Goal: Task Accomplishment & Management: Use online tool/utility

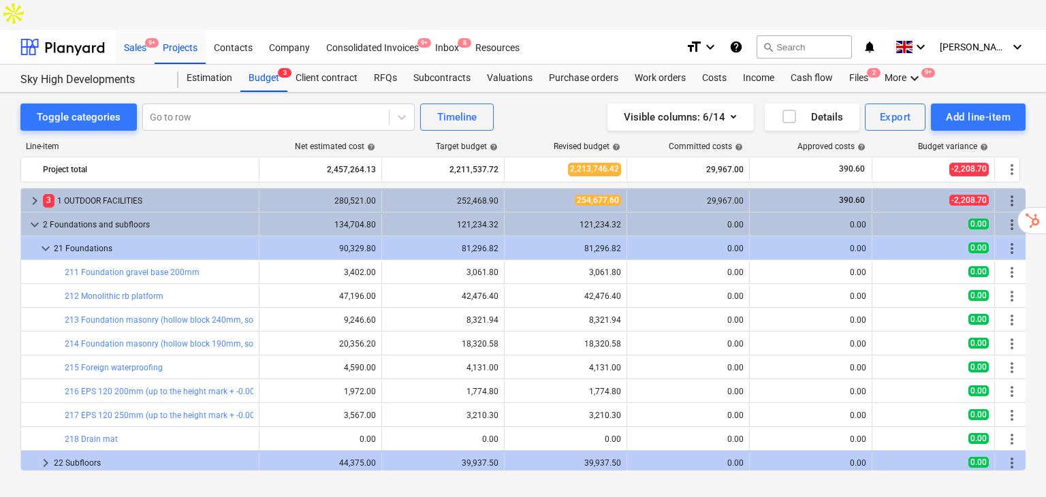
click at [135, 29] on div "Sales 9+" at bounding box center [135, 46] width 39 height 35
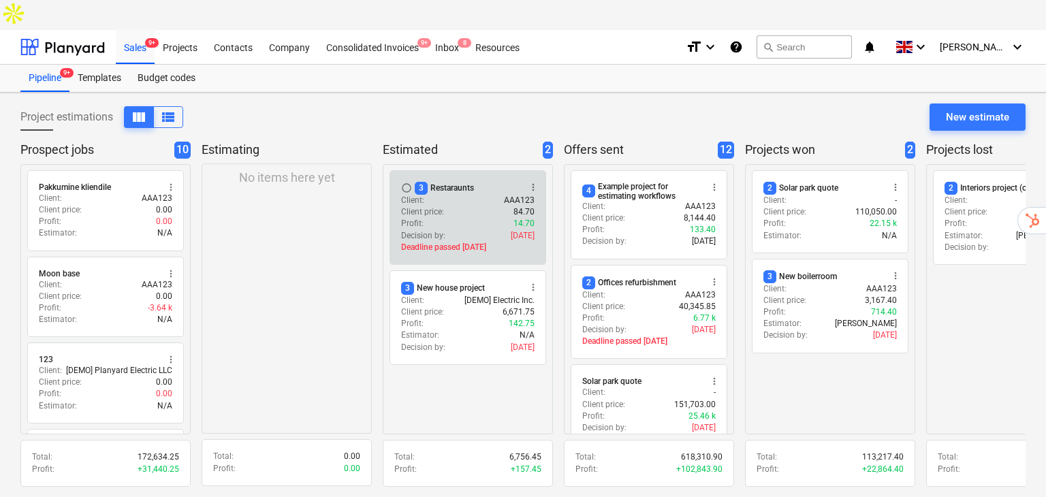
click at [476, 195] on div "Client : AAA123" at bounding box center [467, 201] width 133 height 12
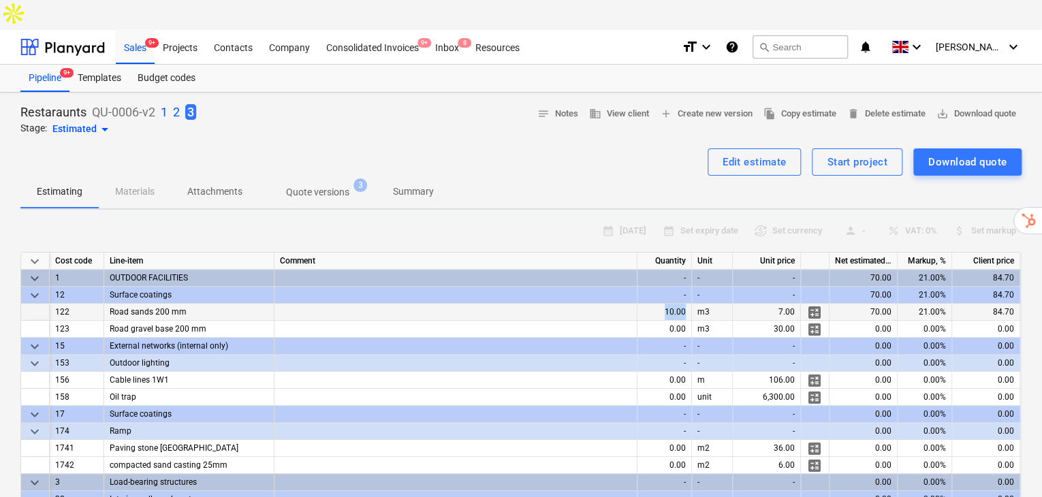
drag, startPoint x: 663, startPoint y: 279, endPoint x: 688, endPoint y: 281, distance: 24.6
click at [688, 304] on div "10.00" at bounding box center [664, 312] width 54 height 17
click at [819, 304] on span "calculate" at bounding box center [814, 312] width 16 height 16
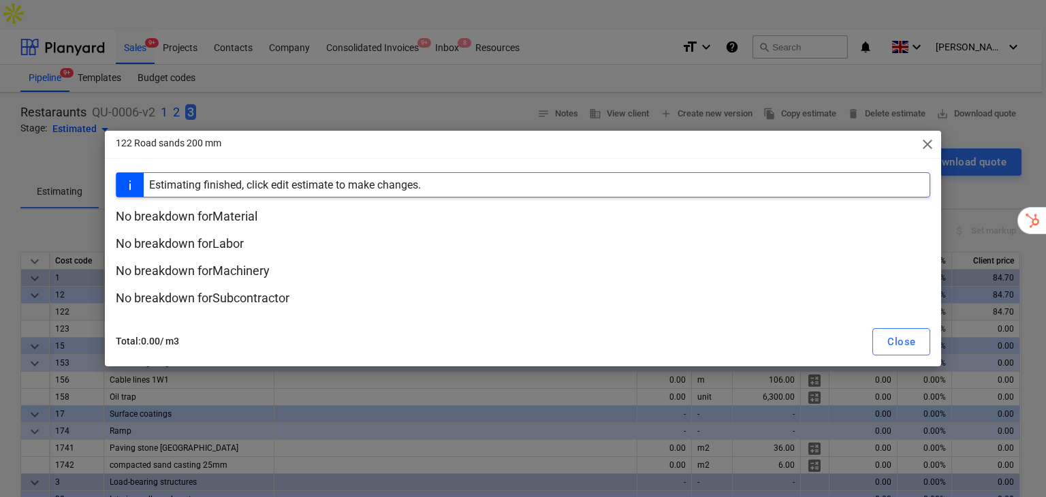
click at [238, 213] on p "No breakdown for Material" at bounding box center [523, 216] width 815 height 16
click at [926, 144] on span "close" at bounding box center [927, 144] width 16 height 16
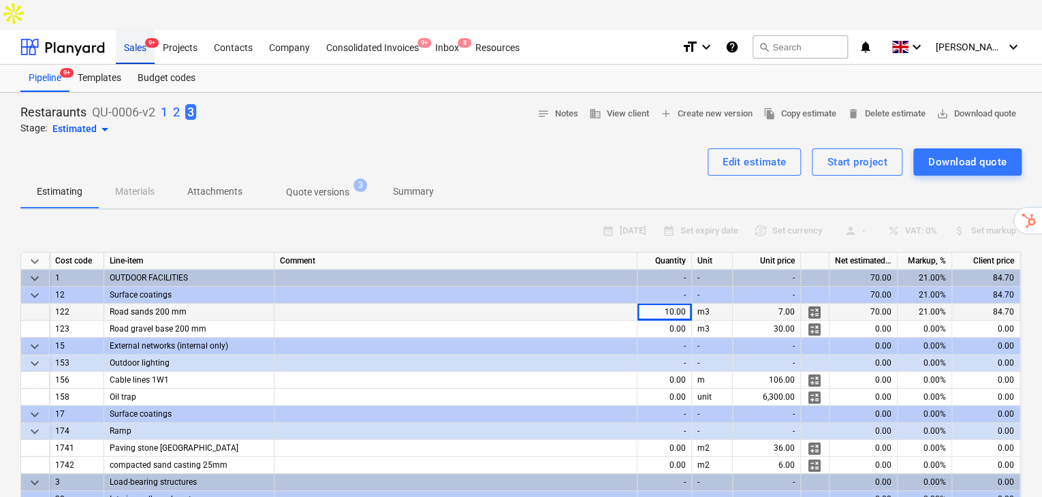
click at [136, 29] on div "Sales 9+" at bounding box center [135, 46] width 39 height 35
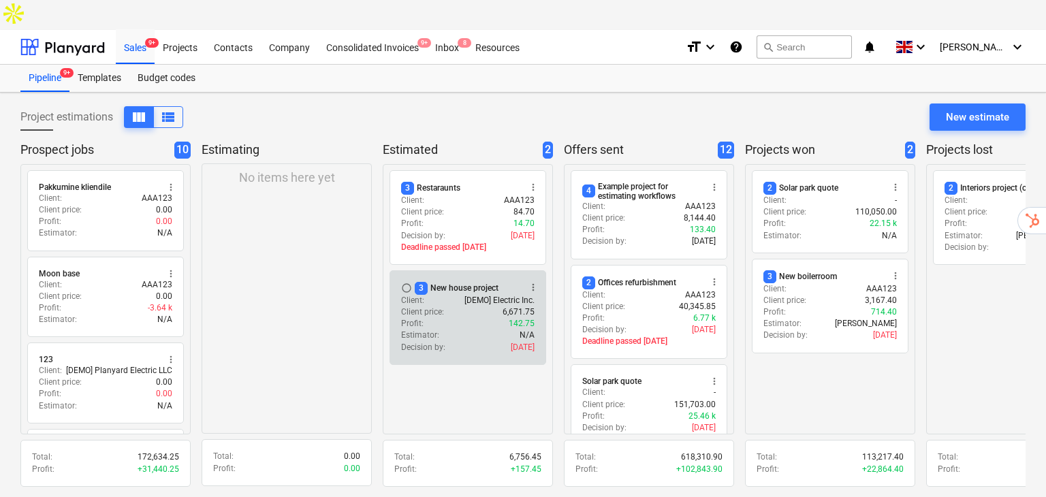
click at [457, 306] on div "Client price : 6,671.75" at bounding box center [467, 312] width 133 height 12
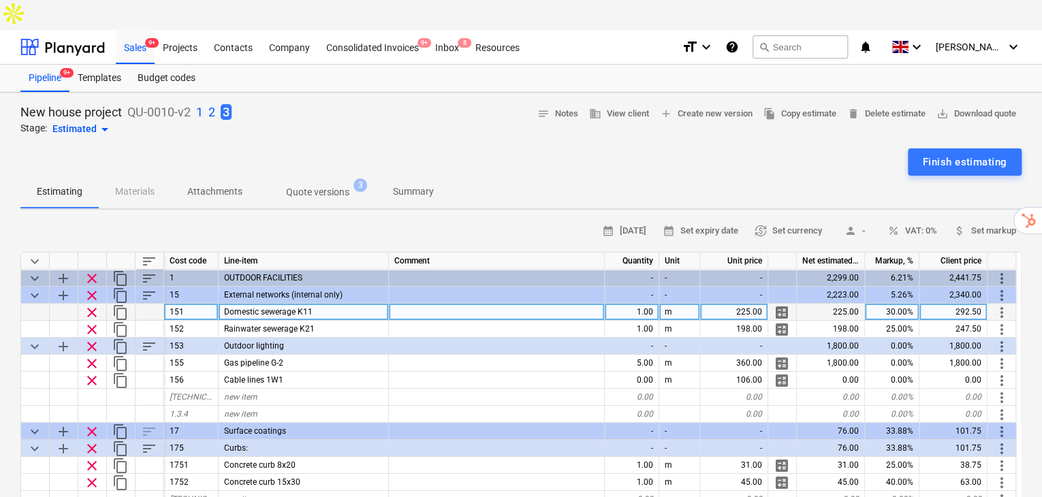
click at [790, 304] on div "calculate" at bounding box center [782, 312] width 29 height 17
click at [779, 304] on span "calculate" at bounding box center [781, 312] width 16 height 16
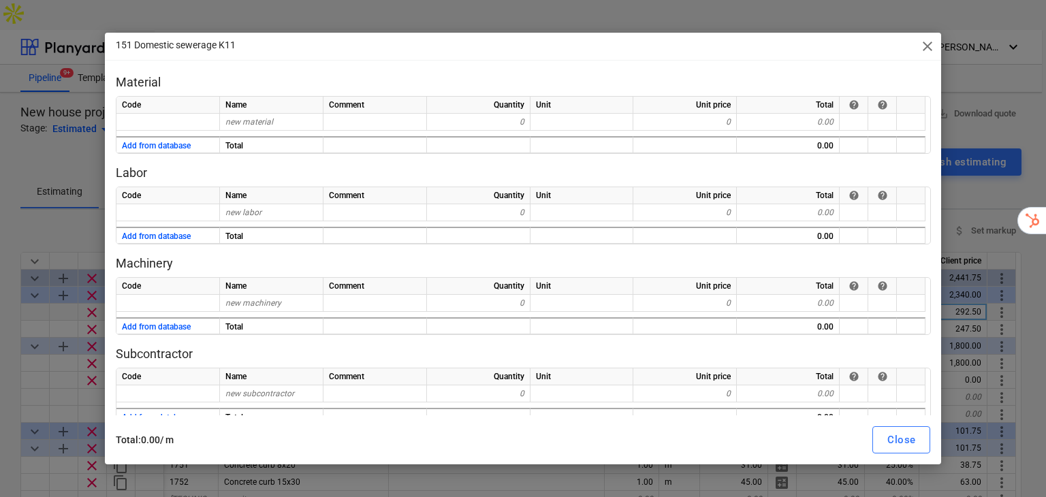
click at [929, 43] on span "close" at bounding box center [927, 46] width 16 height 16
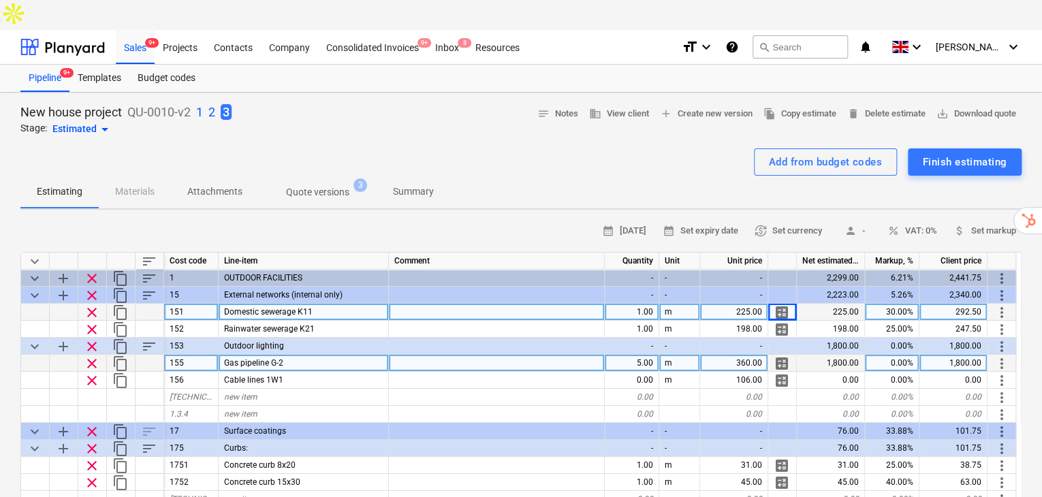
click at [786, 355] on span "calculate" at bounding box center [781, 363] width 16 height 16
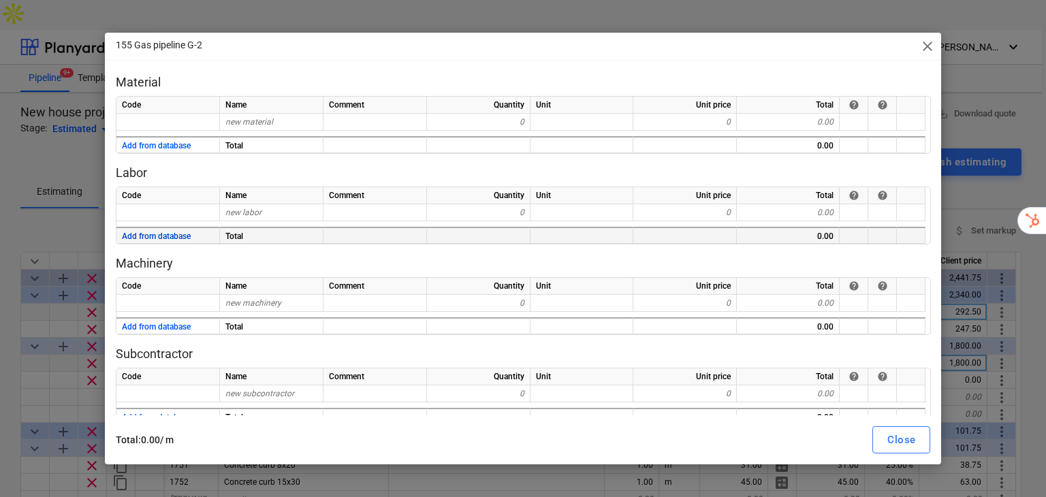
click at [180, 238] on button "Add from database" at bounding box center [156, 236] width 69 height 17
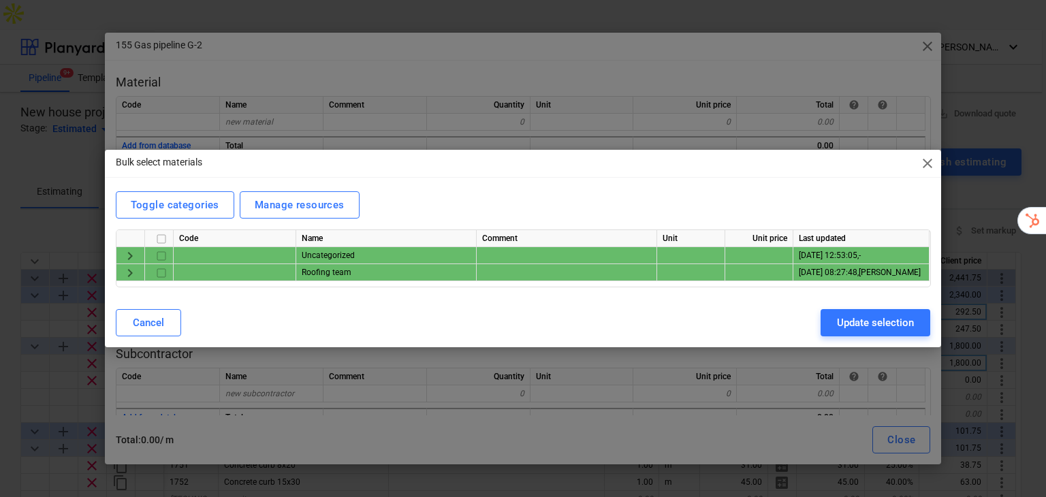
click at [124, 276] on span "keyboard_arrow_right" at bounding box center [130, 273] width 16 height 16
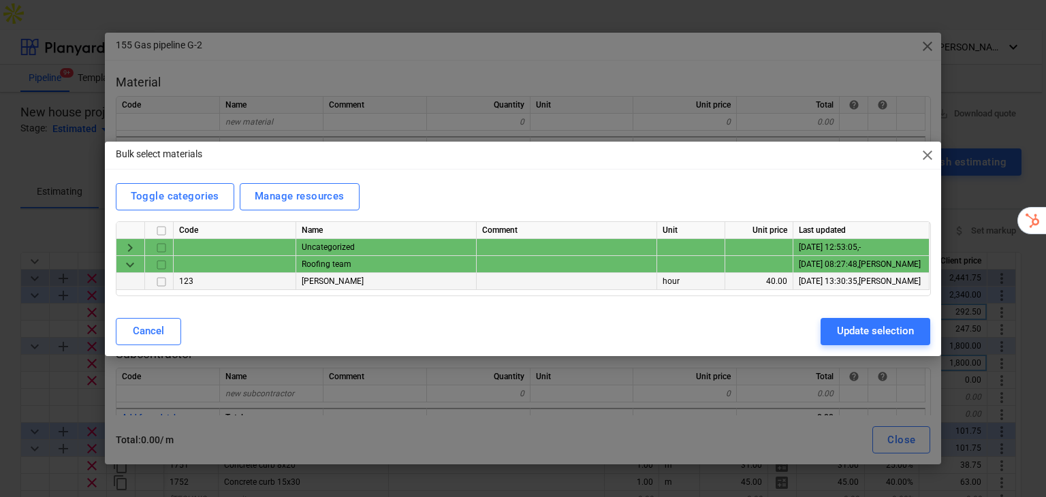
click at [159, 281] on input "checkbox" at bounding box center [161, 281] width 16 height 16
click at [867, 335] on div "Update selection" at bounding box center [875, 331] width 77 height 18
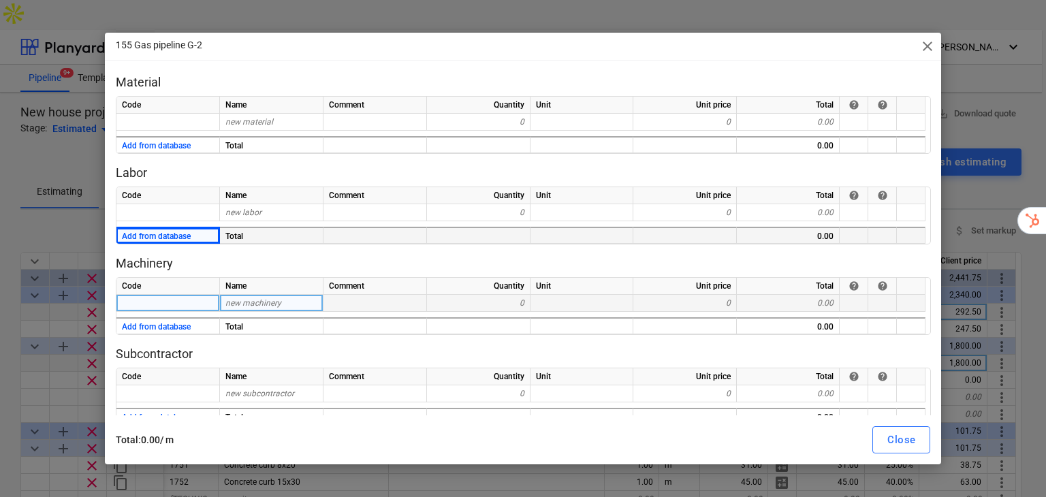
type textarea "x"
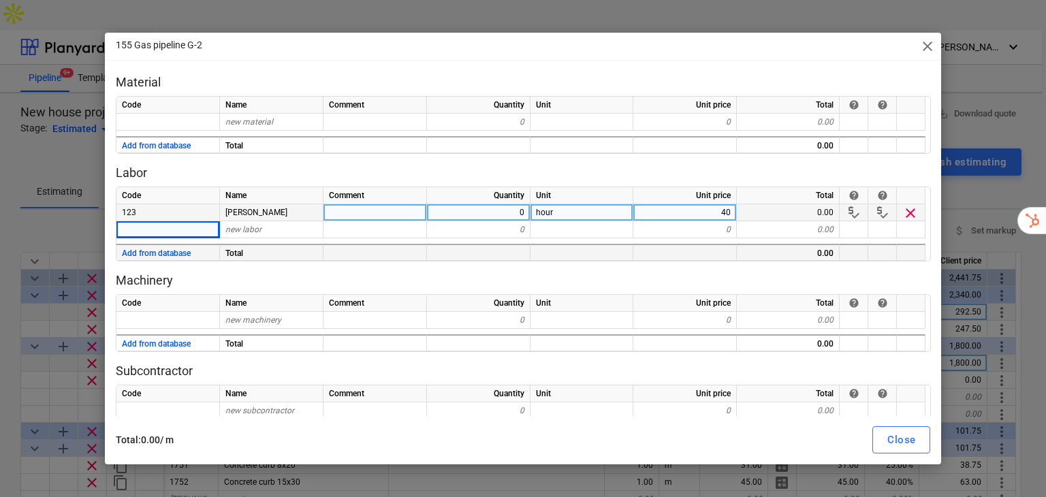
click at [511, 215] on div "0" at bounding box center [478, 212] width 103 height 17
type input "40"
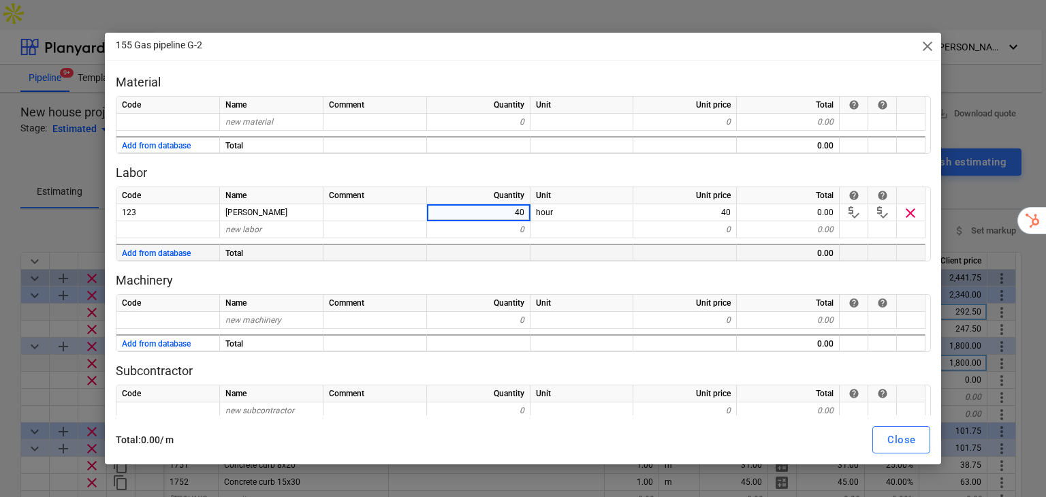
click at [558, 165] on p "Labor" at bounding box center [523, 173] width 815 height 16
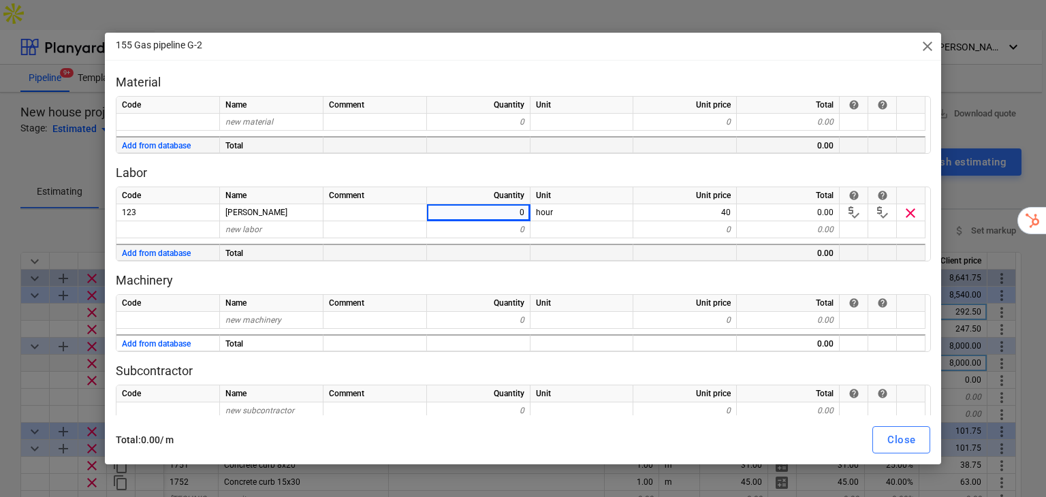
click at [618, 146] on div at bounding box center [581, 144] width 103 height 17
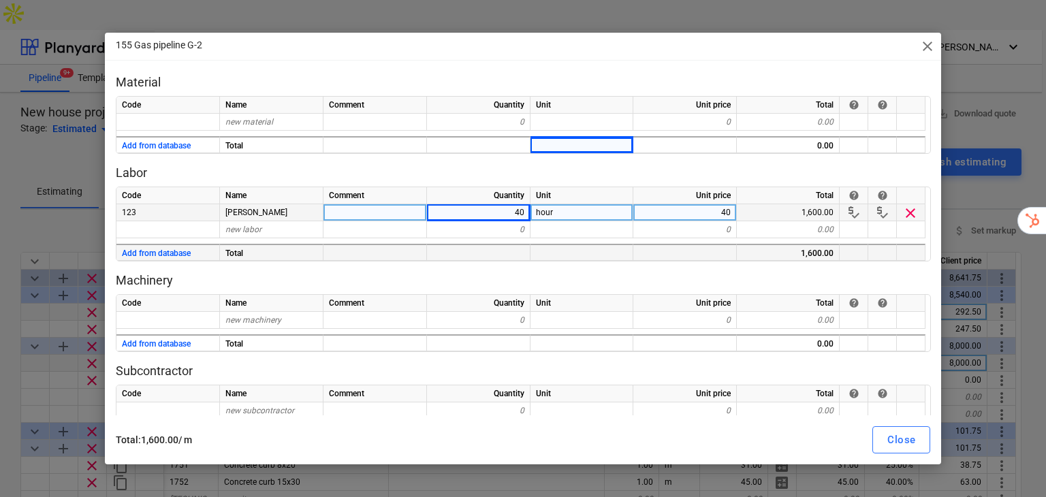
click at [828, 210] on div "1,600.00" at bounding box center [788, 212] width 103 height 17
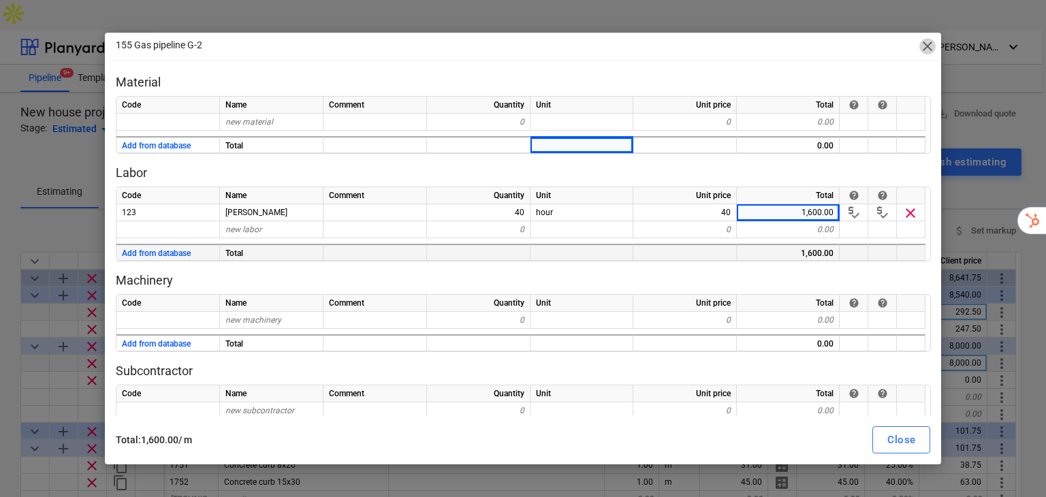
click at [930, 45] on span "close" at bounding box center [927, 46] width 16 height 16
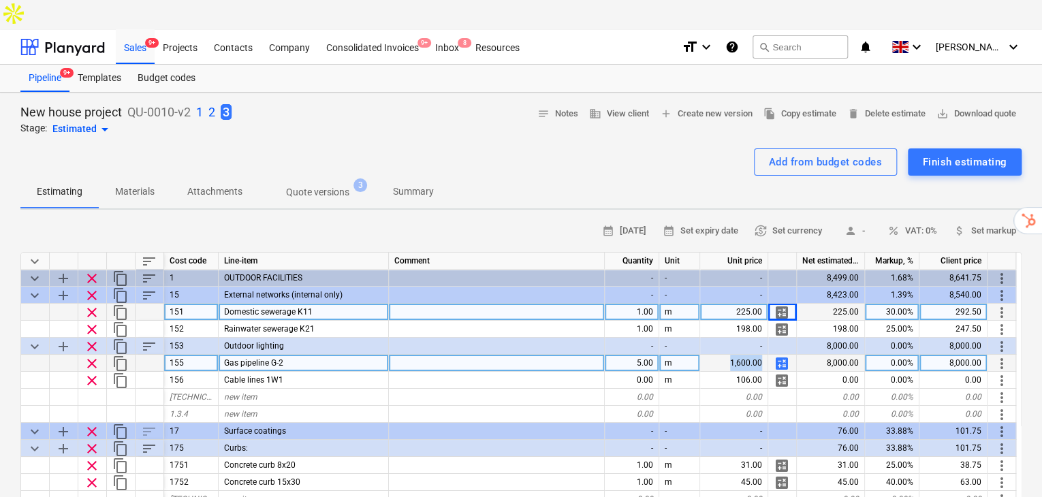
drag, startPoint x: 761, startPoint y: 335, endPoint x: 727, endPoint y: 335, distance: 34.0
click at [727, 355] on div "1,600.00" at bounding box center [734, 363] width 68 height 17
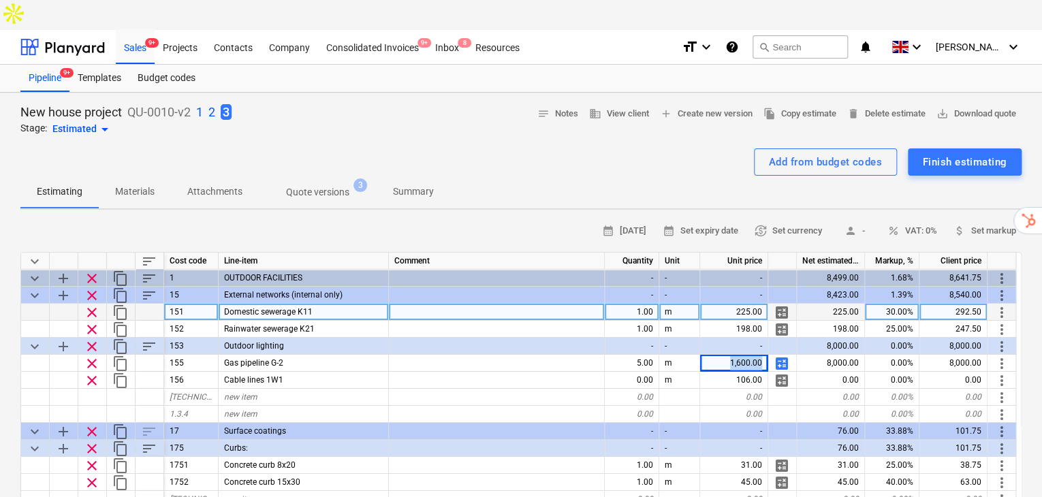
click at [784, 355] on span "calculate" at bounding box center [781, 363] width 16 height 16
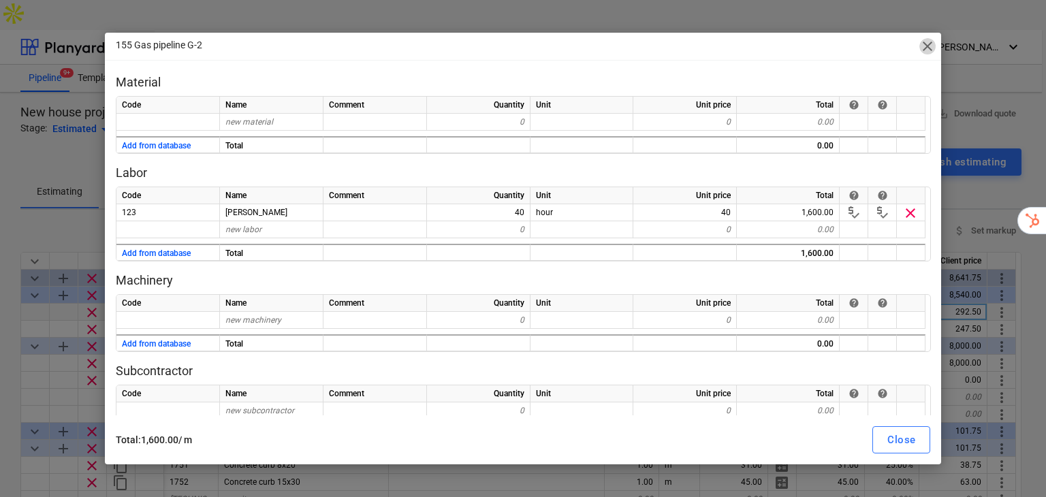
click at [931, 48] on span "close" at bounding box center [927, 46] width 16 height 16
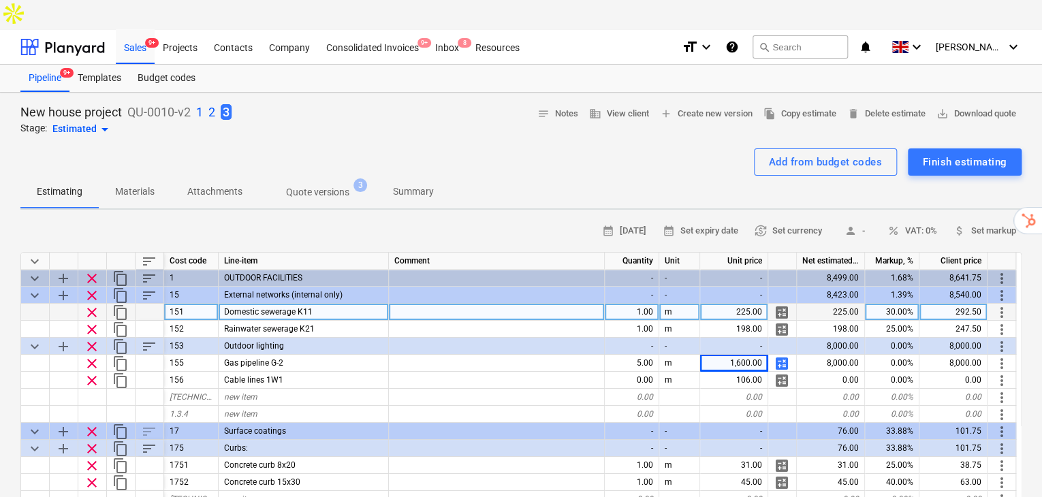
click at [780, 355] on span "calculate" at bounding box center [781, 363] width 16 height 16
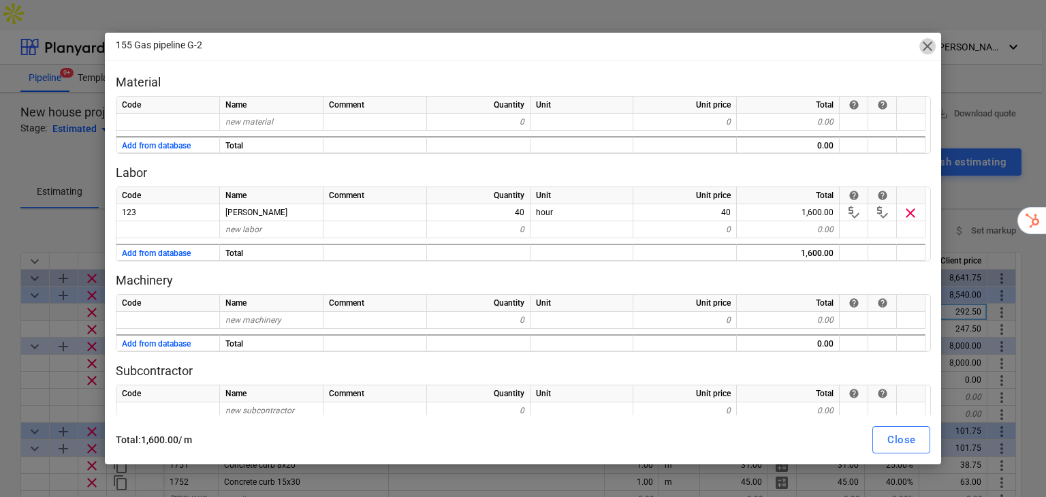
click at [925, 40] on span "close" at bounding box center [927, 46] width 16 height 16
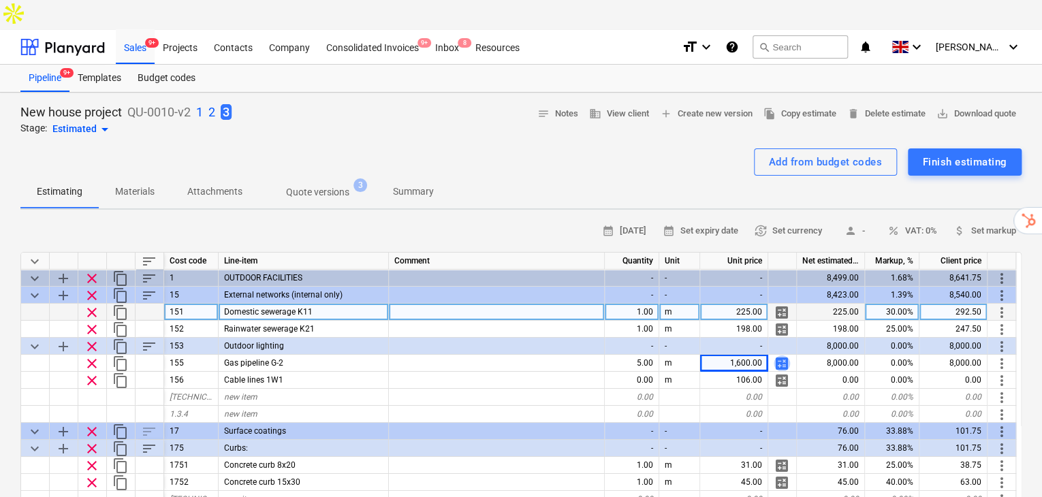
click at [782, 355] on span "calculate" at bounding box center [781, 363] width 16 height 16
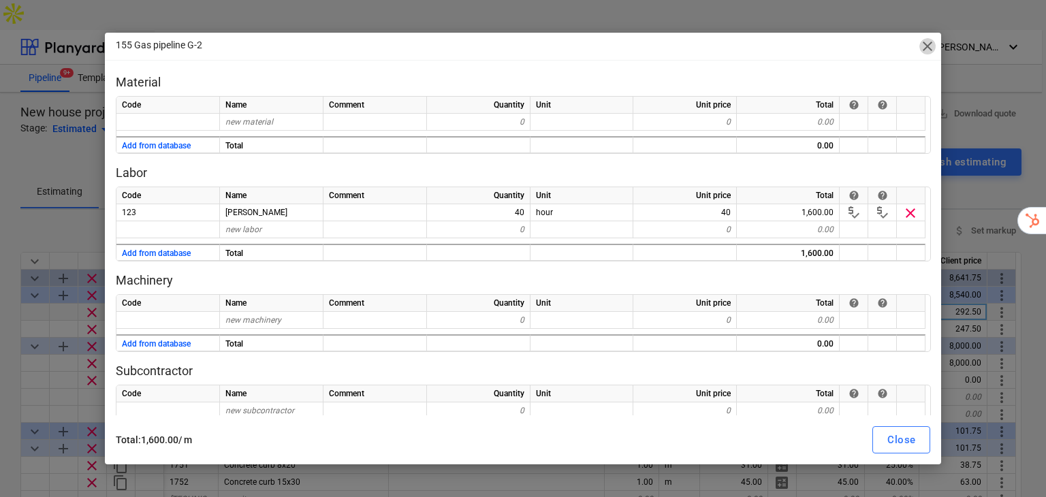
click at [931, 46] on span "close" at bounding box center [927, 46] width 16 height 16
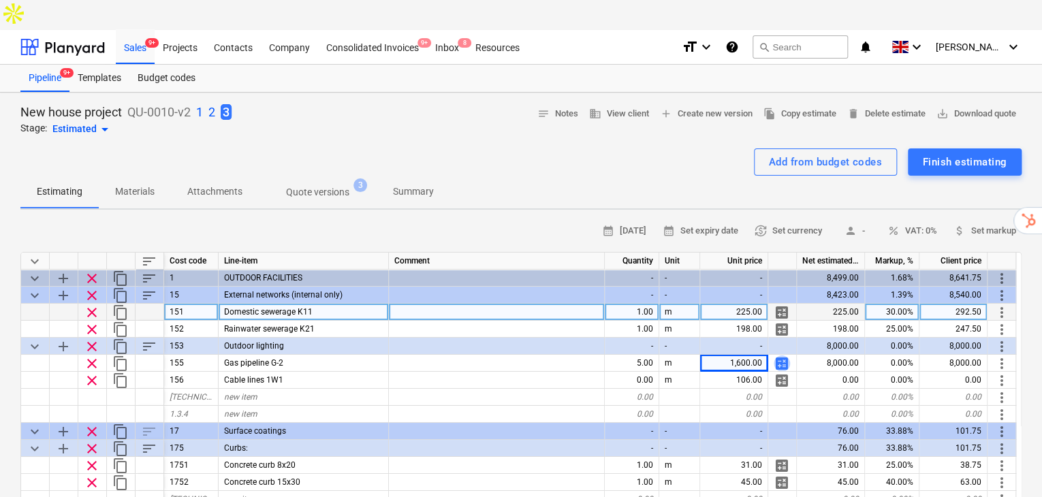
click at [782, 355] on span "calculate" at bounding box center [781, 363] width 16 height 16
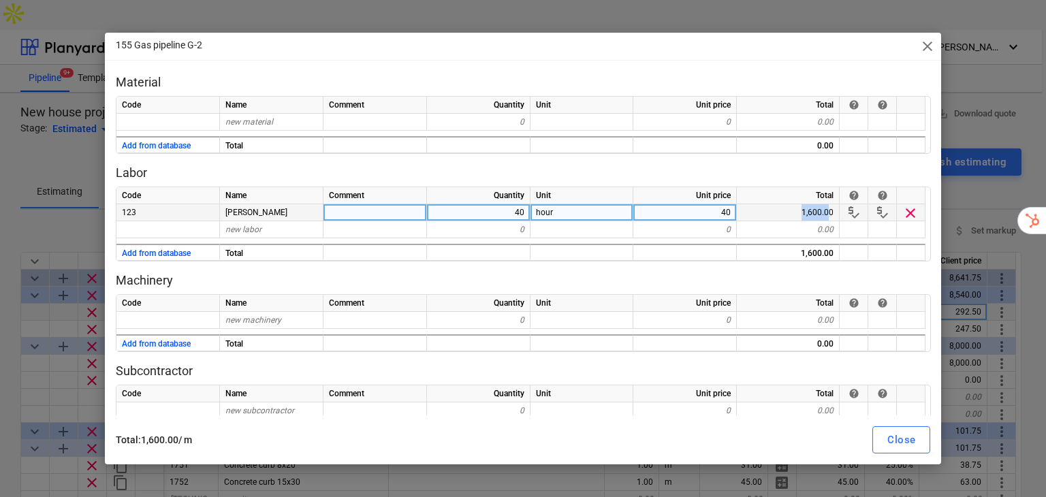
drag, startPoint x: 829, startPoint y: 214, endPoint x: 795, endPoint y: 213, distance: 33.4
click at [795, 213] on div "1,600.00" at bounding box center [788, 212] width 103 height 17
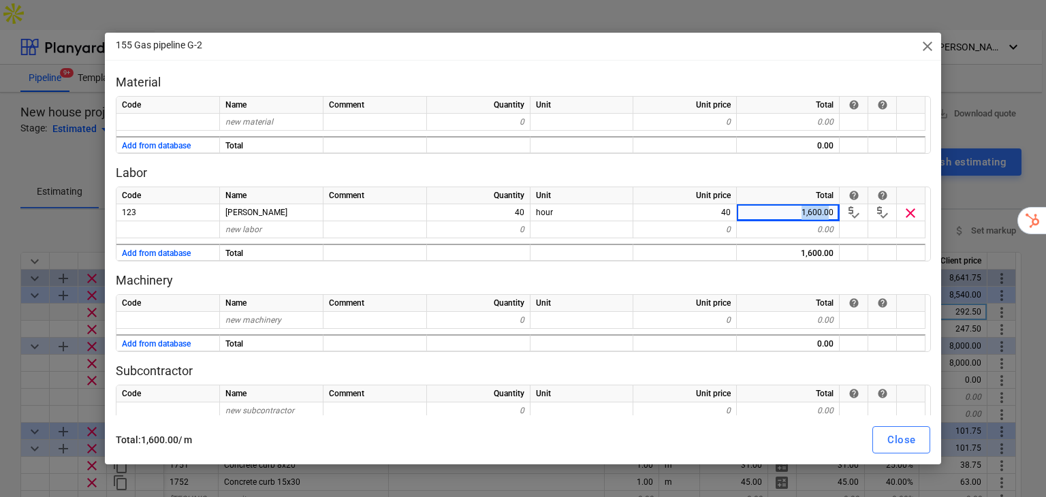
drag, startPoint x: 188, startPoint y: 438, endPoint x: 108, endPoint y: 436, distance: 79.7
click at [108, 436] on div "Total : 1,600.00 / m Close" at bounding box center [523, 440] width 831 height 38
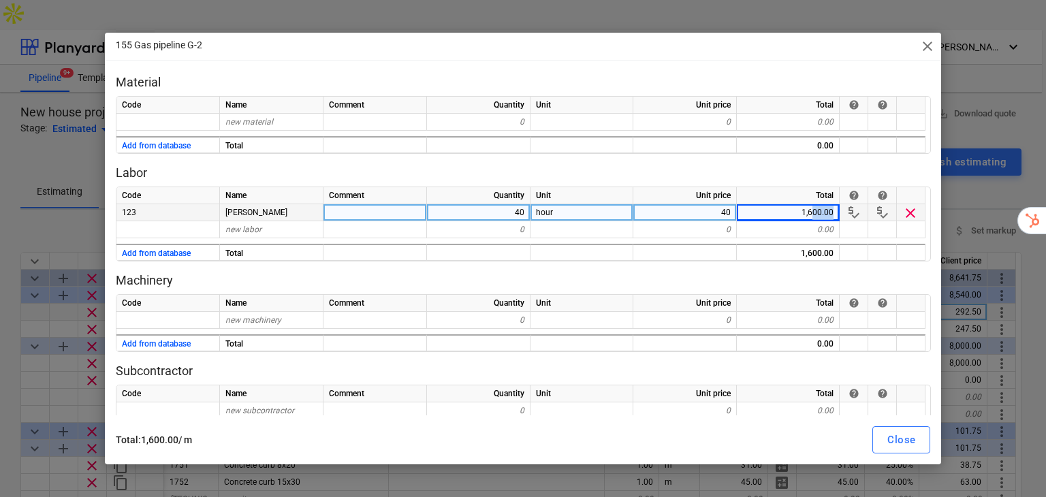
drag, startPoint x: 823, startPoint y: 209, endPoint x: 839, endPoint y: 209, distance: 15.7
click at [0, 0] on div "123 [PERSON_NAME] 40 hour 40 1,600.00 price_check price_check clear" at bounding box center [0, 0] width 0 height 0
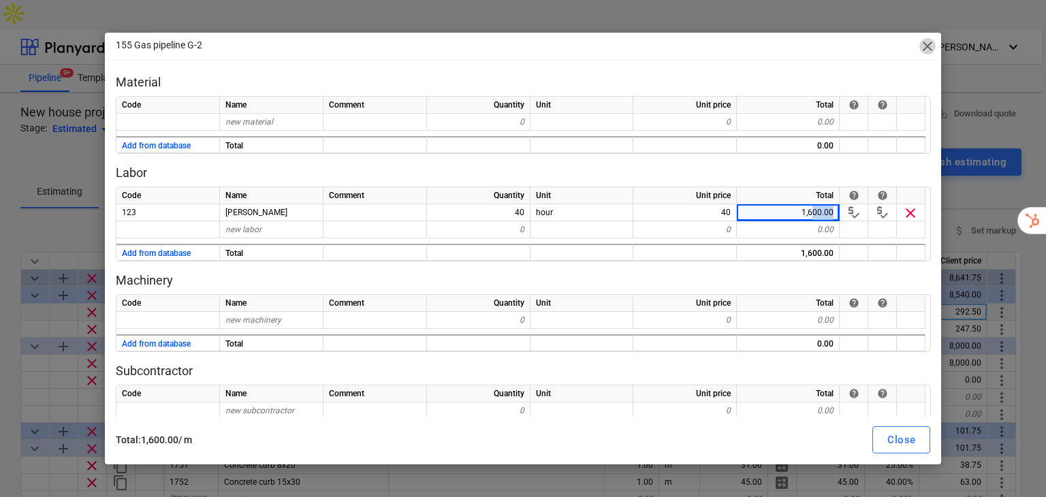
click at [926, 46] on span "close" at bounding box center [927, 46] width 16 height 16
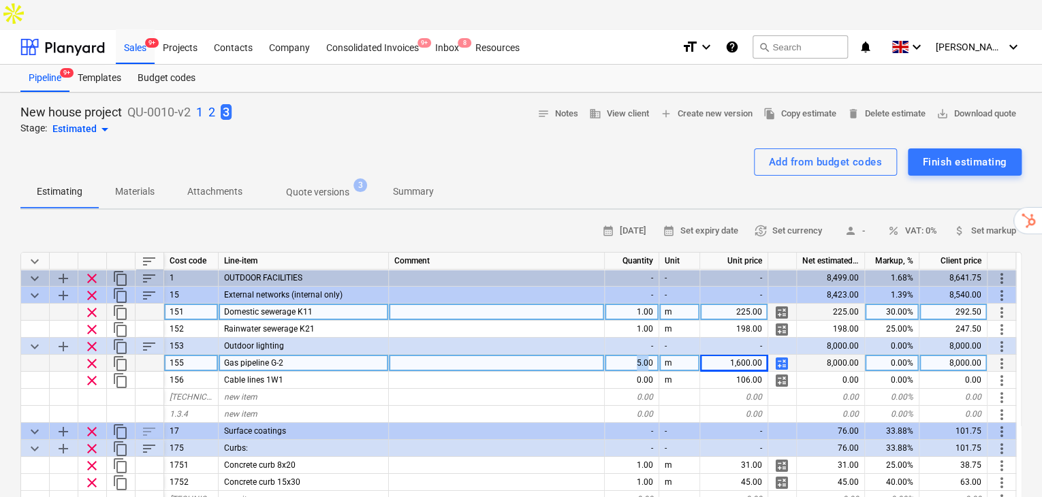
drag, startPoint x: 629, startPoint y: 332, endPoint x: 647, endPoint y: 327, distance: 18.2
click at [647, 355] on div "5.00" at bounding box center [632, 363] width 54 height 17
drag, startPoint x: 861, startPoint y: 332, endPoint x: 823, endPoint y: 331, distance: 37.5
click at [814, 355] on div "8,000.00" at bounding box center [831, 363] width 68 height 17
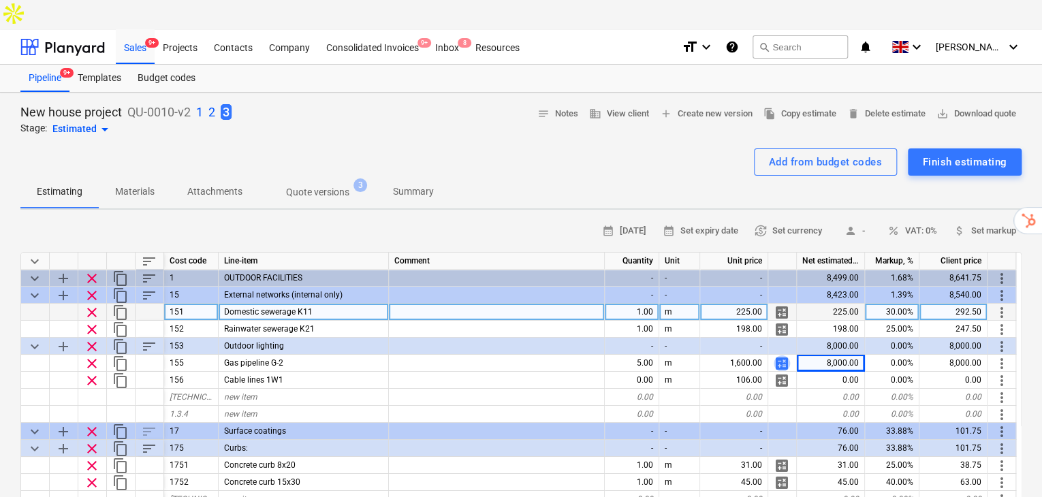
click at [782, 355] on span "calculate" at bounding box center [781, 363] width 16 height 16
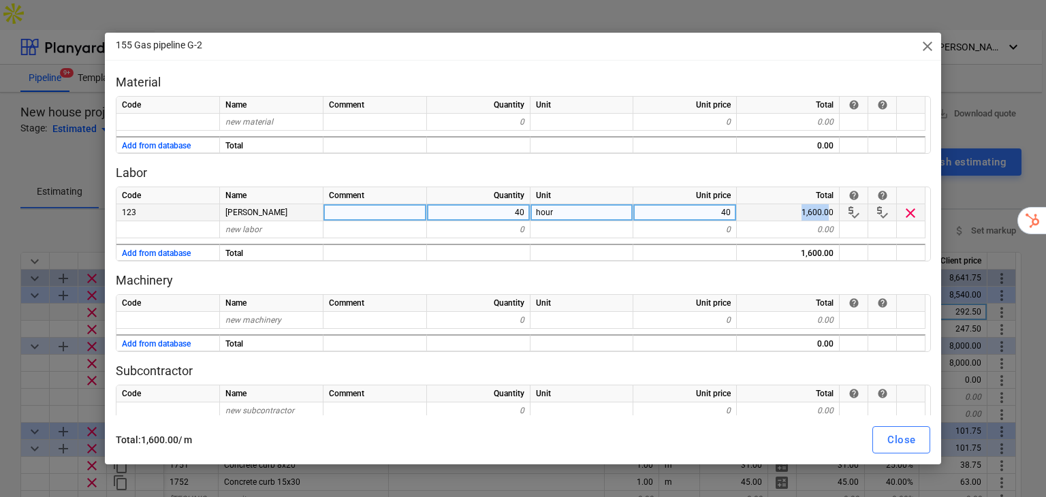
drag, startPoint x: 831, startPoint y: 211, endPoint x: 803, endPoint y: 210, distance: 27.9
click at [803, 210] on div "1,600.00" at bounding box center [788, 212] width 103 height 17
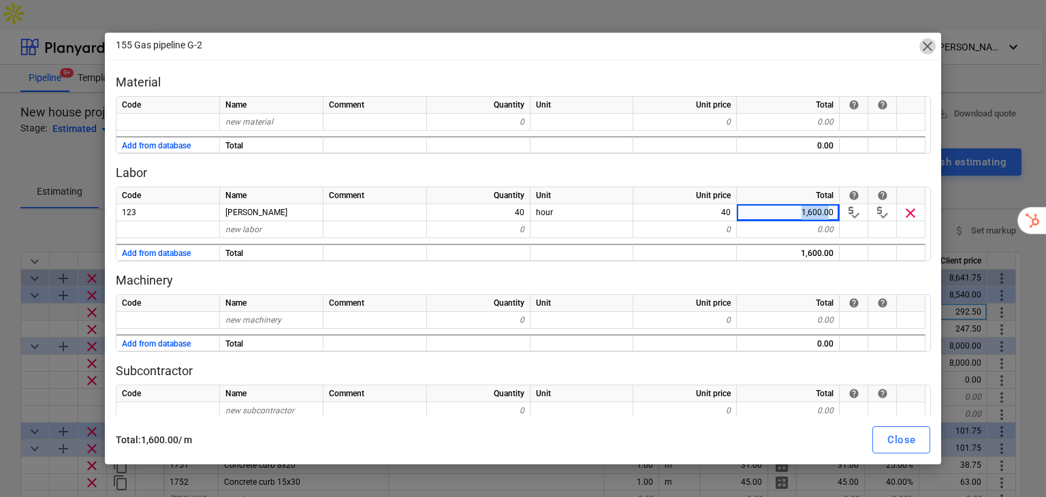
click at [929, 46] on span "close" at bounding box center [927, 46] width 16 height 16
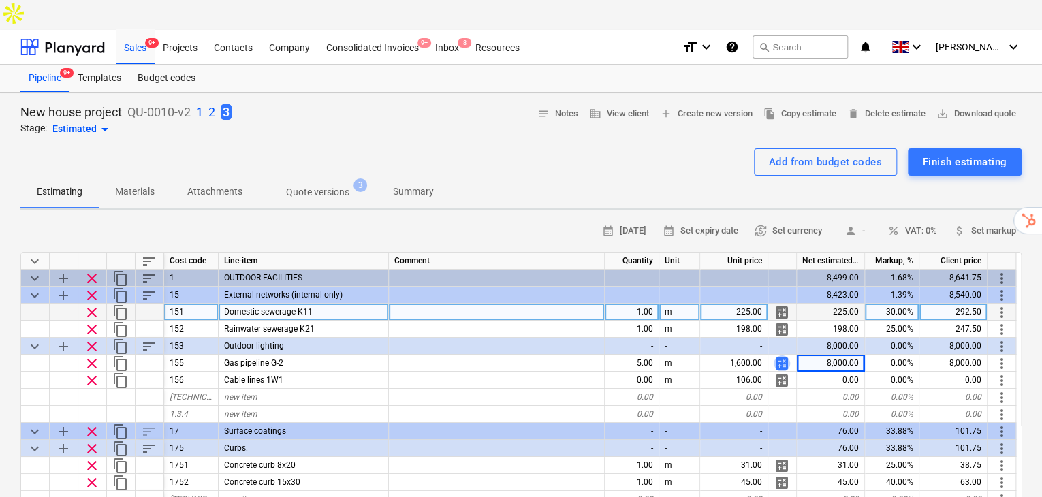
click at [782, 355] on span "calculate" at bounding box center [781, 363] width 16 height 16
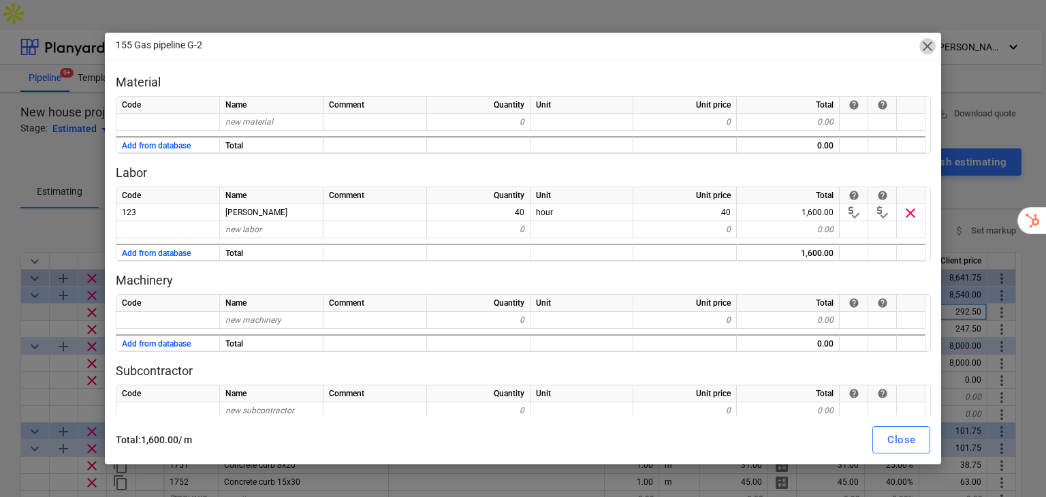
drag, startPoint x: 925, startPoint y: 42, endPoint x: 918, endPoint y: 161, distance: 119.3
click at [926, 42] on span "close" at bounding box center [927, 46] width 16 height 16
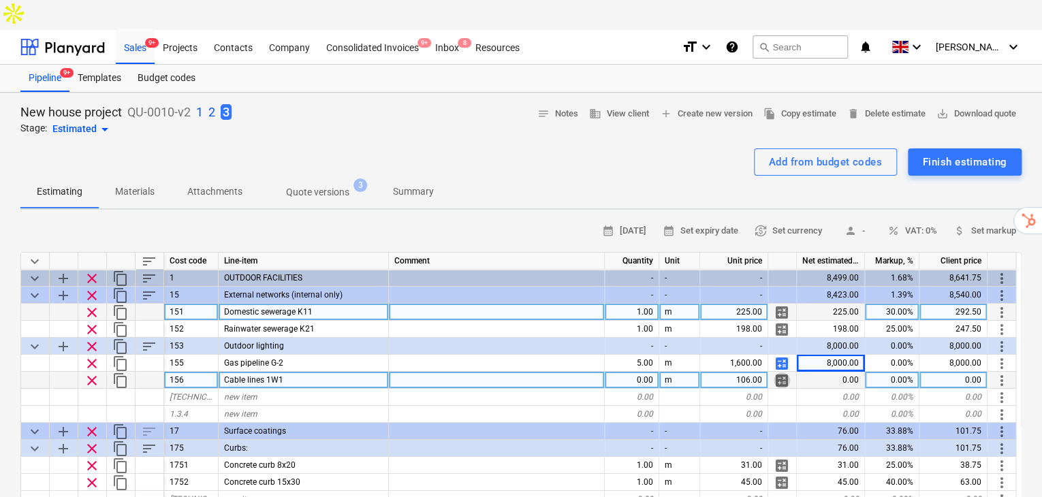
click at [784, 372] on span "calculate" at bounding box center [781, 380] width 16 height 16
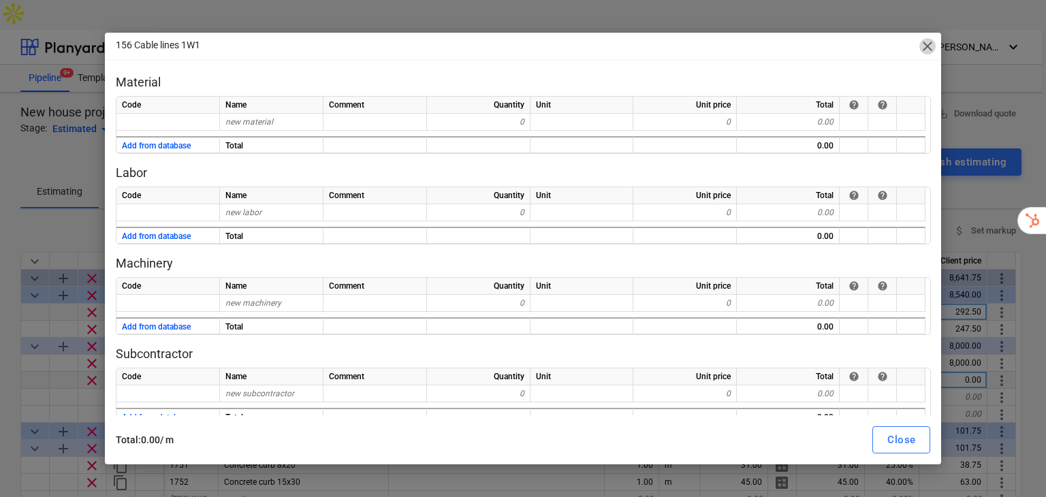
click at [931, 43] on span "close" at bounding box center [927, 46] width 16 height 16
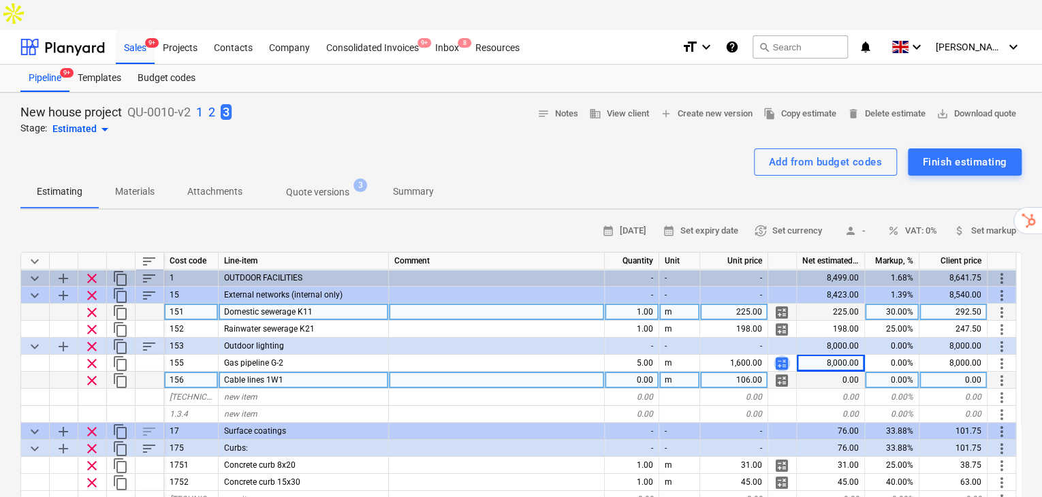
click at [782, 355] on span "calculate" at bounding box center [781, 363] width 16 height 16
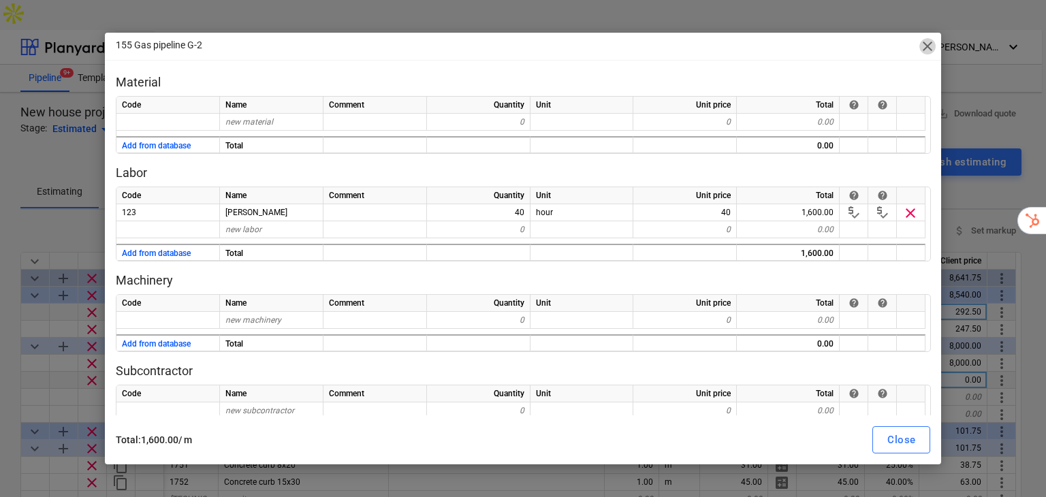
click at [931, 53] on span "close" at bounding box center [927, 46] width 16 height 16
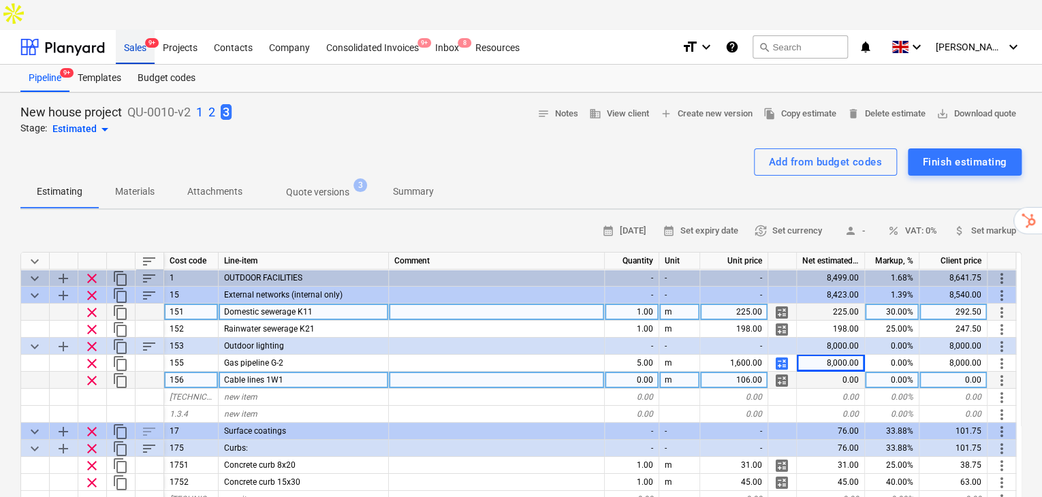
click at [135, 29] on div "Sales 9+" at bounding box center [135, 46] width 39 height 35
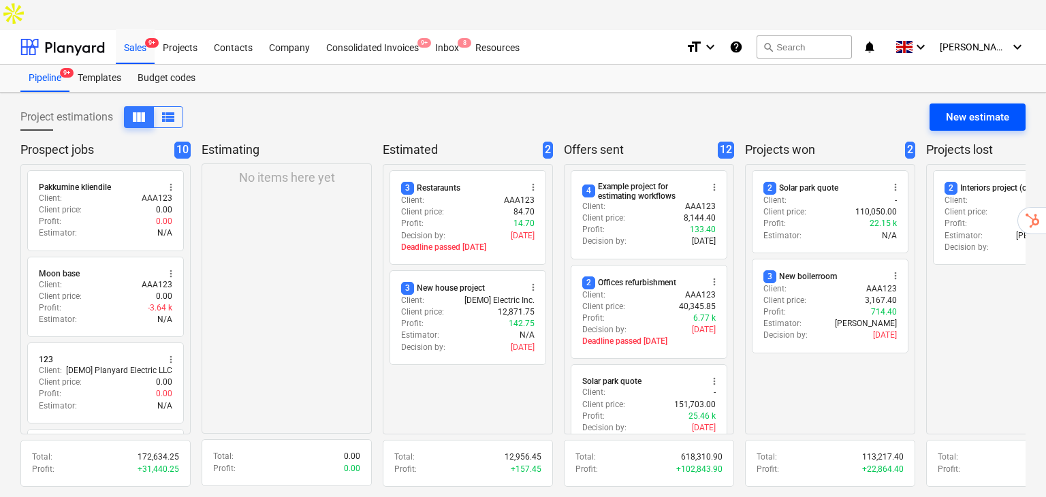
click at [954, 108] on div "New estimate" at bounding box center [977, 117] width 63 height 18
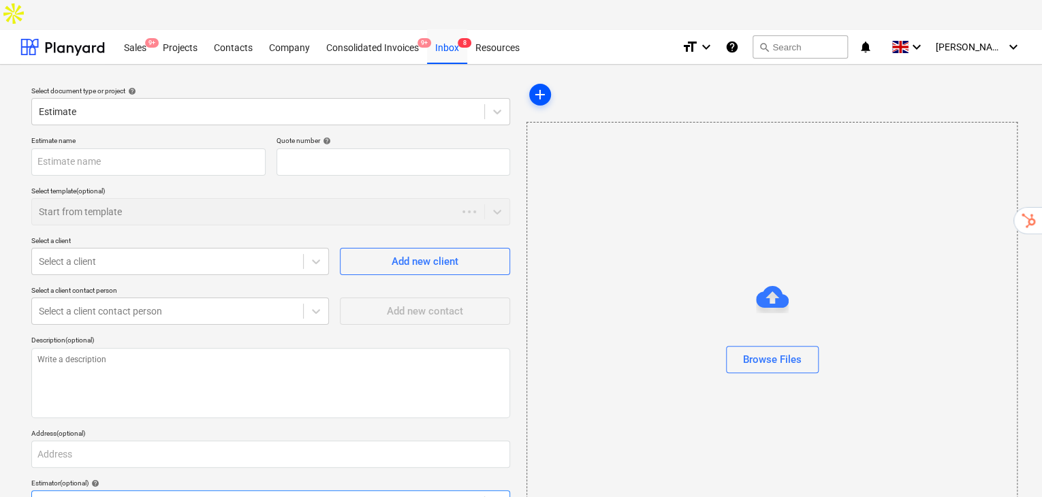
type textarea "x"
type input "QU-0042"
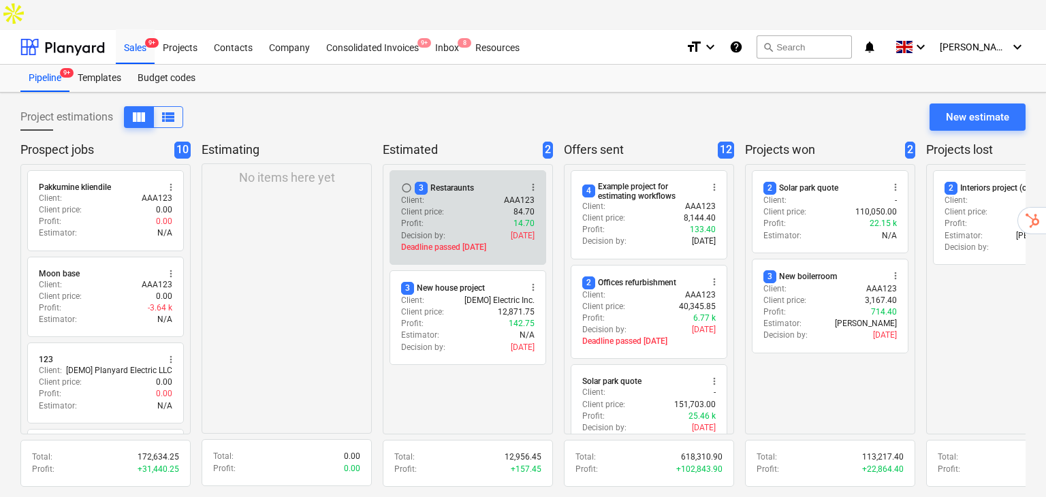
click at [473, 182] on div "radio_button_unchecked 3 Restaraunts more_vert" at bounding box center [467, 188] width 133 height 13
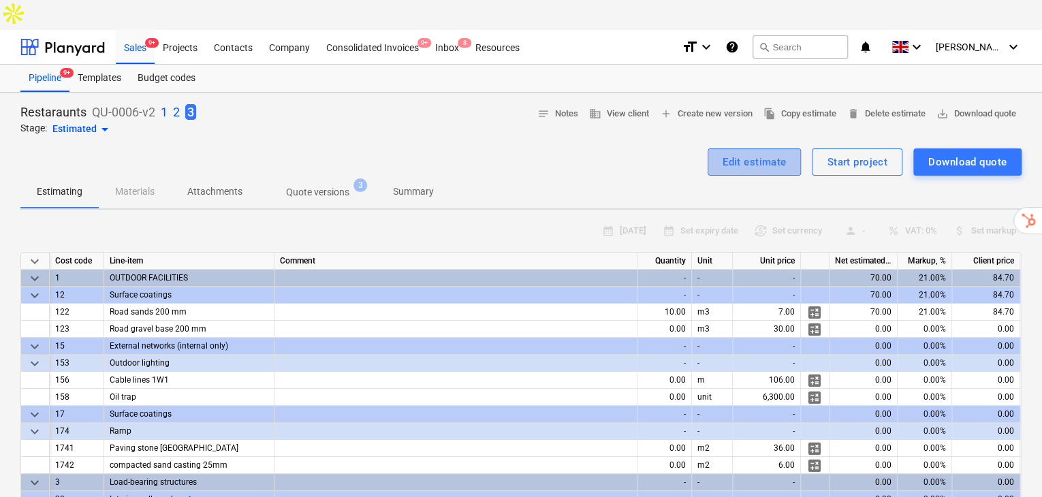
click at [777, 153] on div "Edit estimate" at bounding box center [754, 162] width 64 height 18
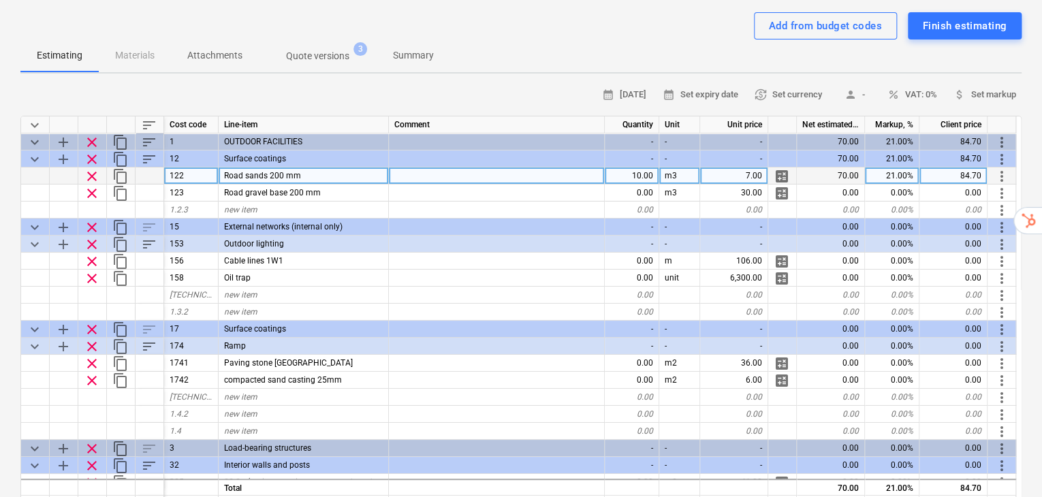
click at [782, 168] on span "calculate" at bounding box center [781, 176] width 16 height 16
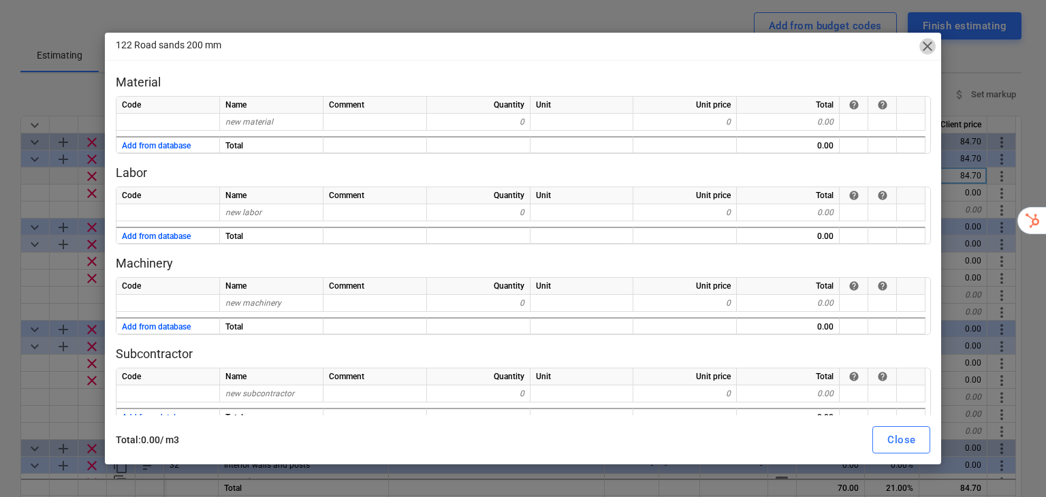
click at [927, 46] on span "close" at bounding box center [927, 46] width 16 height 16
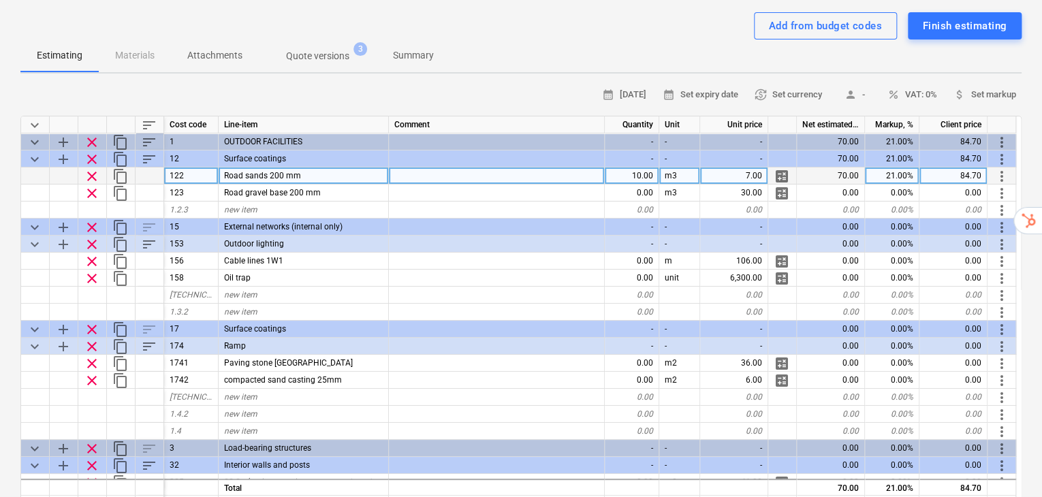
click at [781, 168] on span "calculate" at bounding box center [781, 176] width 16 height 16
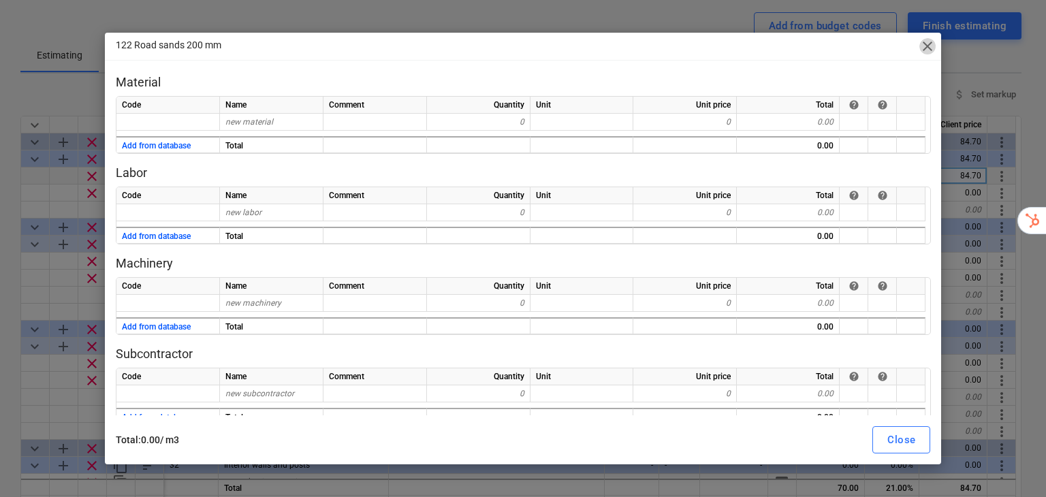
click at [925, 44] on span "close" at bounding box center [927, 46] width 16 height 16
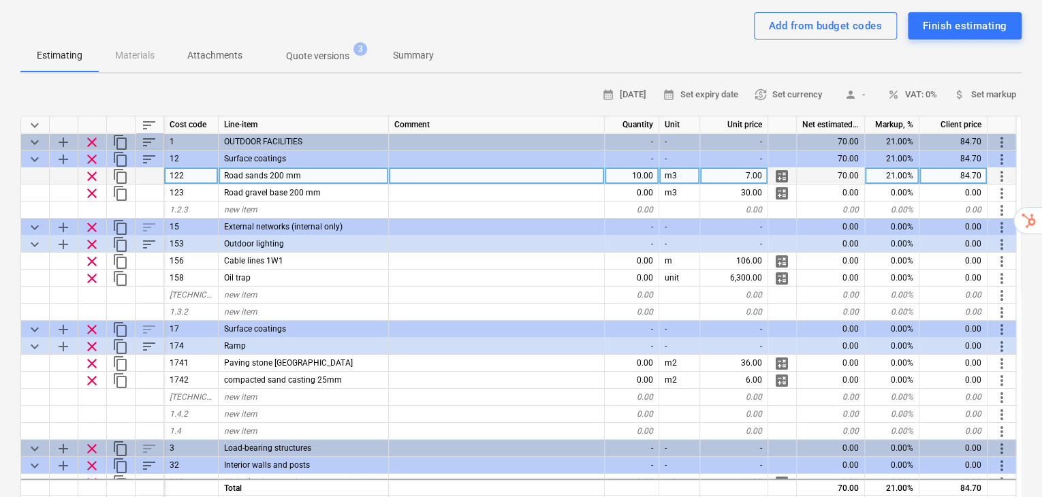
click at [780, 168] on span "calculate" at bounding box center [781, 176] width 16 height 16
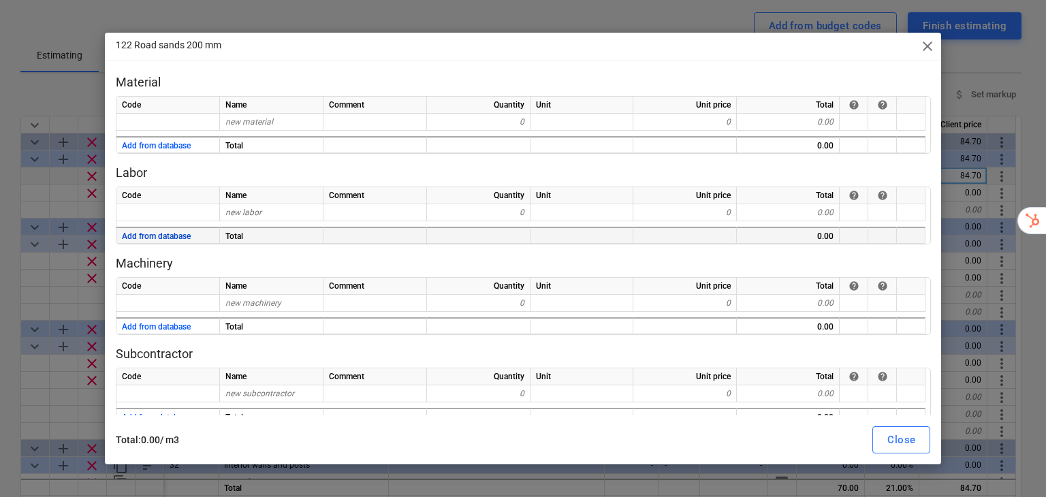
click at [133, 234] on button "Add from database" at bounding box center [156, 236] width 69 height 17
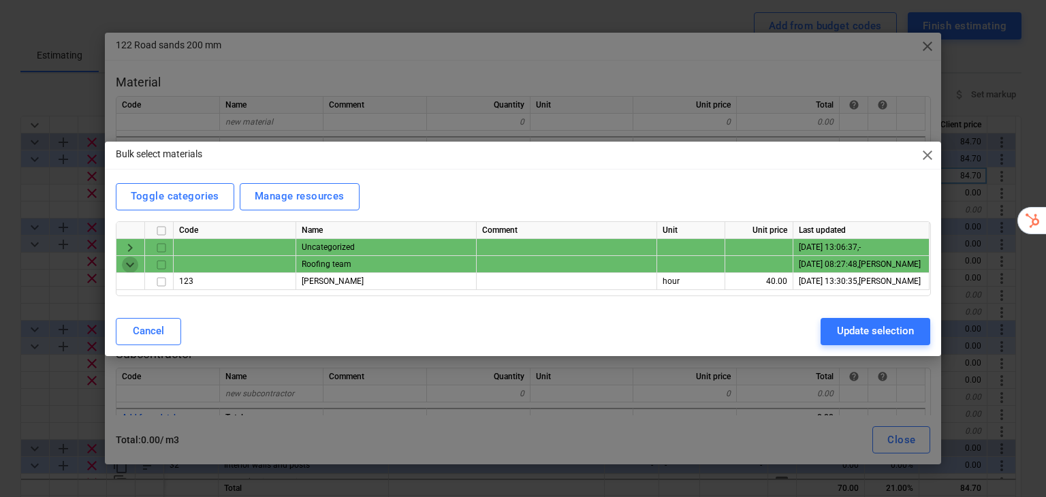
click at [127, 268] on span "keyboard_arrow_down" at bounding box center [130, 264] width 16 height 16
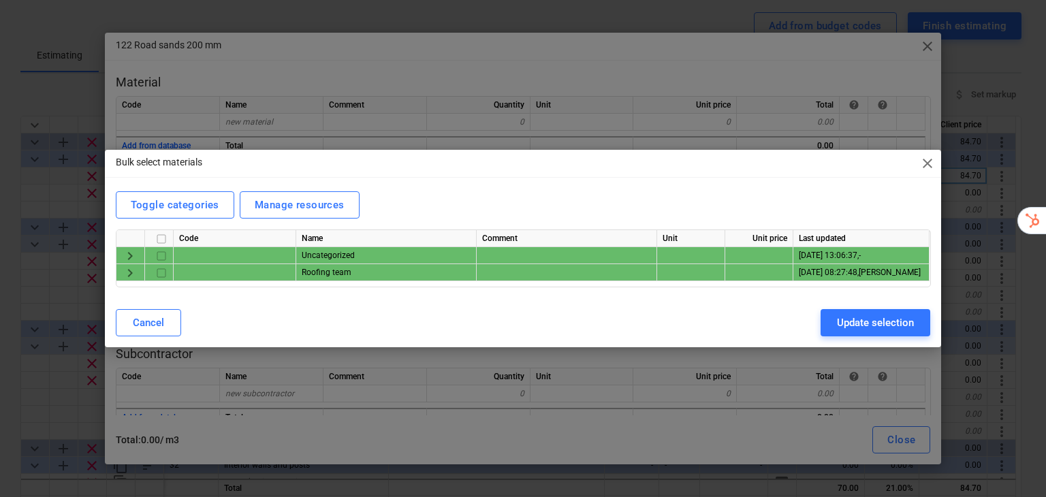
click at [126, 269] on span "keyboard_arrow_right" at bounding box center [130, 273] width 16 height 16
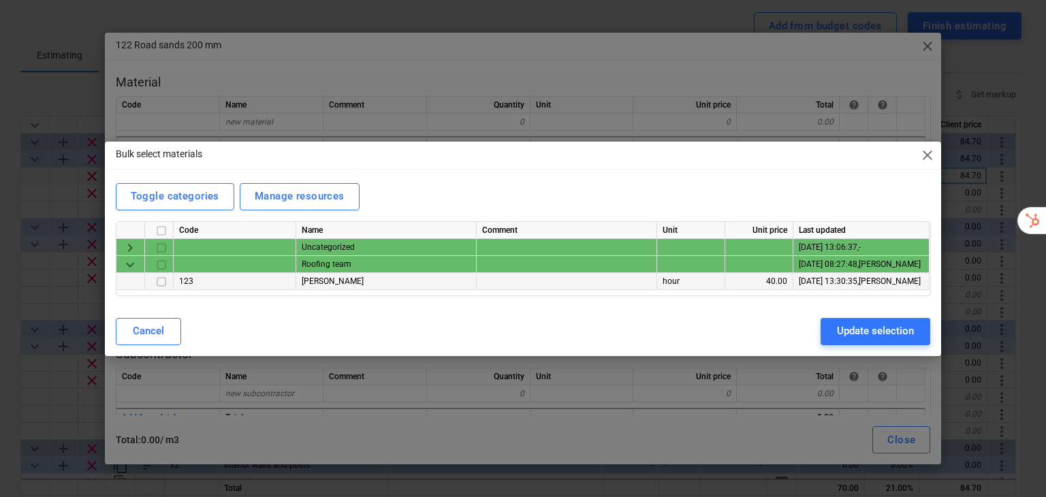
click at [144, 279] on div at bounding box center [130, 281] width 29 height 17
click at [156, 279] on input "checkbox" at bounding box center [161, 281] width 16 height 16
click at [914, 332] on button "Update selection" at bounding box center [875, 331] width 110 height 27
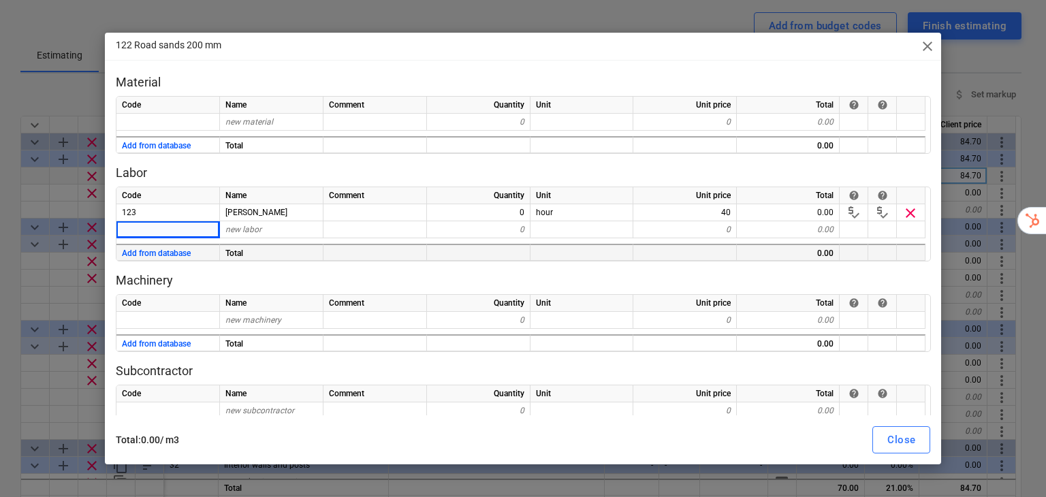
click at [929, 52] on span "close" at bounding box center [927, 46] width 16 height 16
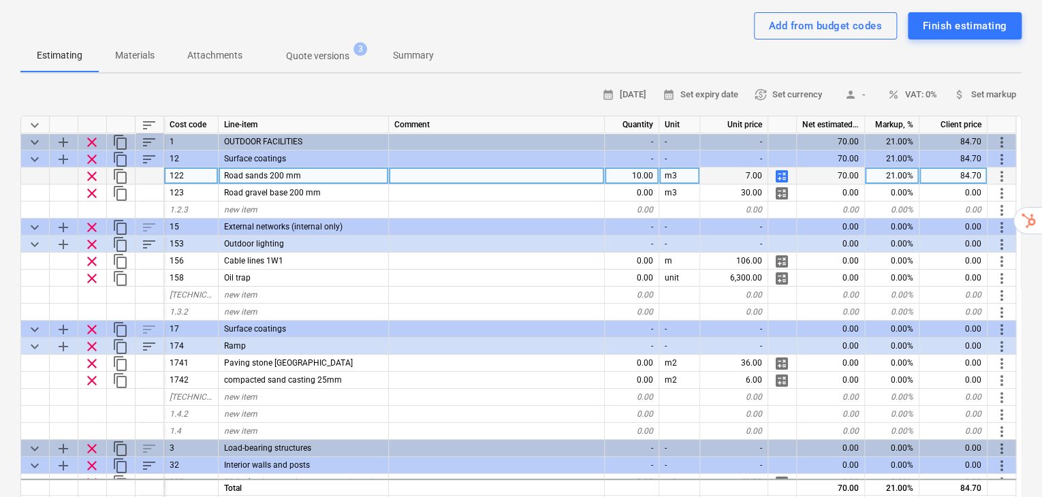
click at [781, 168] on span "calculate" at bounding box center [781, 176] width 16 height 16
type textarea "x"
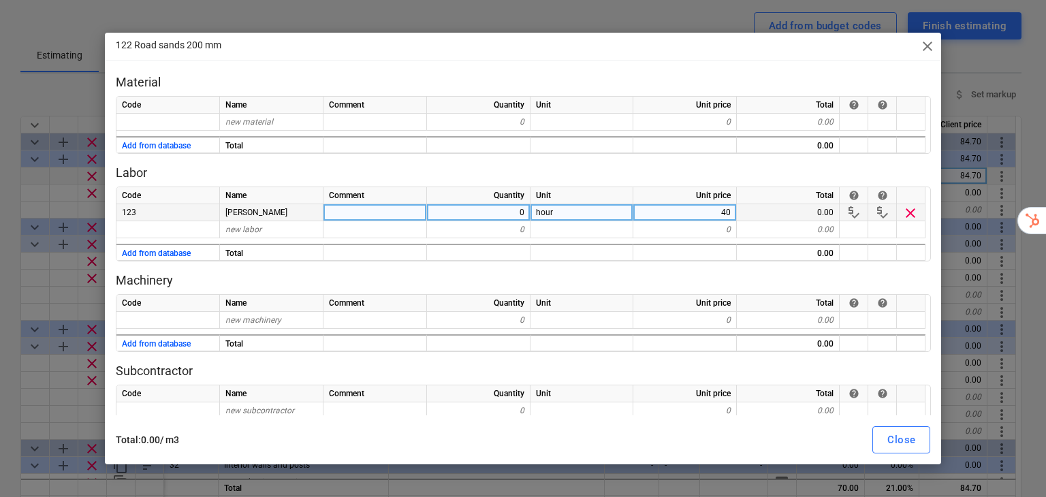
click at [504, 212] on div "0" at bounding box center [478, 212] width 103 height 17
type input "X"
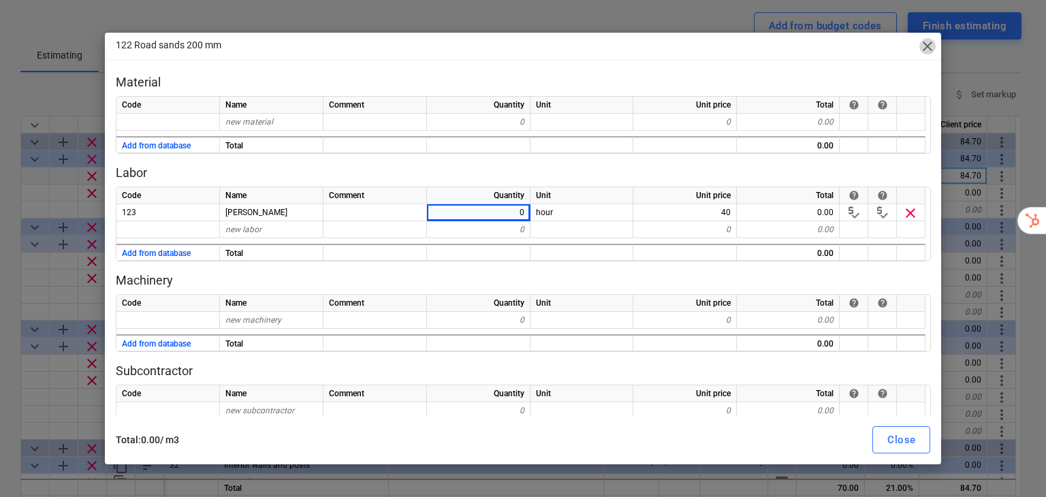
click at [924, 50] on span "close" at bounding box center [927, 46] width 16 height 16
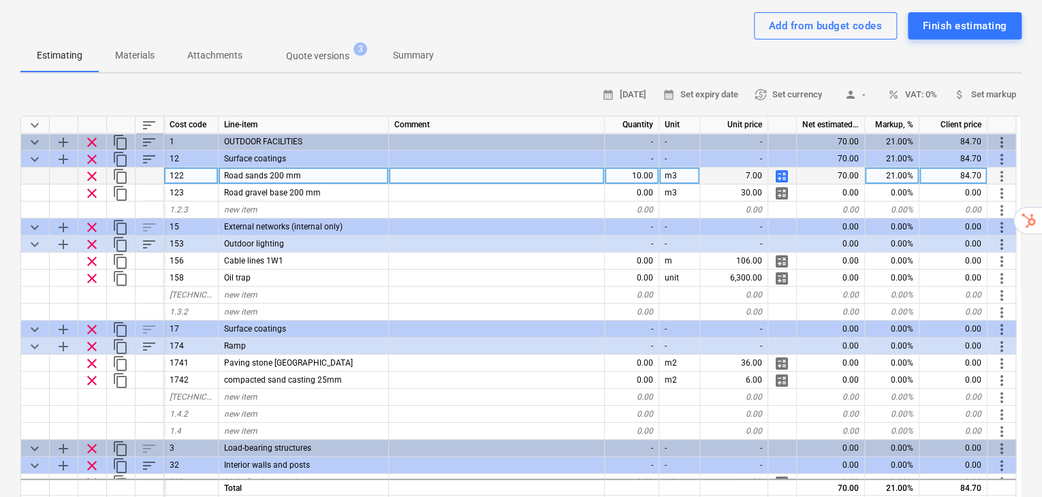
type textarea "x"
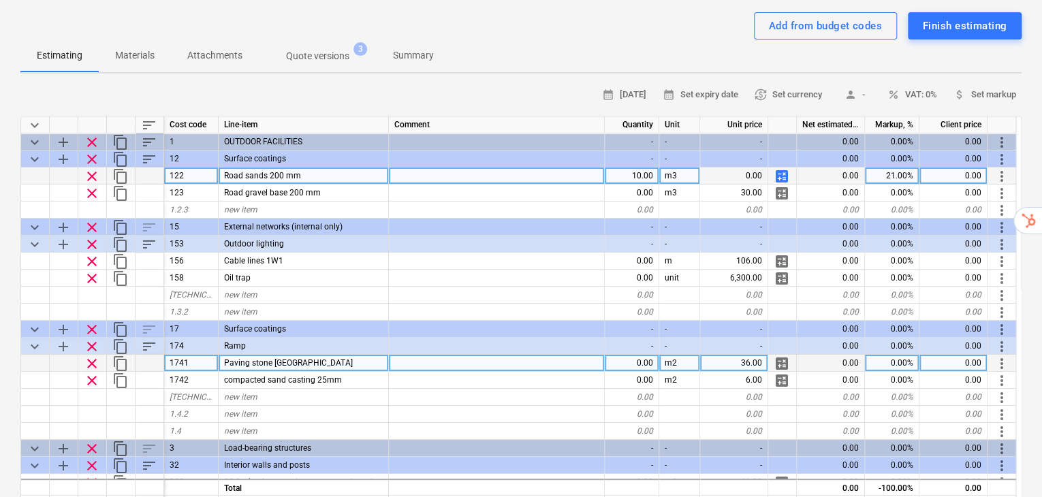
click at [656, 355] on div "0.00" at bounding box center [632, 363] width 54 height 17
type input "6"
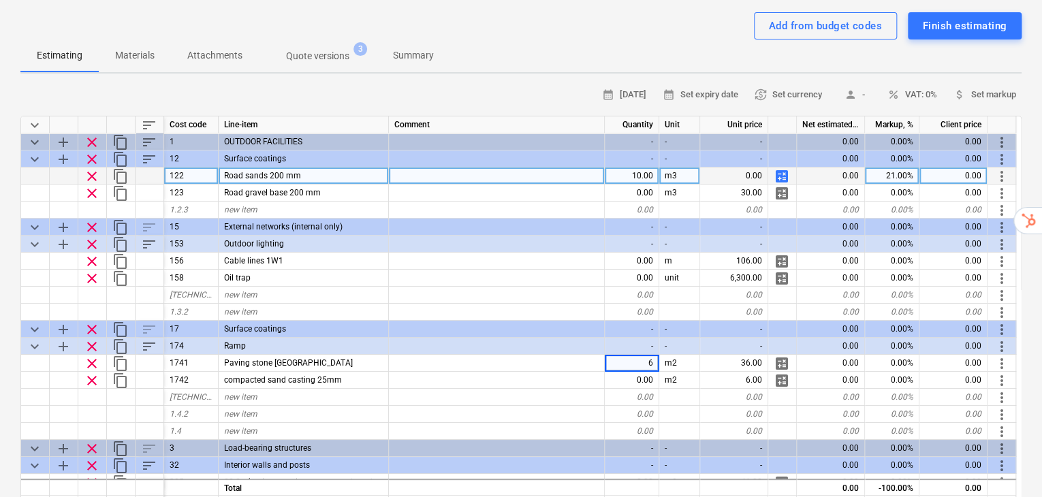
click at [0, 414] on div "Restaraunts QU-0006-v2 1 2 3 Stage: Estimated arrow_drop_down notes Notes busin…" at bounding box center [521, 401] width 1042 height 891
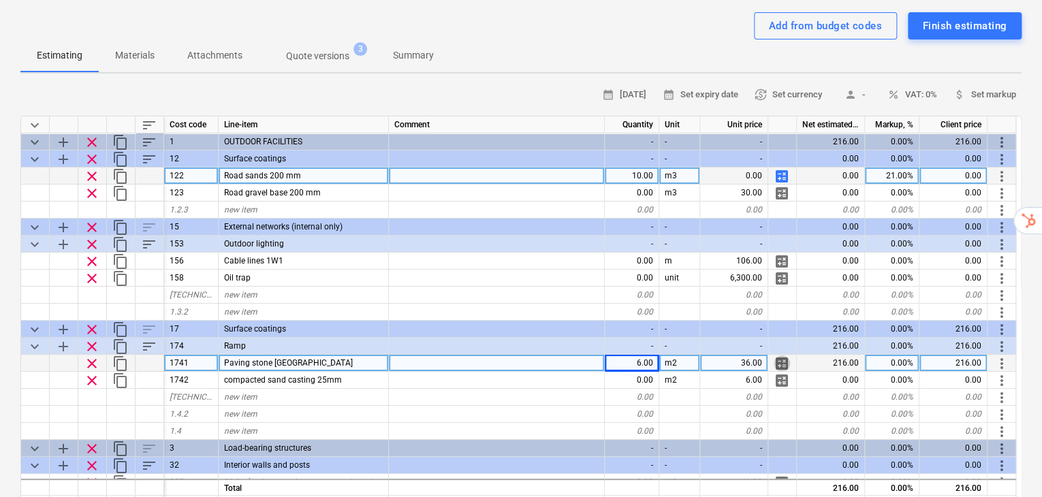
click at [780, 355] on span "calculate" at bounding box center [781, 363] width 16 height 16
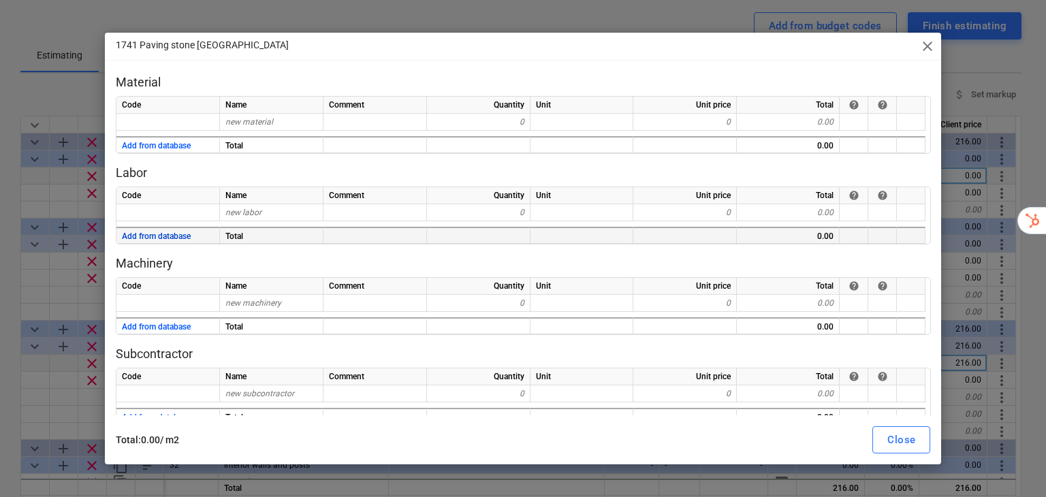
click at [144, 231] on button "Add from database" at bounding box center [156, 236] width 69 height 17
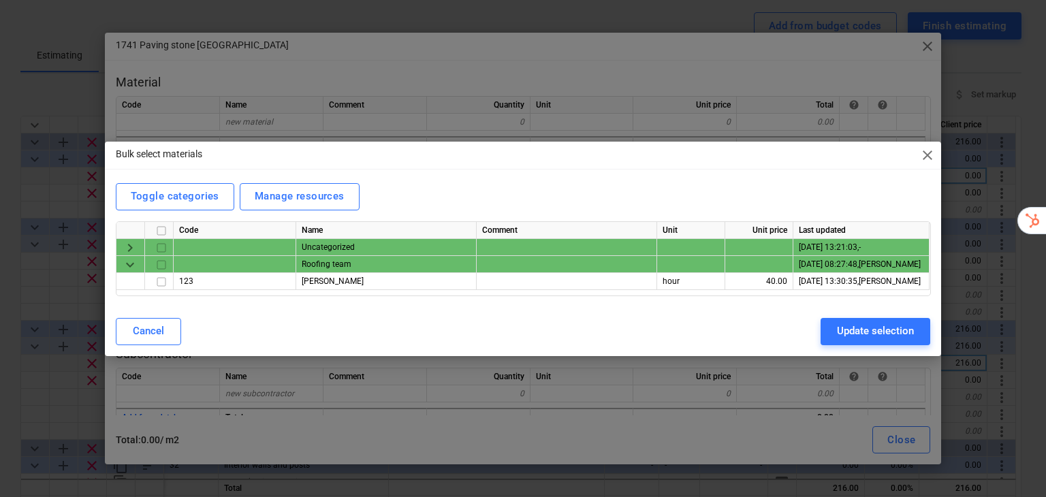
click at [117, 265] on div "keyboard_arrow_down" at bounding box center [130, 264] width 29 height 17
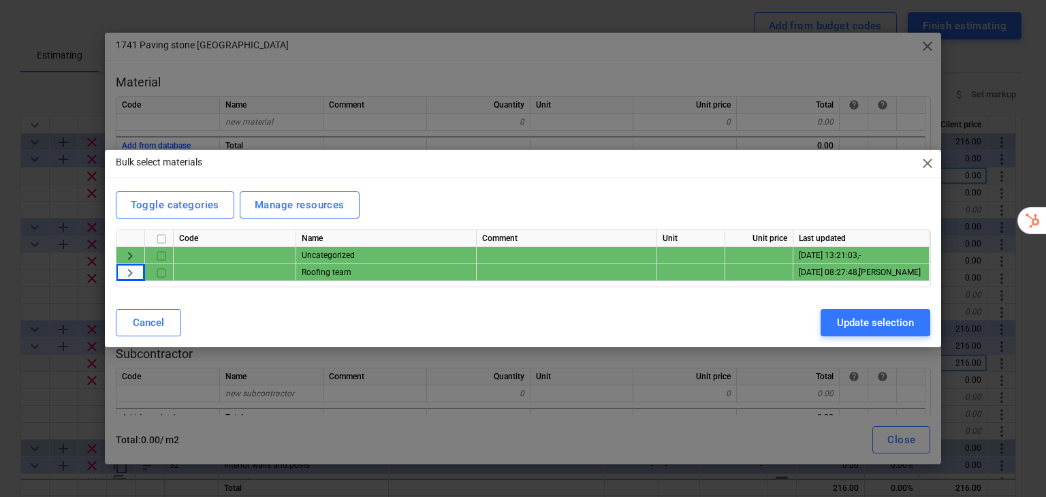
click at [126, 272] on span "keyboard_arrow_right" at bounding box center [130, 273] width 16 height 16
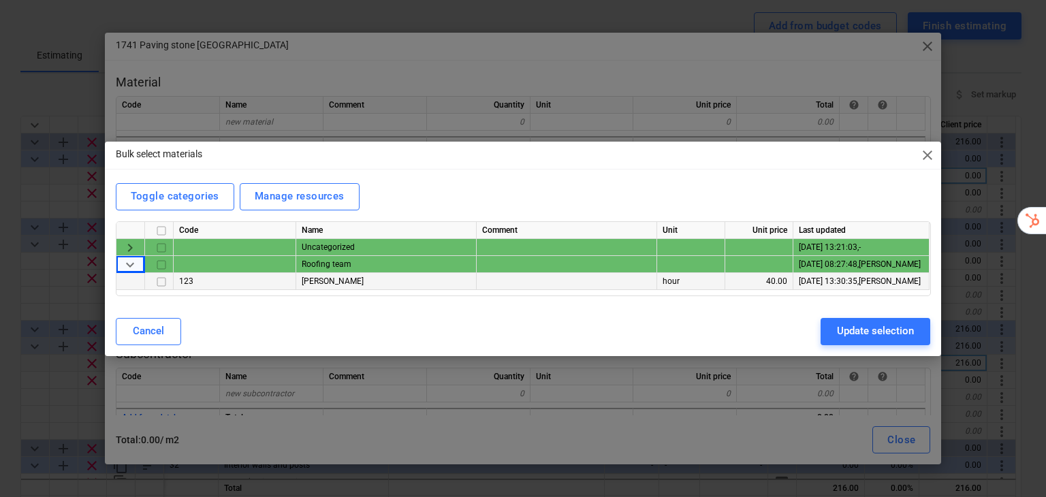
click at [159, 280] on input "checkbox" at bounding box center [161, 281] width 16 height 16
click at [882, 327] on div "Update selection" at bounding box center [875, 331] width 77 height 18
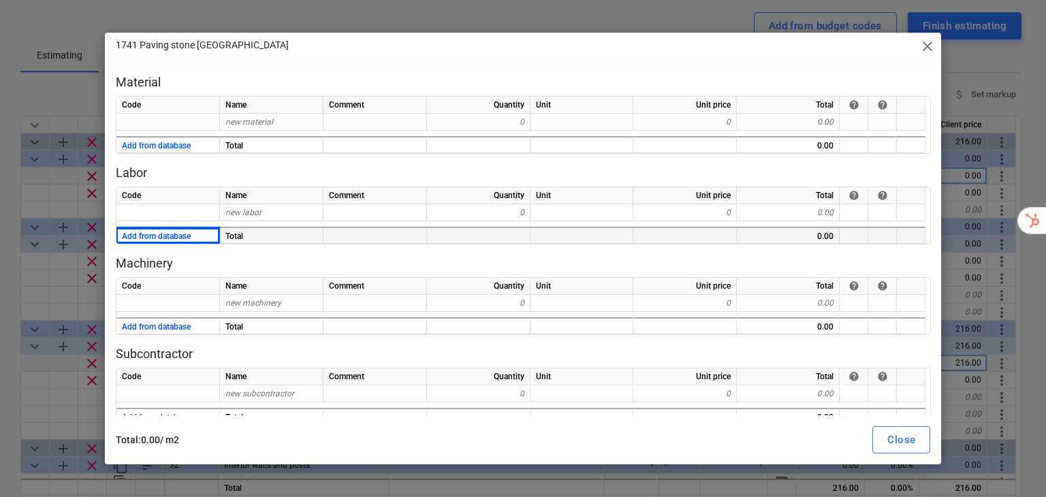
type textarea "x"
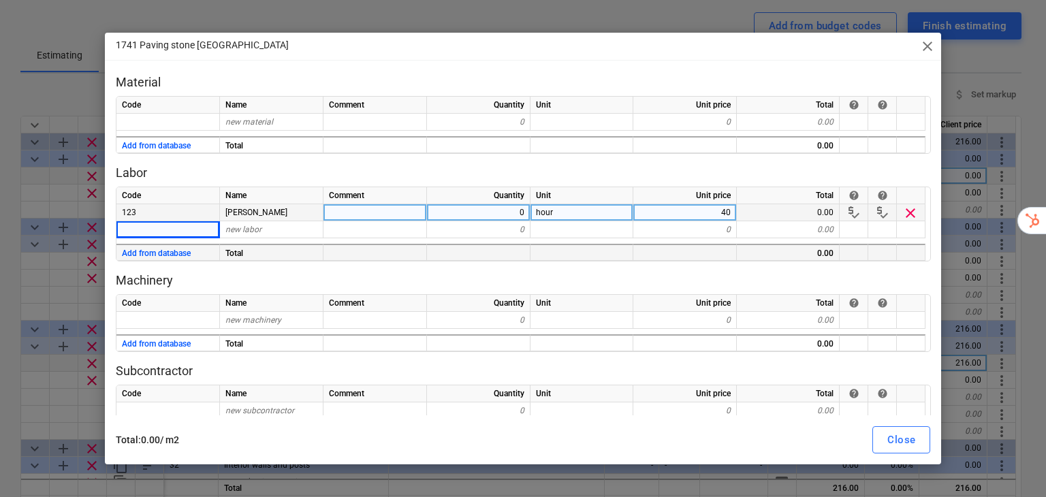
click at [521, 218] on div "0" at bounding box center [478, 212] width 103 height 17
type input "X"
click at [302, 232] on div "new labor" at bounding box center [271, 229] width 103 height 17
click at [302, 232] on input at bounding box center [271, 229] width 103 height 16
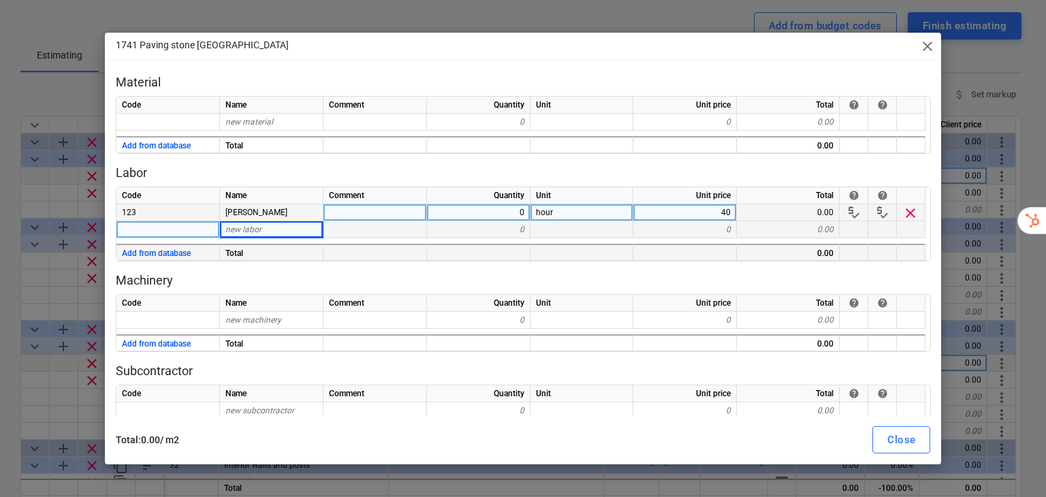
click at [134, 225] on div at bounding box center [167, 229] width 103 height 17
click at [176, 257] on button "Add from database" at bounding box center [156, 253] width 69 height 17
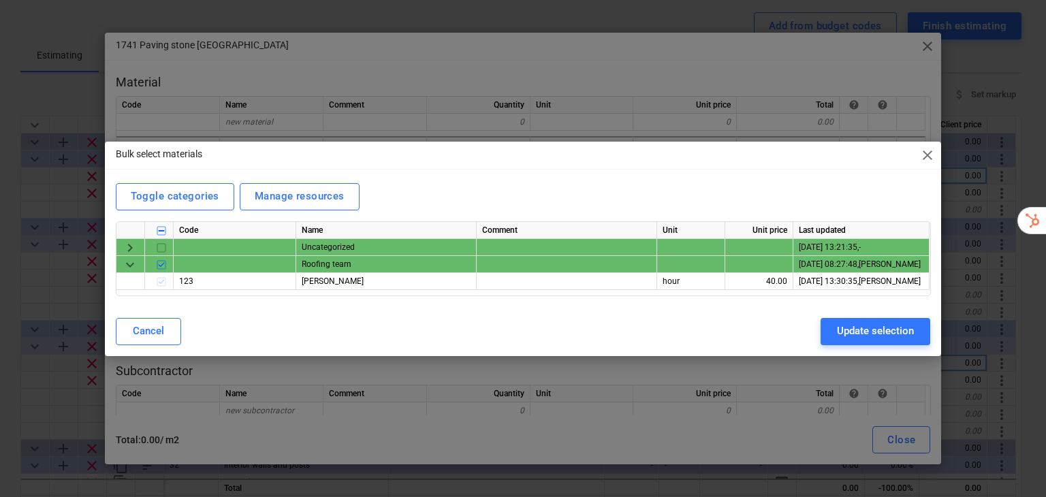
click at [123, 248] on span "keyboard_arrow_right" at bounding box center [130, 247] width 16 height 16
type textarea "x"
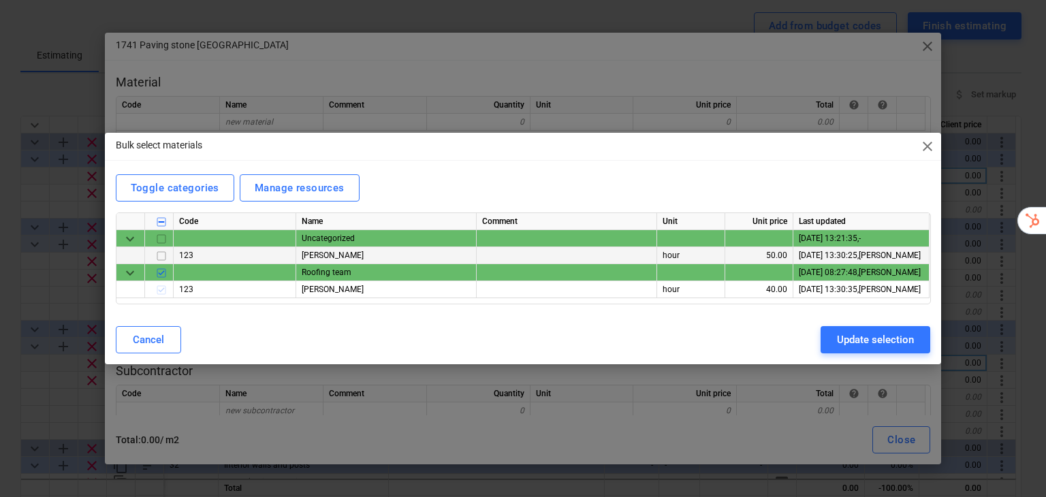
click at [161, 253] on input "checkbox" at bounding box center [161, 256] width 16 height 16
checkbox input "true"
click at [886, 342] on div "Update selection" at bounding box center [875, 340] width 77 height 18
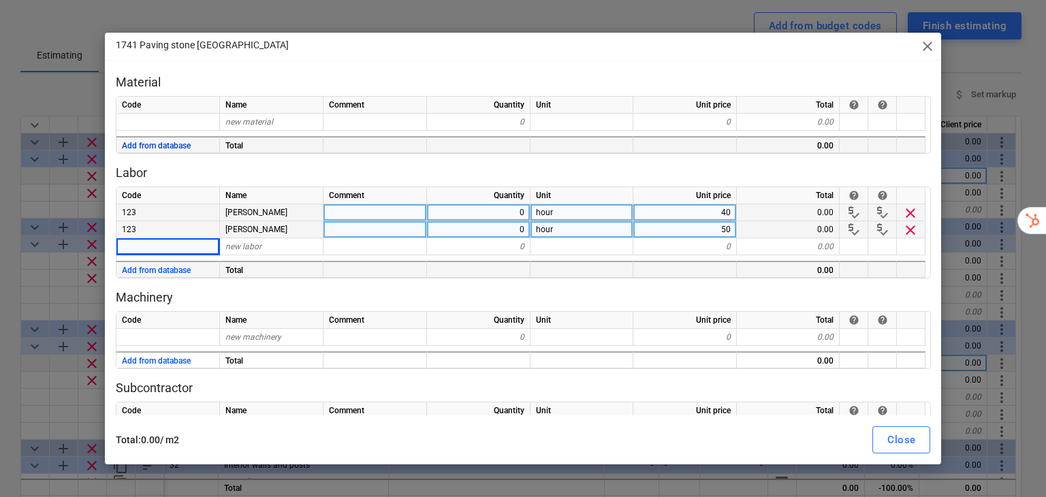
click at [175, 150] on button "Add from database" at bounding box center [156, 146] width 69 height 17
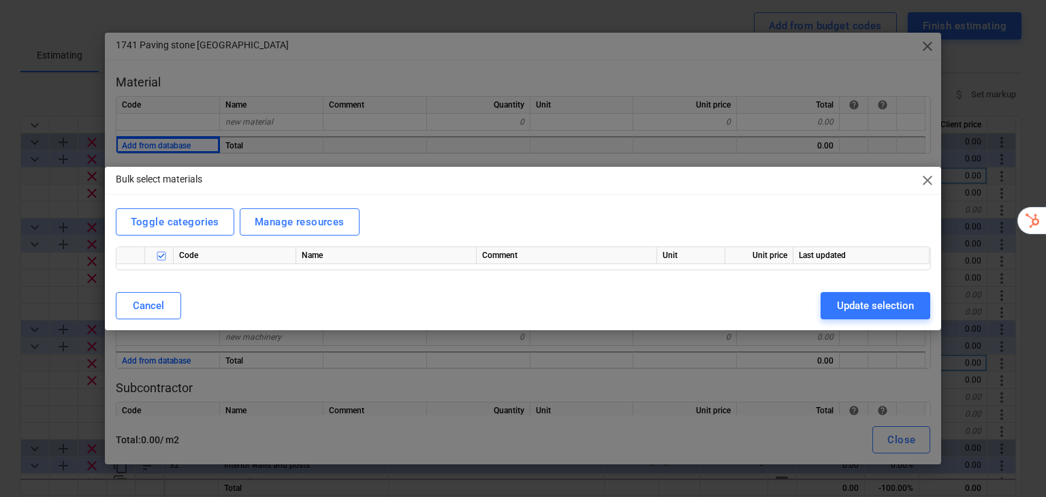
type textarea "x"
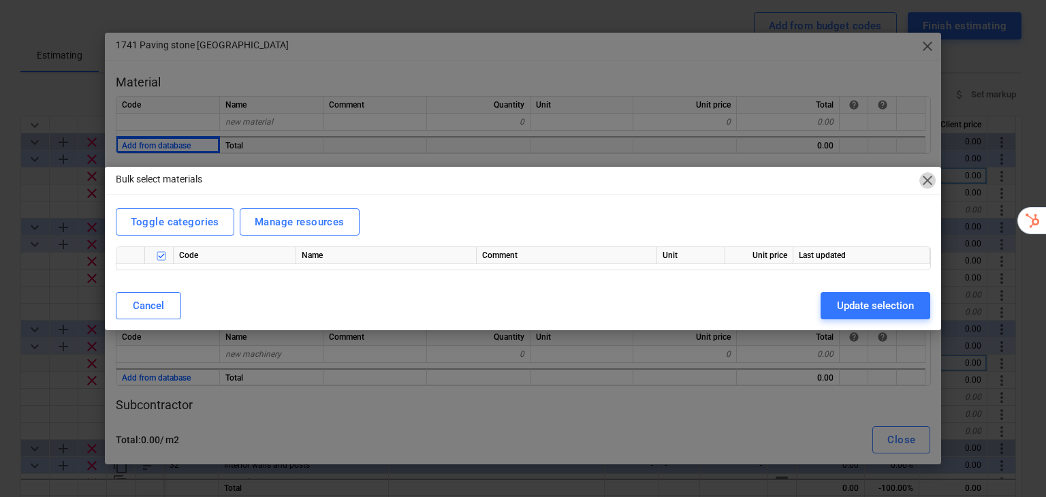
click at [930, 183] on span "close" at bounding box center [927, 180] width 16 height 16
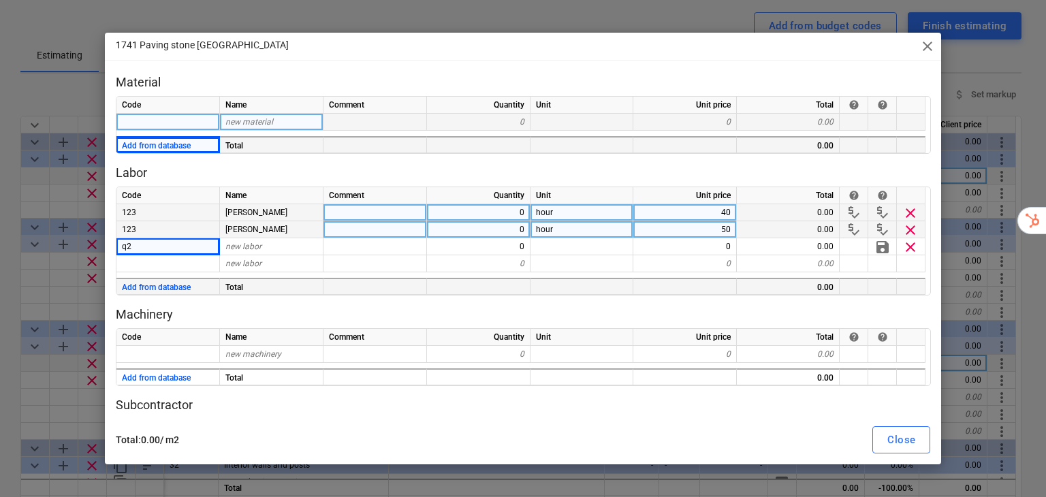
click at [278, 120] on div "new material" at bounding box center [271, 122] width 103 height 17
type input "Concreet"
type textarea "x"
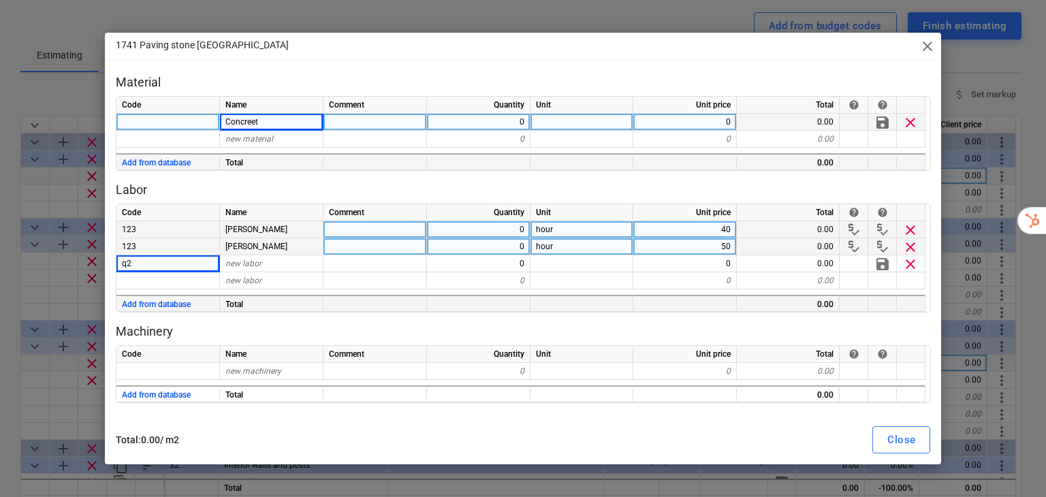
click at [512, 116] on div "0" at bounding box center [478, 122] width 103 height 17
type input "30"
click at [545, 121] on div at bounding box center [581, 122] width 103 height 17
type textarea "x"
type input "tons"
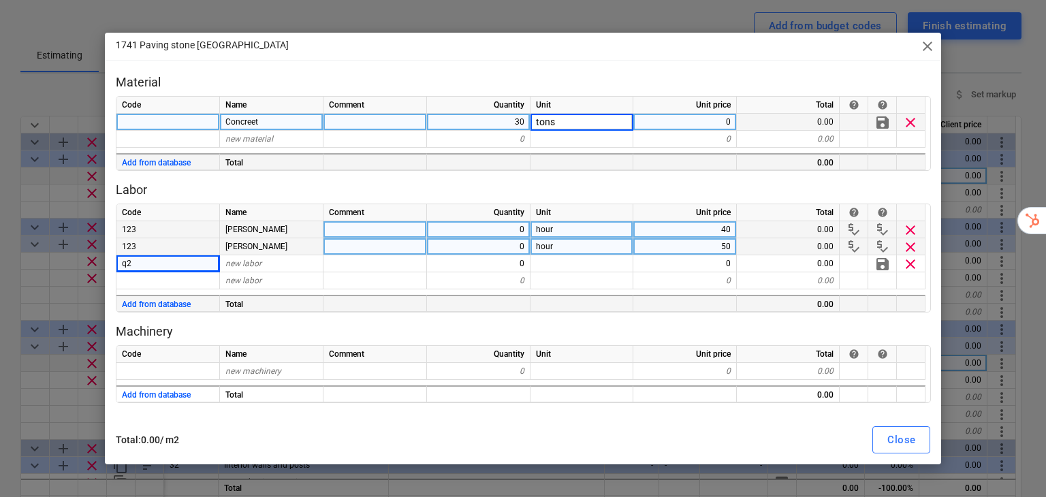
click at [698, 114] on div "0" at bounding box center [684, 122] width 103 height 17
type textarea "x"
type input "200"
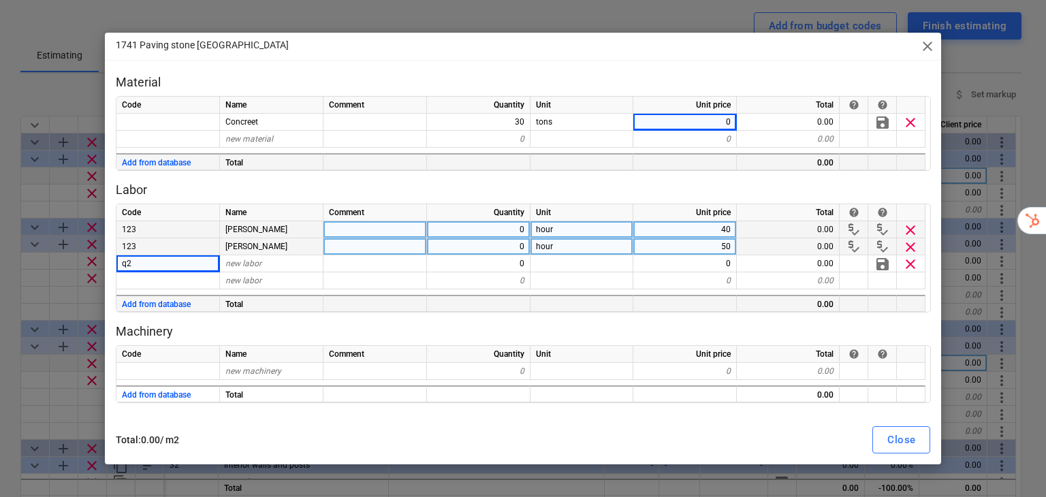
click at [751, 79] on p "Material" at bounding box center [523, 82] width 815 height 16
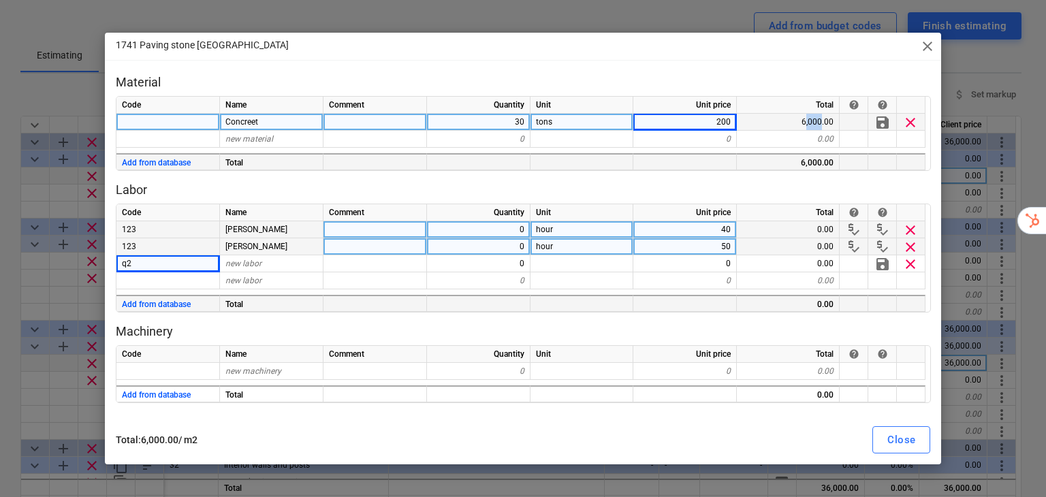
drag, startPoint x: 806, startPoint y: 122, endPoint x: 820, endPoint y: 121, distance: 14.4
click at [820, 121] on div "6,000.00" at bounding box center [788, 122] width 103 height 17
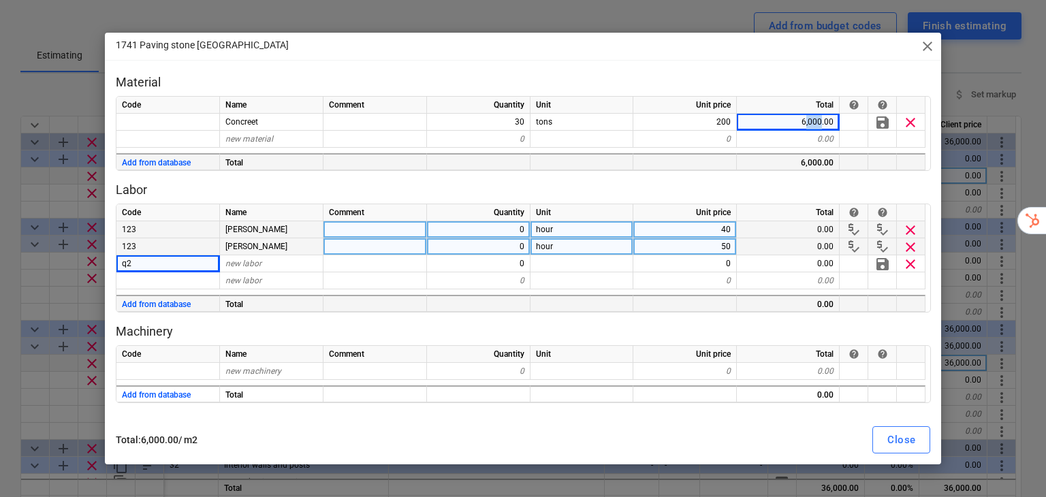
click at [920, 42] on span "close" at bounding box center [927, 46] width 16 height 16
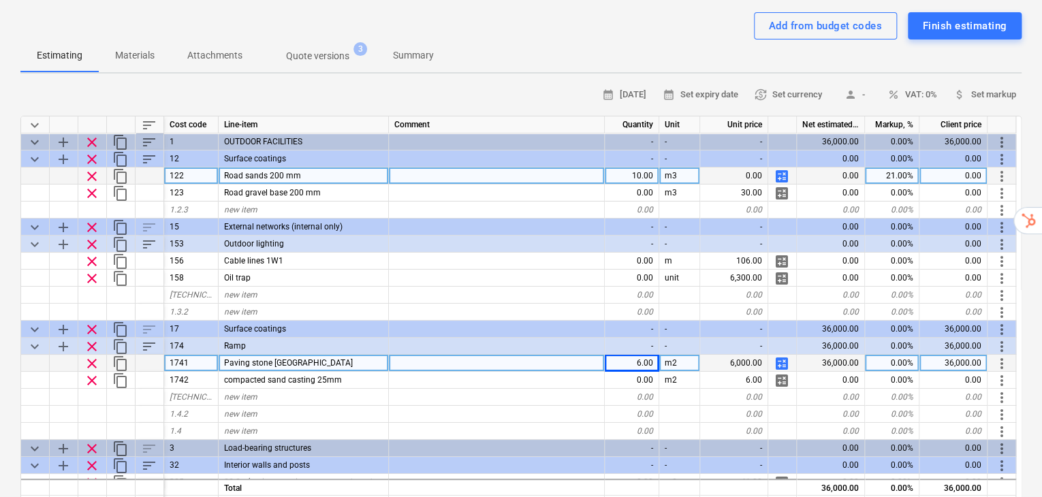
click at [783, 355] on span "calculate" at bounding box center [781, 363] width 16 height 16
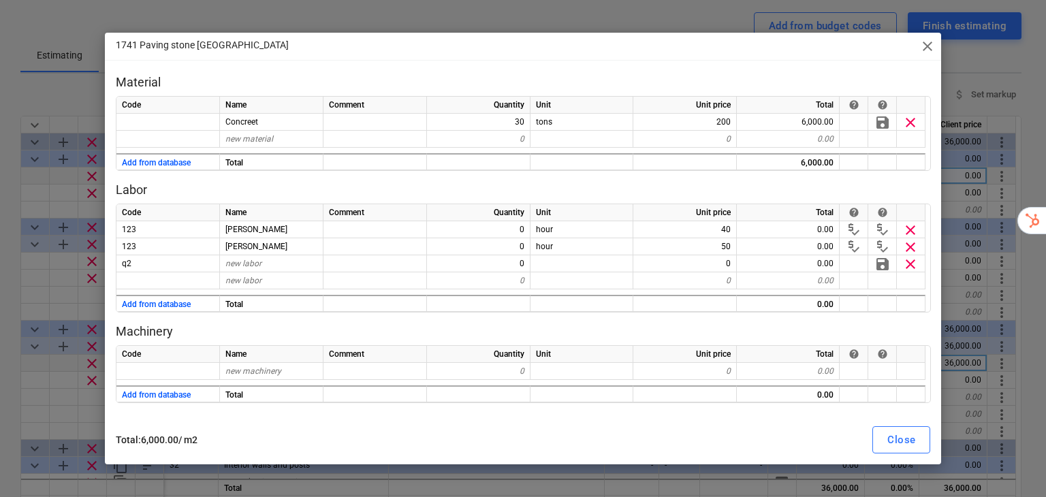
click at [918, 40] on div "1741 Paving stone [GEOGRAPHIC_DATA] close" at bounding box center [523, 46] width 837 height 27
click at [922, 44] on span "close" at bounding box center [927, 46] width 16 height 16
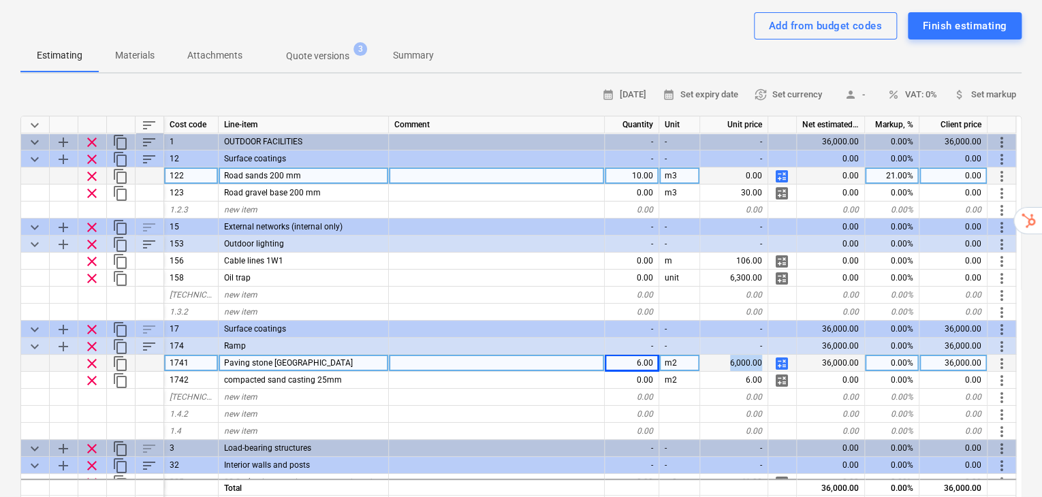
drag, startPoint x: 765, startPoint y: 331, endPoint x: 724, endPoint y: 330, distance: 40.9
click at [724, 355] on div "6,000.00" at bounding box center [734, 363] width 68 height 17
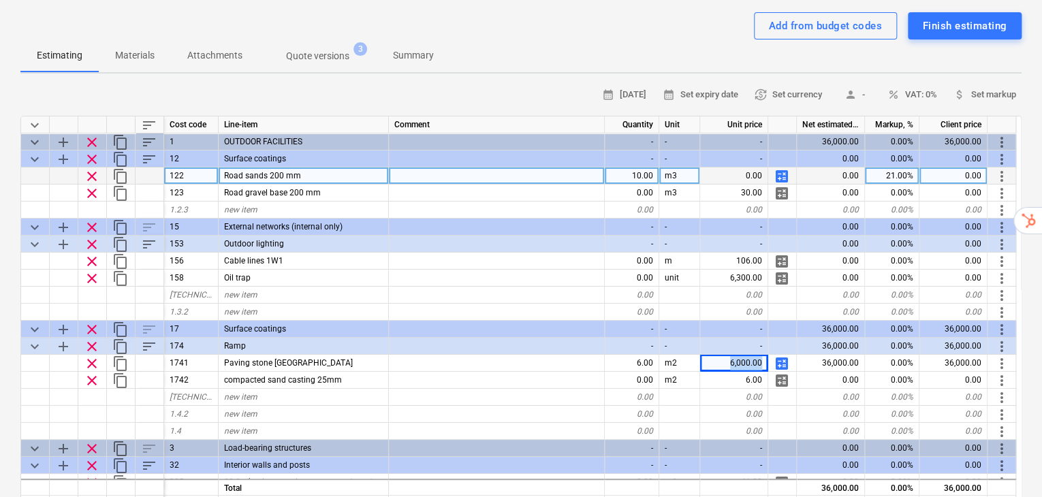
click at [777, 355] on span "calculate" at bounding box center [781, 363] width 16 height 16
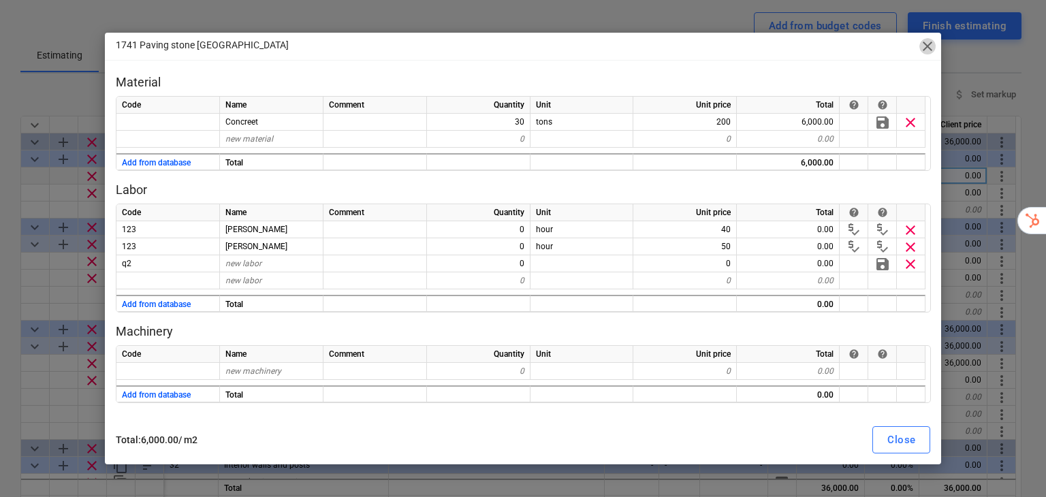
click at [931, 47] on span "close" at bounding box center [927, 46] width 16 height 16
type textarea "x"
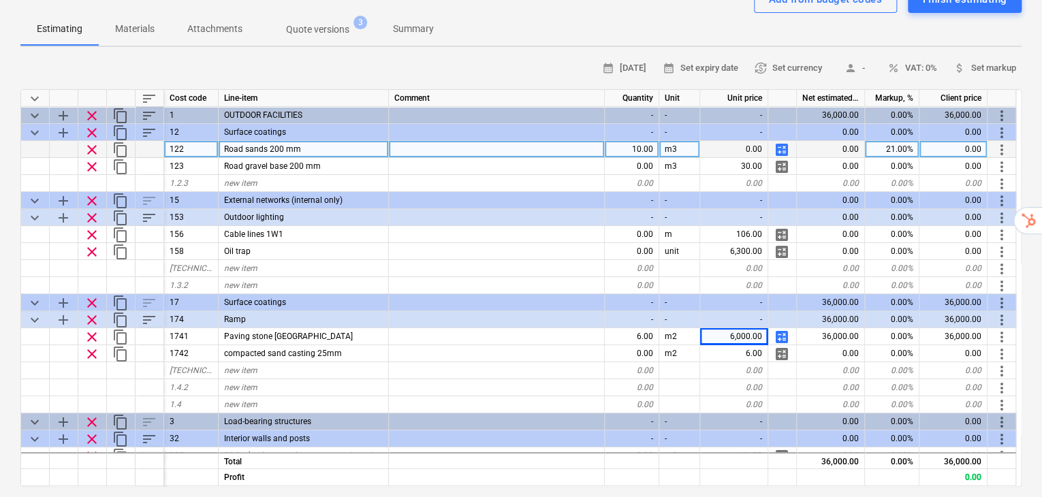
scroll to position [159, 0]
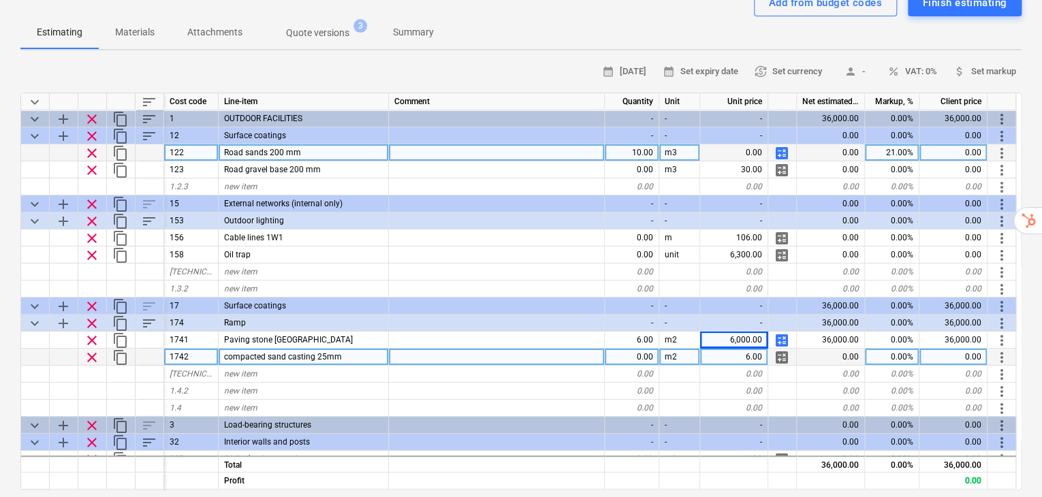
click at [649, 349] on div "0.00" at bounding box center [632, 357] width 54 height 17
type input "5"
click at [784, 349] on span "calculate" at bounding box center [781, 357] width 16 height 16
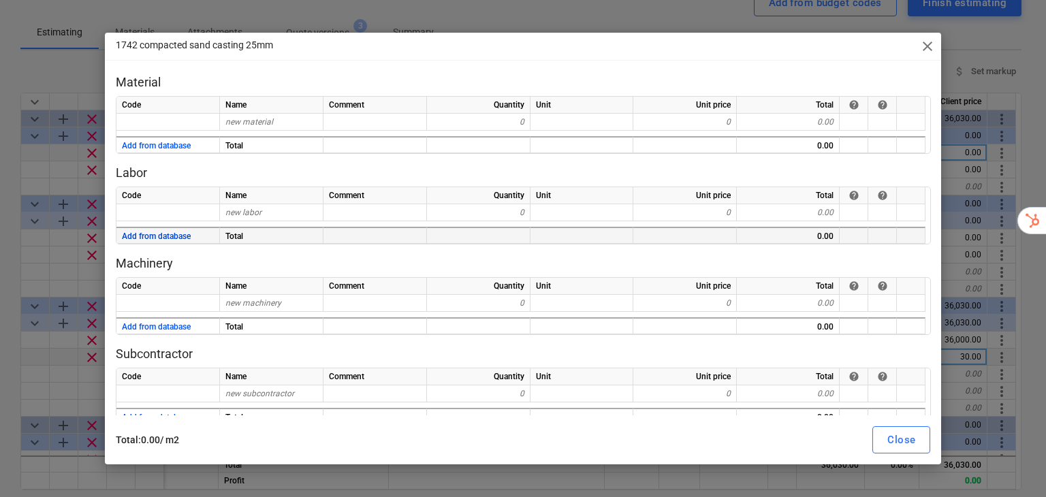
click at [150, 237] on button "Add from database" at bounding box center [156, 236] width 69 height 17
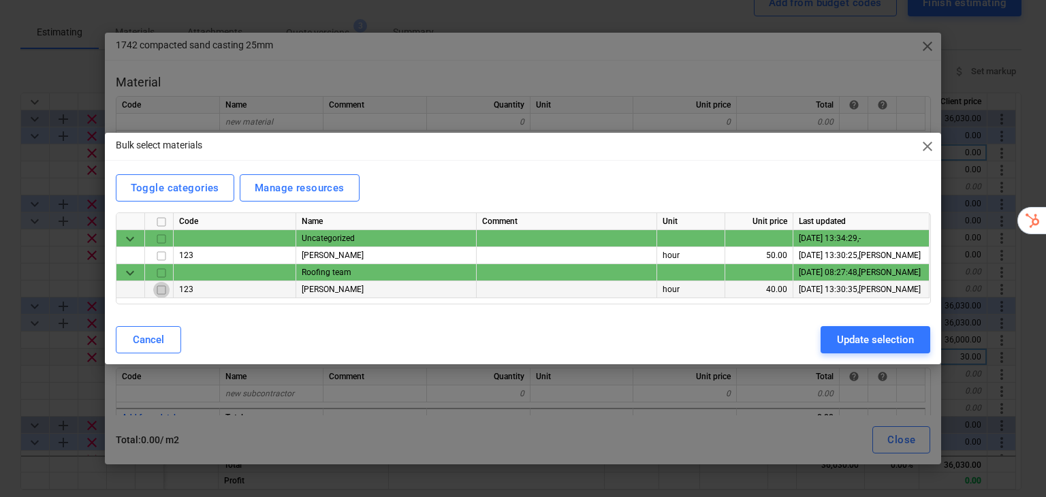
click at [159, 290] on input "checkbox" at bounding box center [161, 290] width 16 height 16
click at [880, 336] on div "Update selection" at bounding box center [875, 340] width 77 height 18
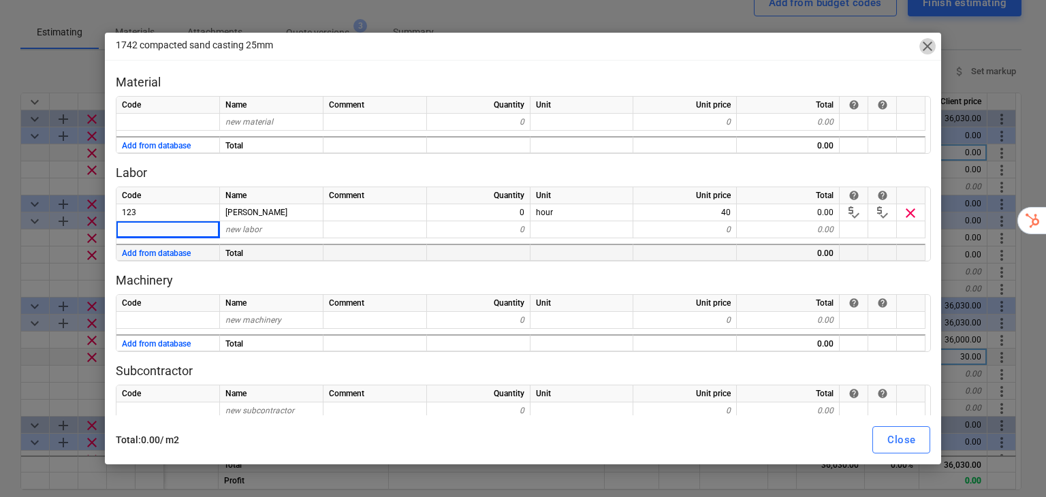
click at [933, 38] on span "close" at bounding box center [927, 46] width 16 height 16
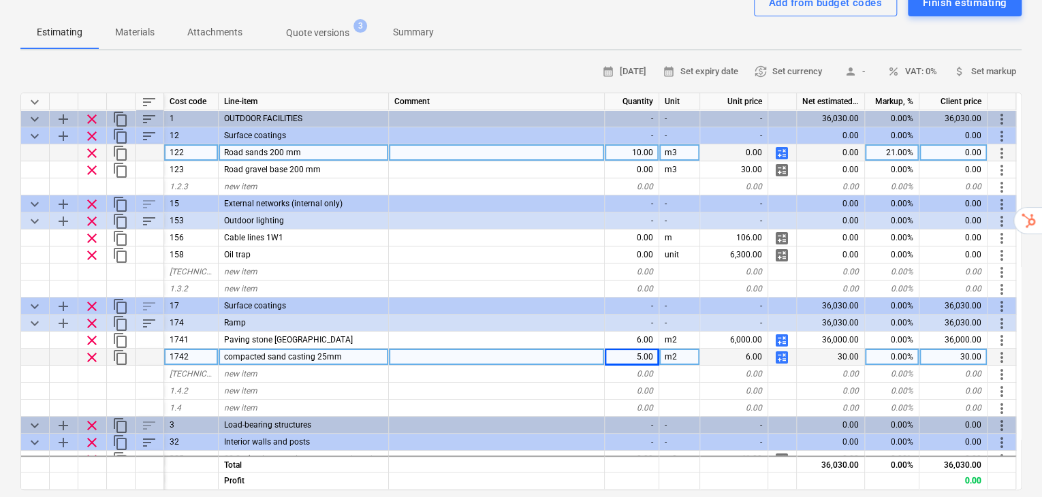
click at [780, 349] on span "calculate" at bounding box center [781, 357] width 16 height 16
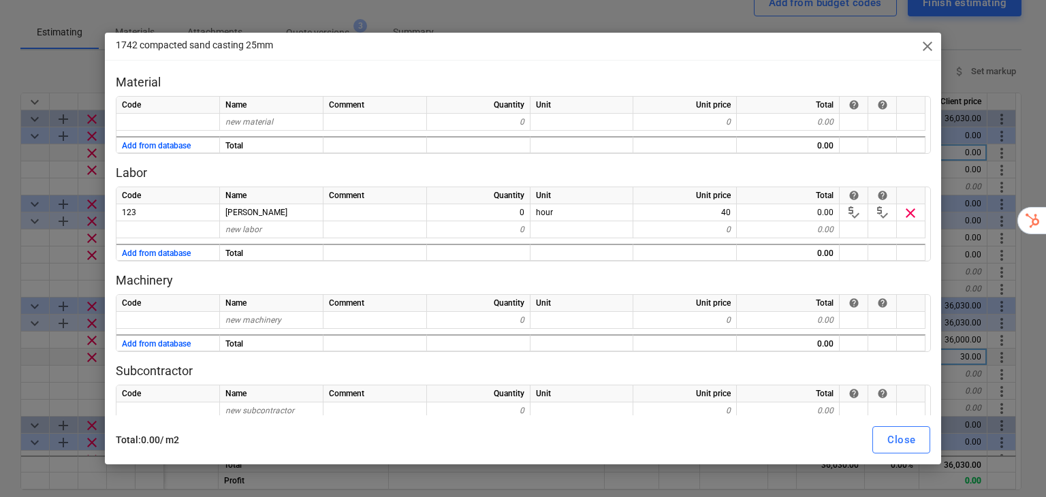
click at [922, 48] on span "close" at bounding box center [927, 46] width 16 height 16
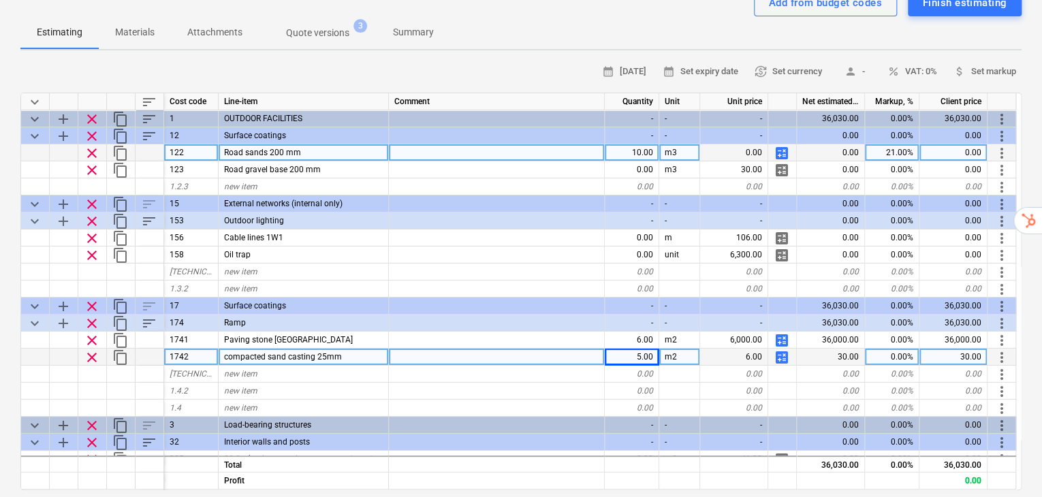
click at [783, 349] on span "calculate" at bounding box center [781, 357] width 16 height 16
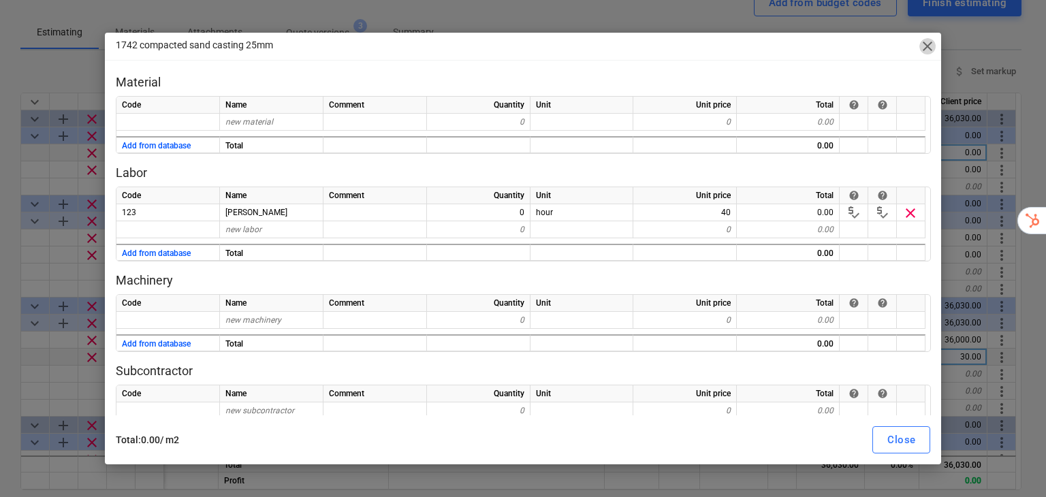
click at [934, 42] on span "close" at bounding box center [927, 46] width 16 height 16
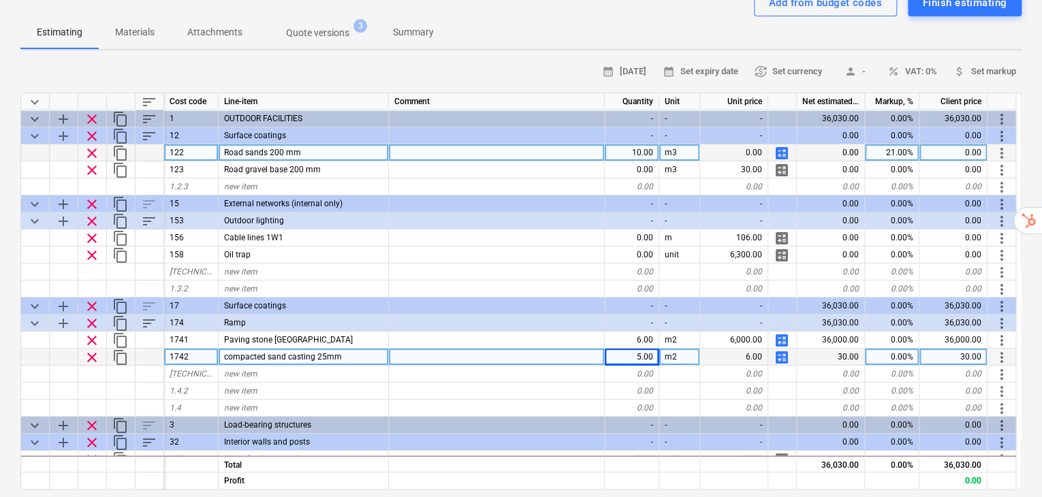
click at [778, 349] on span "calculate" at bounding box center [781, 357] width 16 height 16
type textarea "x"
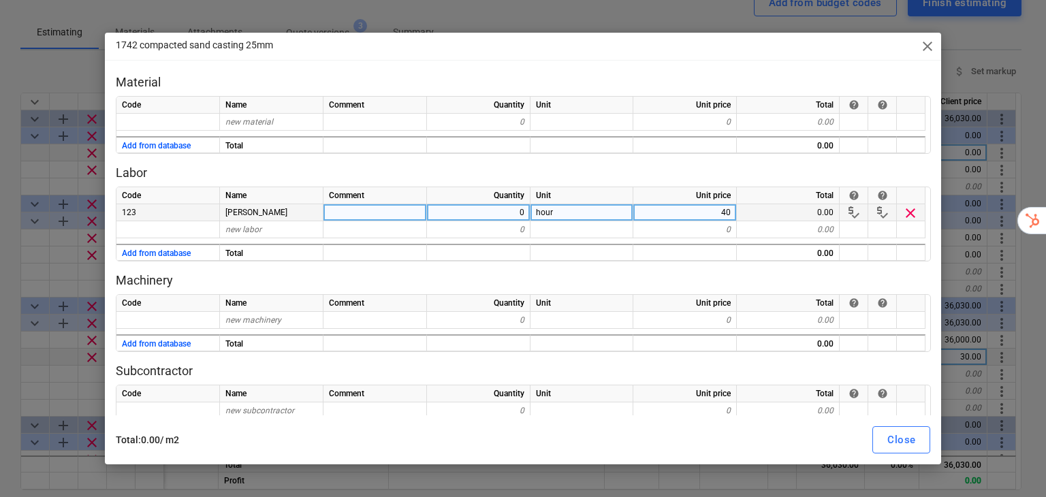
click at [467, 215] on div "0" at bounding box center [478, 212] width 103 height 17
type input "5"
click at [771, 282] on p "Machinery" at bounding box center [523, 280] width 815 height 16
click at [931, 46] on span "close" at bounding box center [927, 46] width 16 height 16
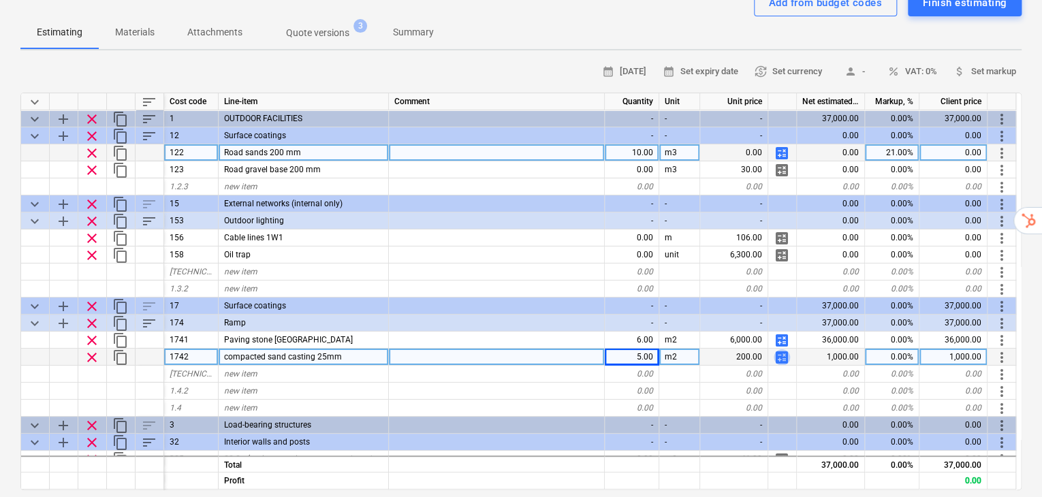
click at [784, 349] on span "calculate" at bounding box center [781, 357] width 16 height 16
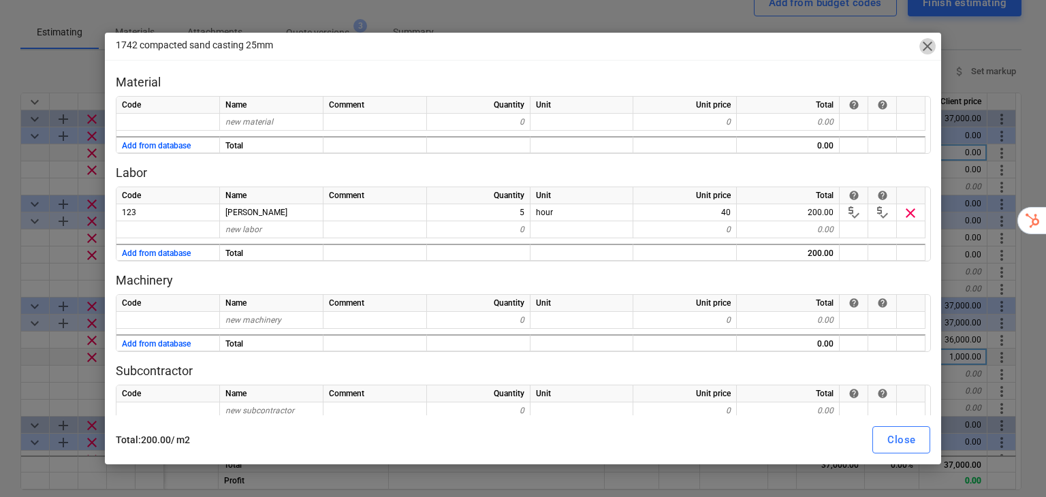
click at [930, 48] on span "close" at bounding box center [927, 46] width 16 height 16
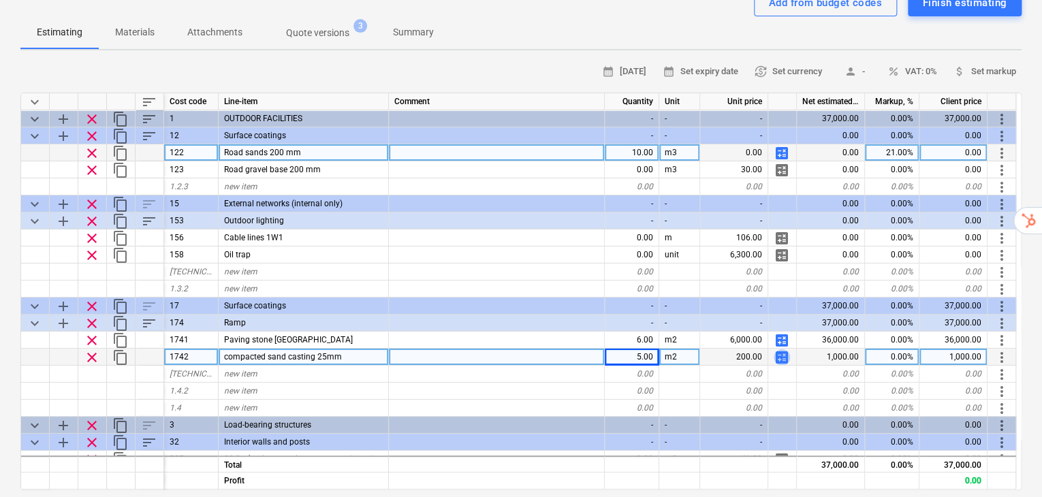
click at [784, 349] on span "calculate" at bounding box center [781, 357] width 16 height 16
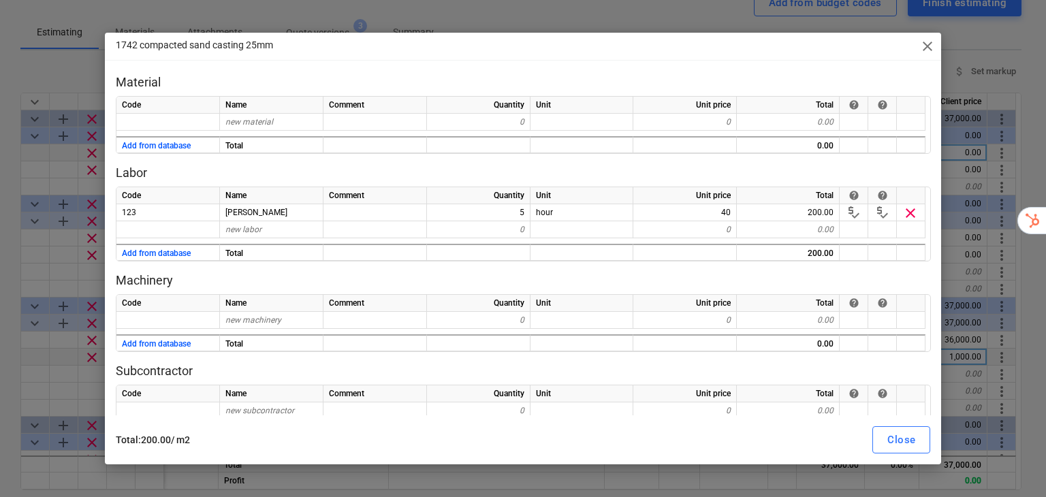
click at [923, 50] on span "close" at bounding box center [927, 46] width 16 height 16
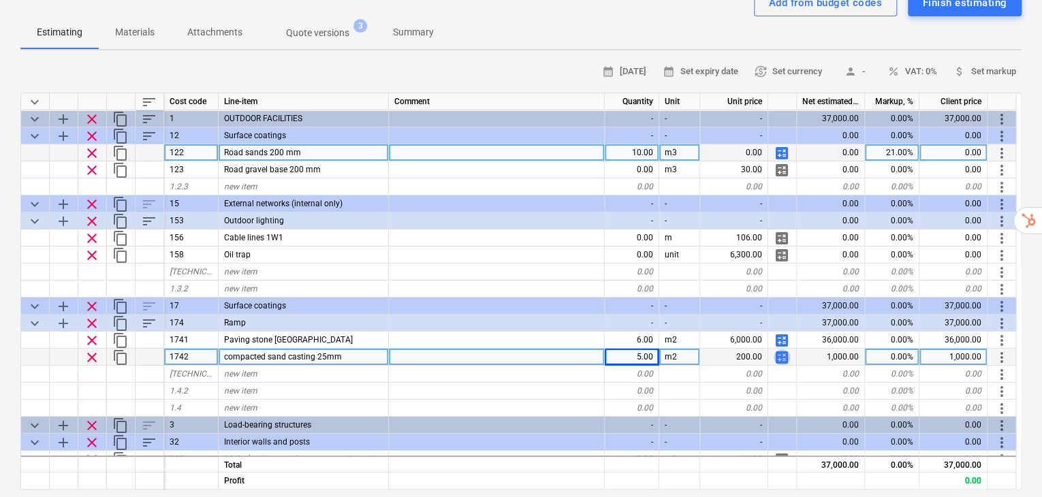
click at [780, 349] on span "calculate" at bounding box center [781, 357] width 16 height 16
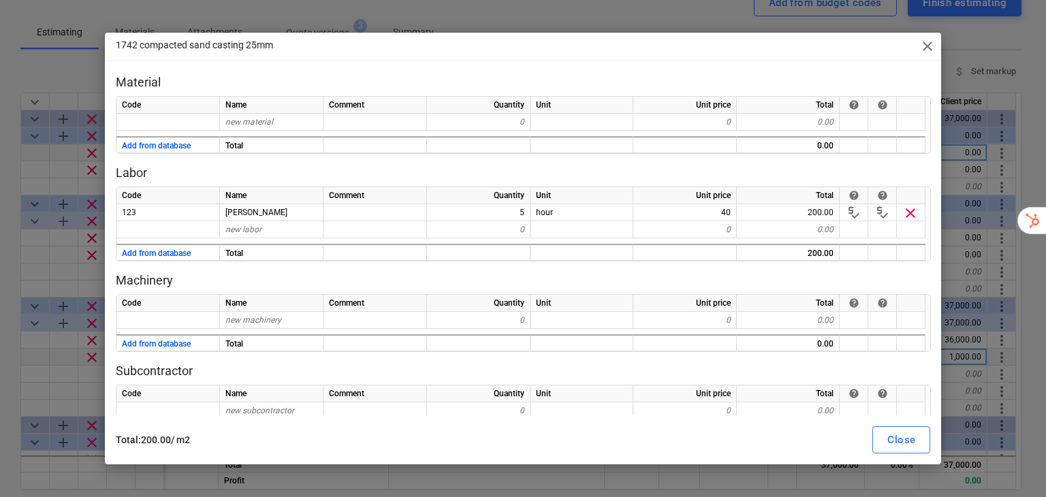
click at [927, 50] on span "close" at bounding box center [927, 46] width 16 height 16
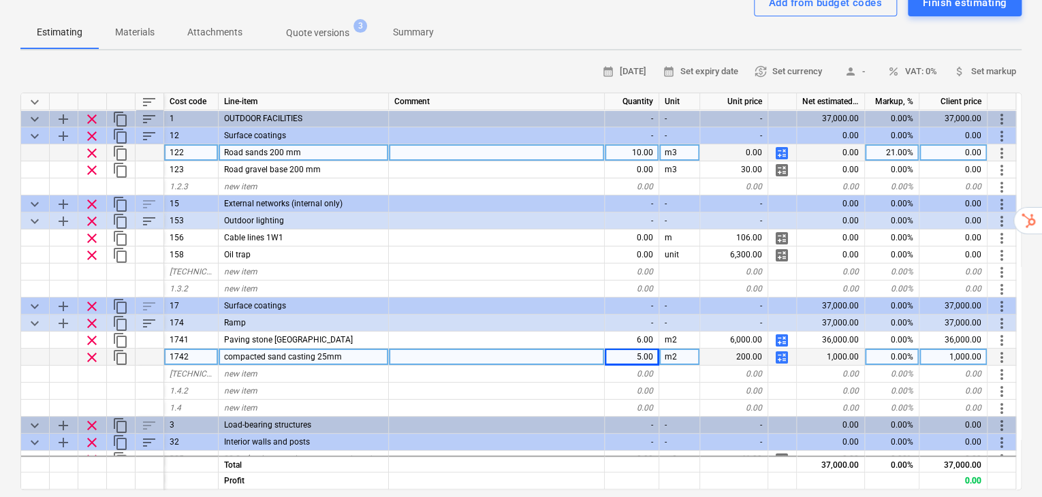
click at [789, 349] on span "calculate" at bounding box center [781, 357] width 16 height 16
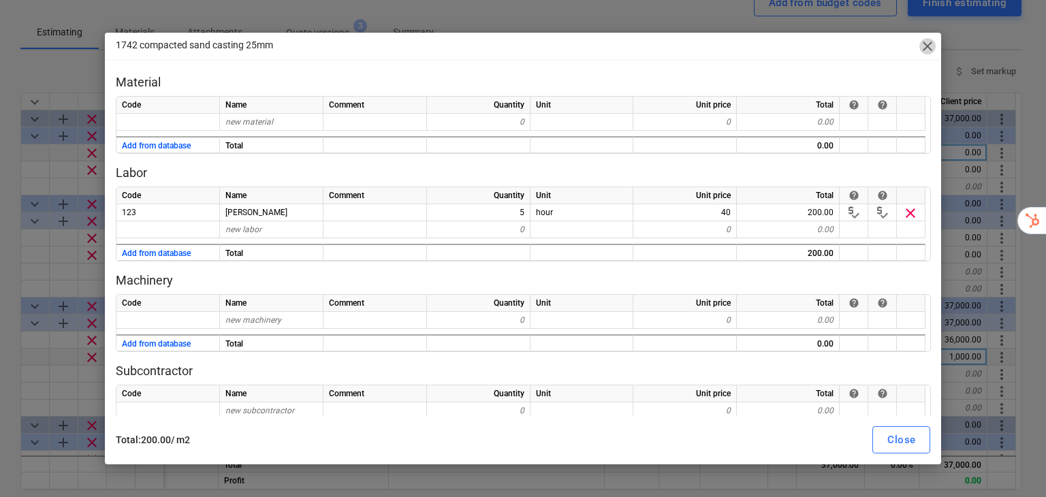
click at [927, 50] on span "close" at bounding box center [927, 46] width 16 height 16
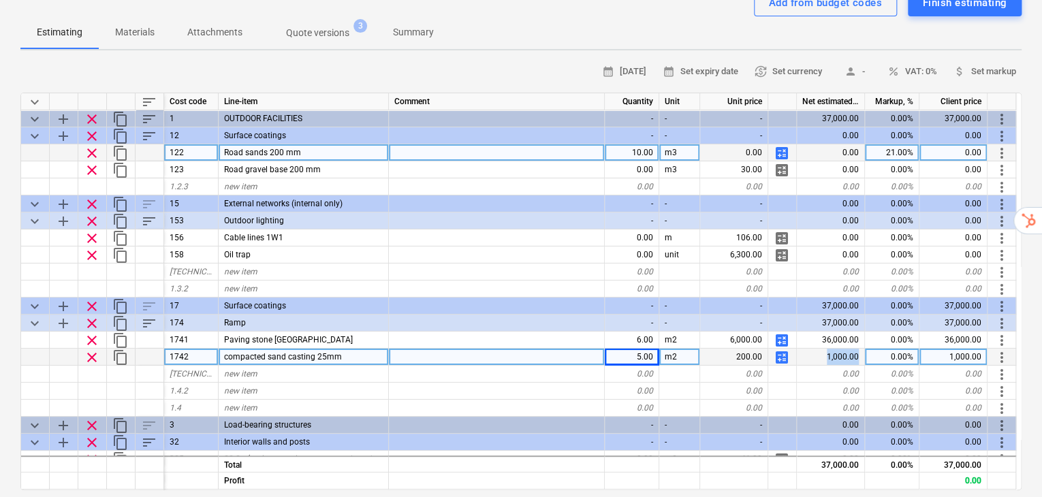
drag, startPoint x: 858, startPoint y: 325, endPoint x: 829, endPoint y: 325, distance: 30.0
click at [829, 349] on div "1,000.00" at bounding box center [831, 357] width 68 height 17
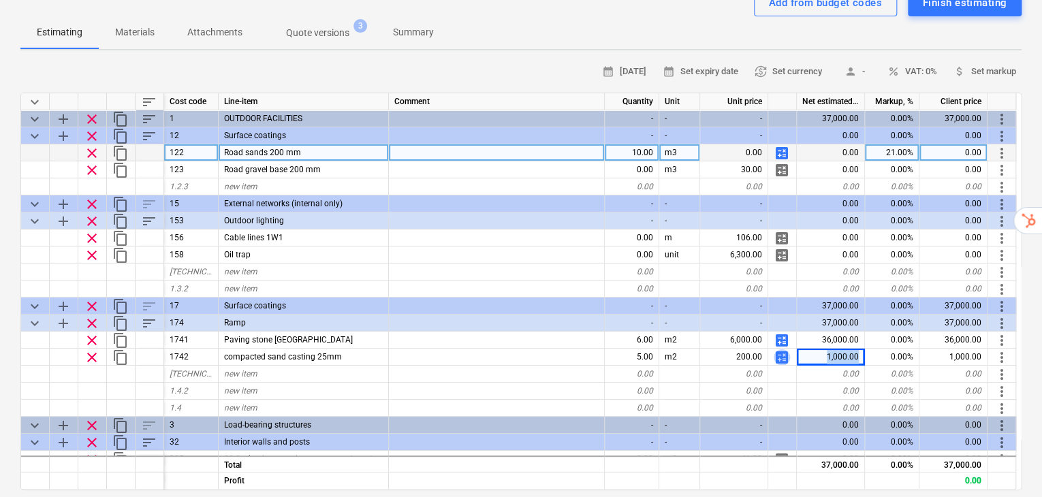
click at [784, 349] on span "calculate" at bounding box center [781, 357] width 16 height 16
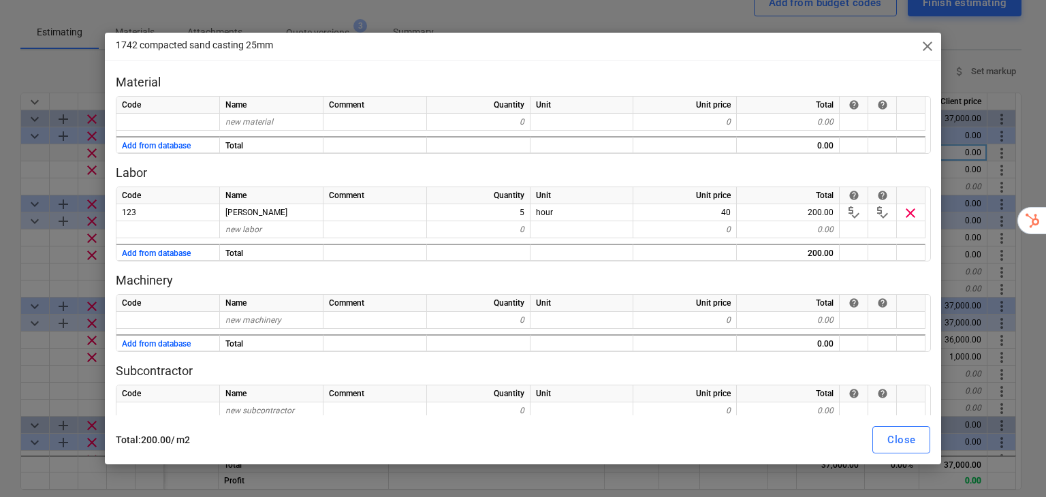
click at [926, 48] on span "close" at bounding box center [927, 46] width 16 height 16
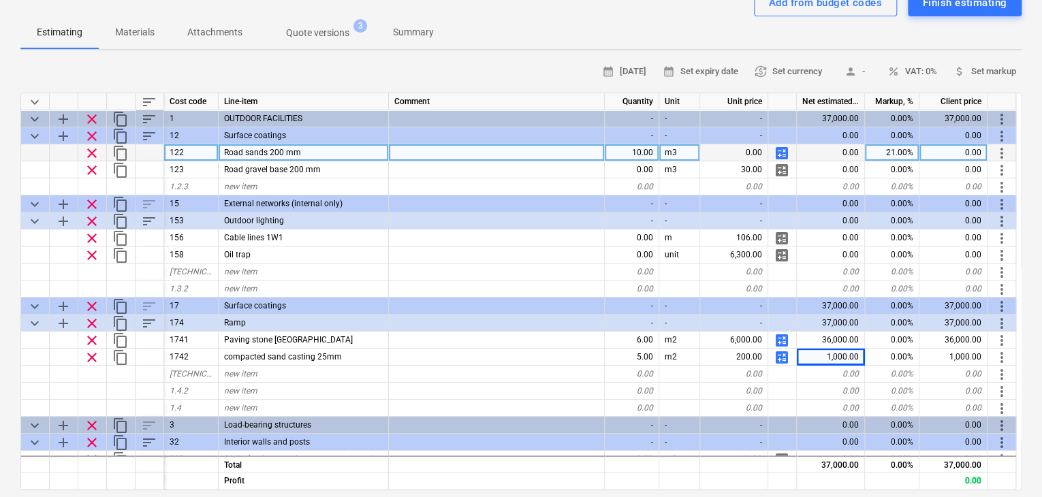
click at [781, 349] on span "calculate" at bounding box center [781, 357] width 16 height 16
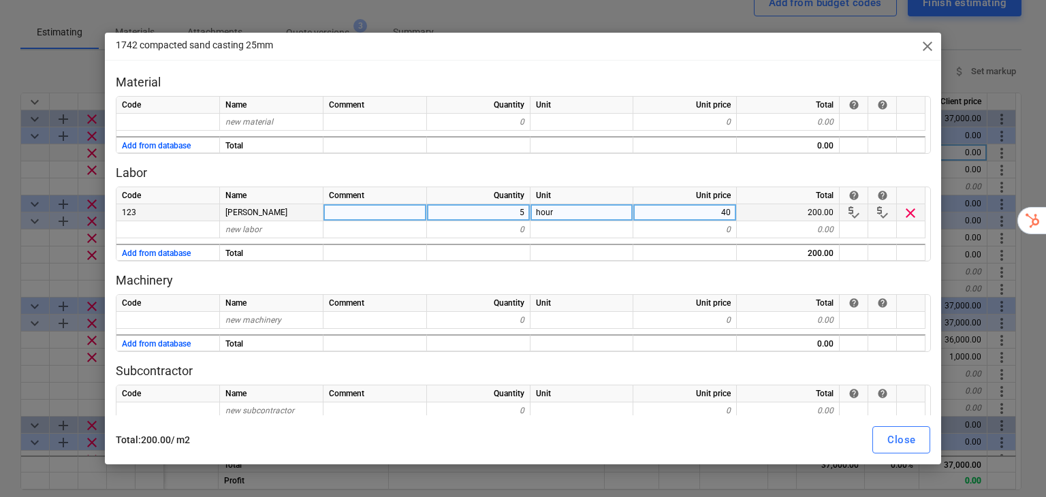
click at [817, 208] on div "200.00" at bounding box center [788, 212] width 103 height 17
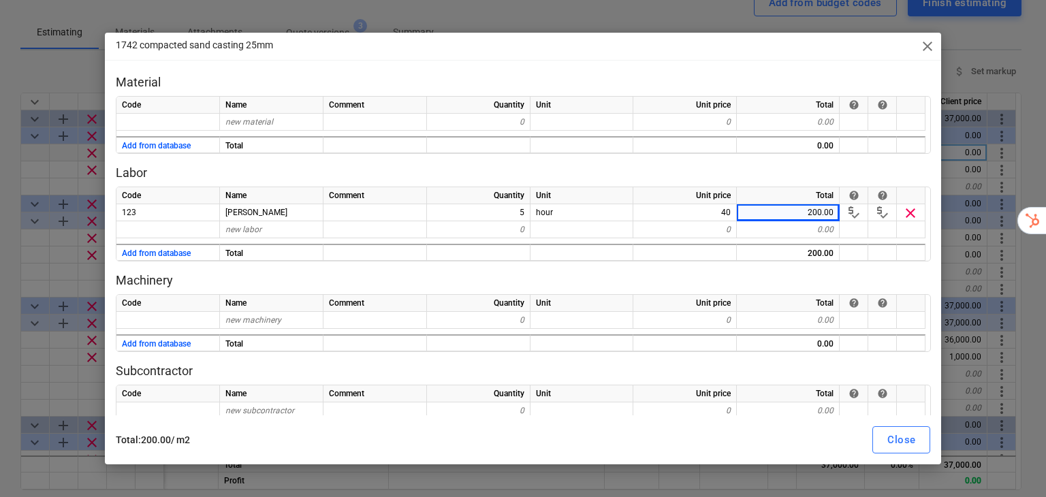
click at [820, 166] on p "Labor" at bounding box center [523, 173] width 815 height 16
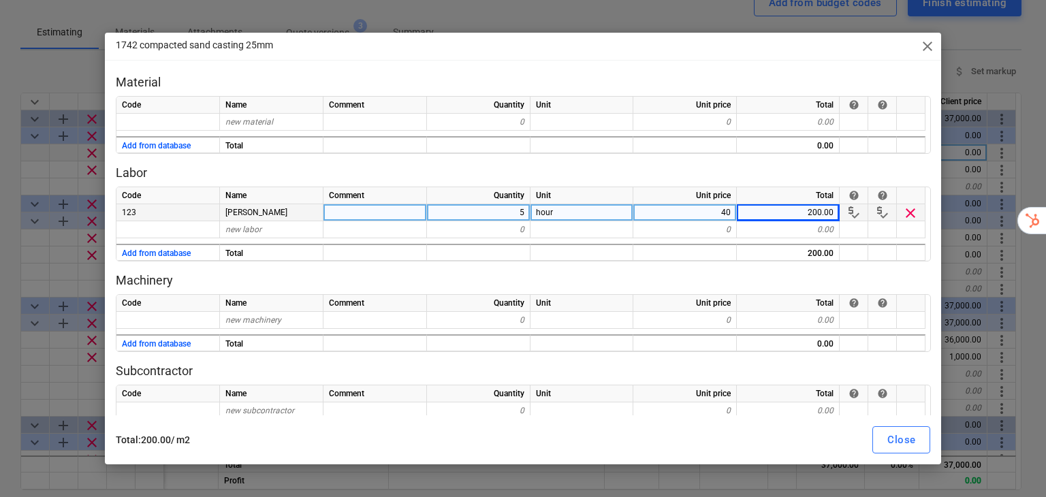
click at [818, 211] on div "200.00" at bounding box center [788, 212] width 103 height 17
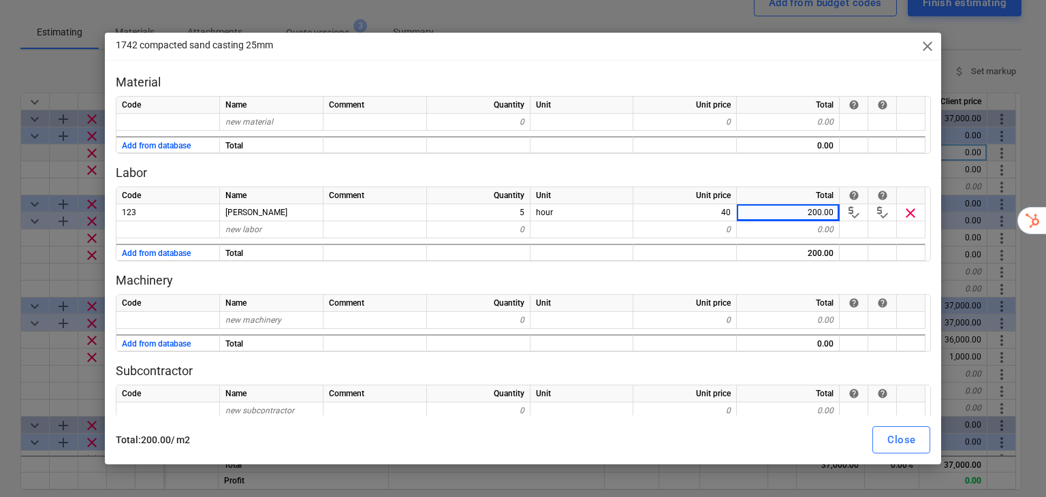
click at [745, 432] on div "Total : 200.00 / m2 Close" at bounding box center [523, 439] width 815 height 27
click at [694, 34] on div "1742 compacted sand casting 25mm close" at bounding box center [523, 46] width 837 height 27
click at [695, 15] on div at bounding box center [685, 14] width 27 height 27
click at [925, 48] on span "close" at bounding box center [927, 46] width 16 height 16
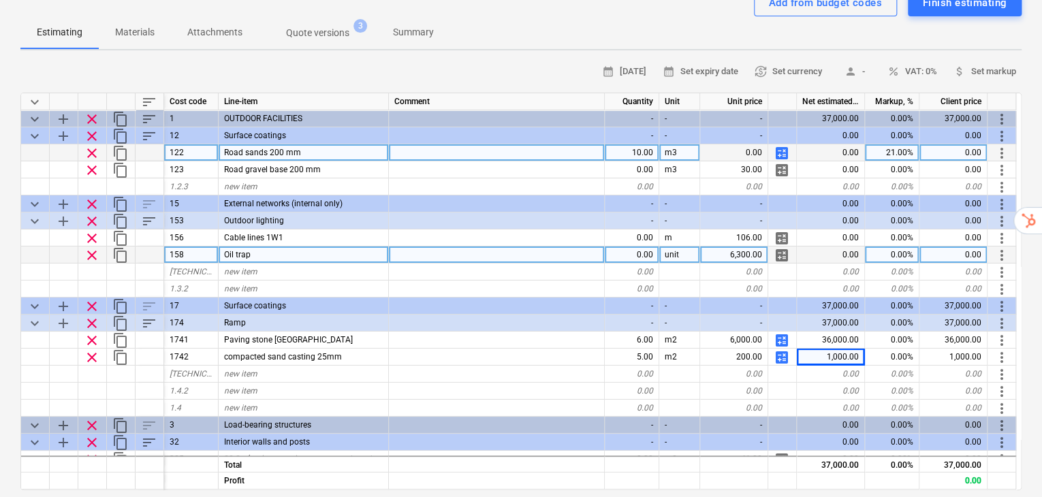
click at [784, 247] on span "calculate" at bounding box center [781, 255] width 16 height 16
type textarea "x"
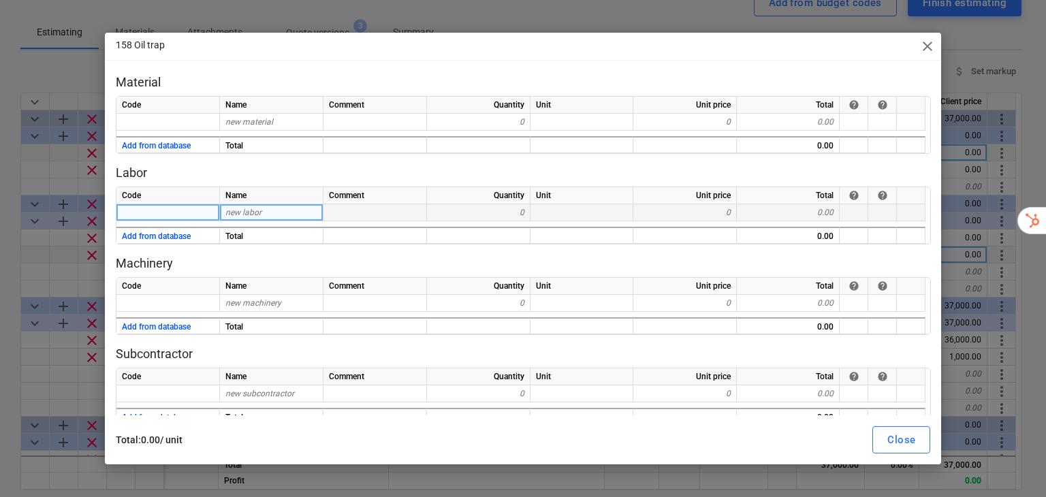
click at [237, 210] on span "new labor" at bounding box center [243, 213] width 36 height 10
type input "Labor costs"
drag, startPoint x: 2, startPoint y: 208, endPoint x: 69, endPoint y: 217, distance: 67.3
click at [2, 212] on div "158 Oil trap close Material Code Name Comment Quantity Unit Unit price Total he…" at bounding box center [523, 248] width 1046 height 497
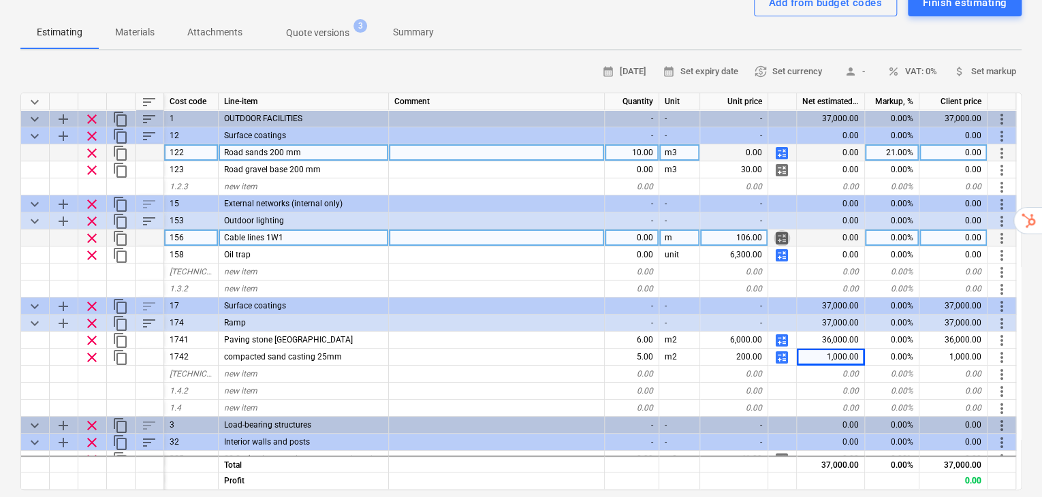
click at [783, 230] on span "calculate" at bounding box center [781, 238] width 16 height 16
type textarea "x"
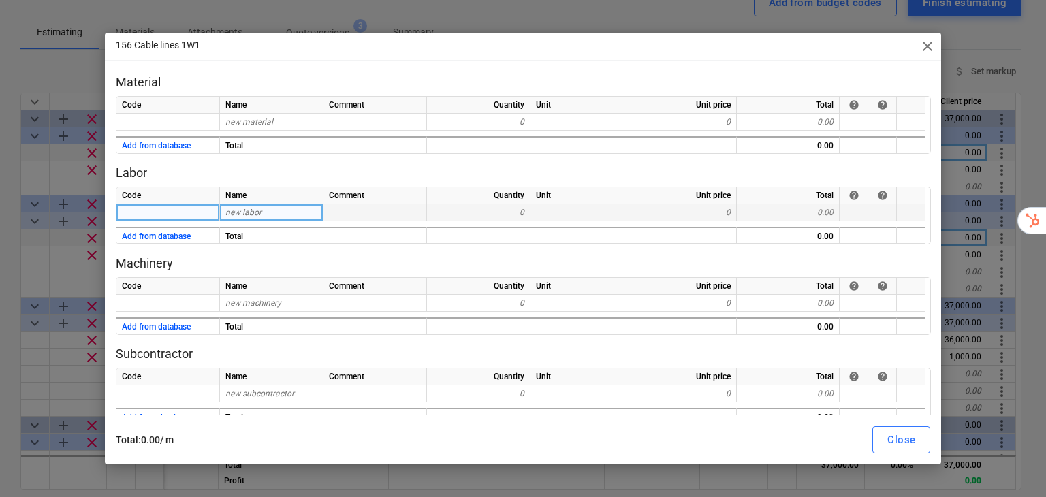
click at [295, 216] on div "new labor" at bounding box center [271, 212] width 103 height 17
type input "Labor costs"
click at [714, 212] on div "0" at bounding box center [684, 212] width 103 height 17
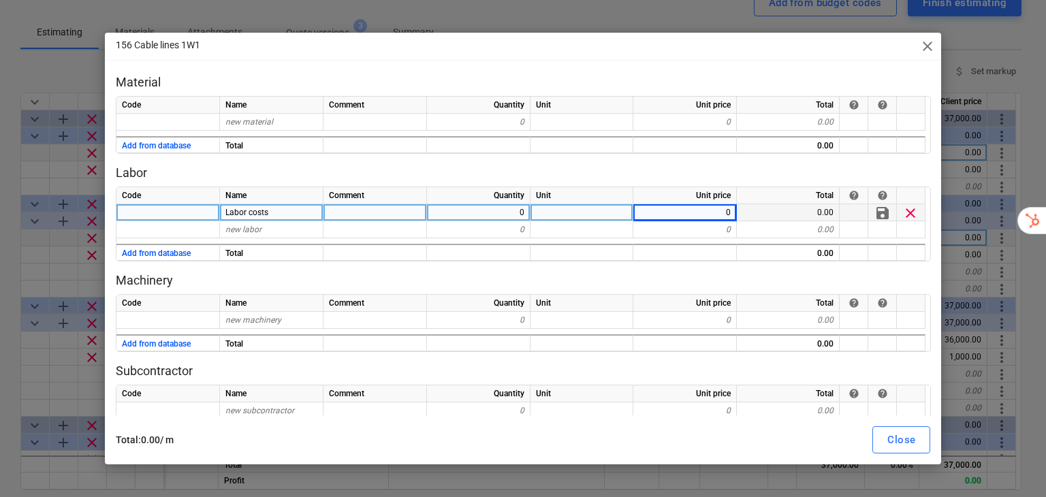
click at [487, 210] on div "0" at bounding box center [478, 212] width 103 height 17
click at [924, 44] on span "close" at bounding box center [927, 46] width 16 height 16
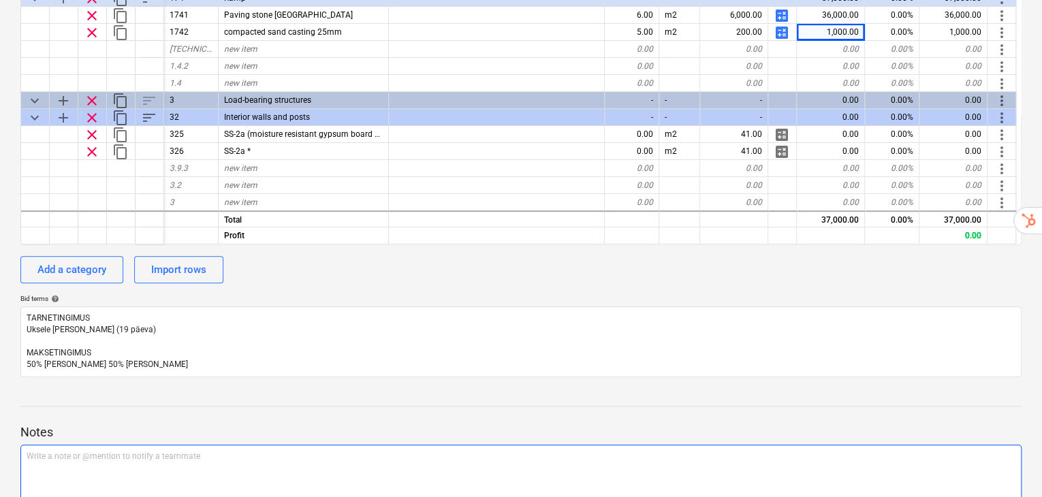
scroll to position [455, 0]
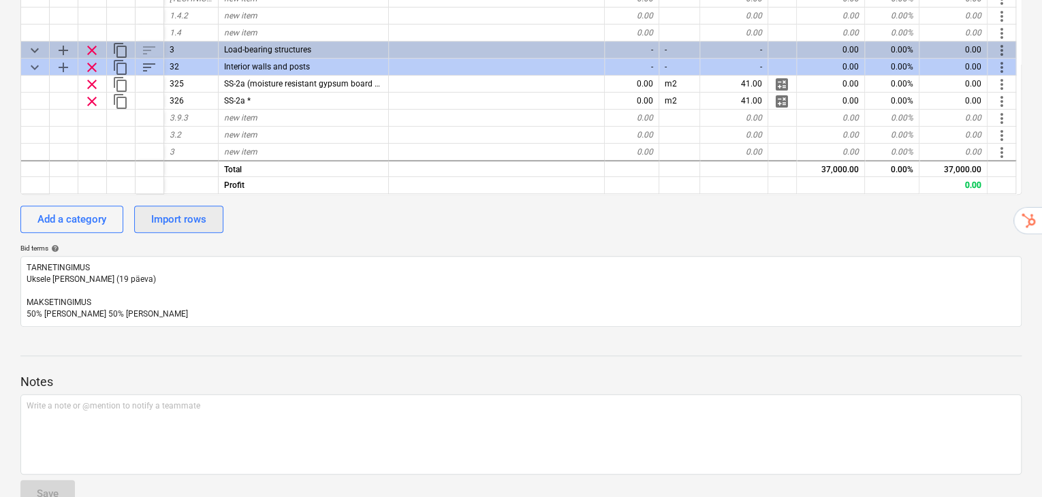
click at [192, 210] on div "Import rows" at bounding box center [178, 219] width 55 height 18
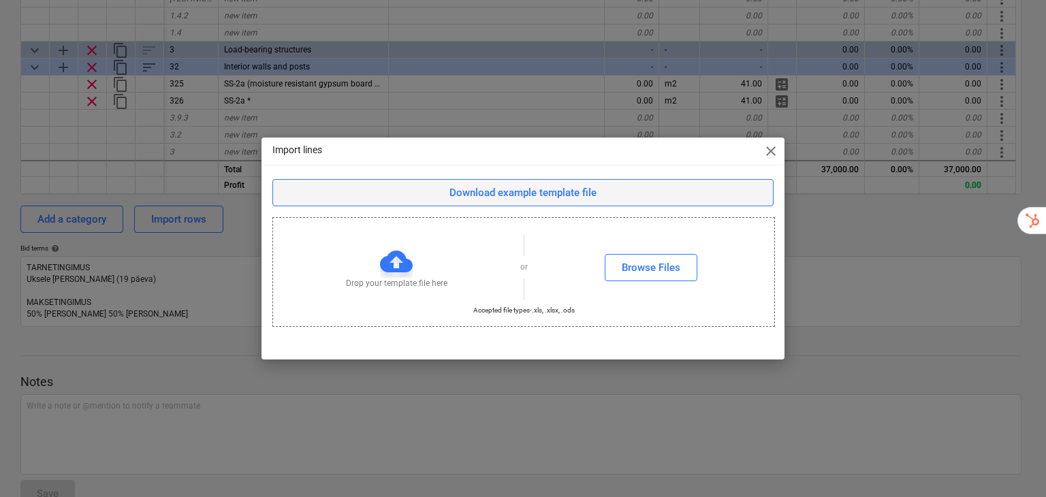
click at [596, 194] on span "Download example template file" at bounding box center [522, 193] width 467 height 18
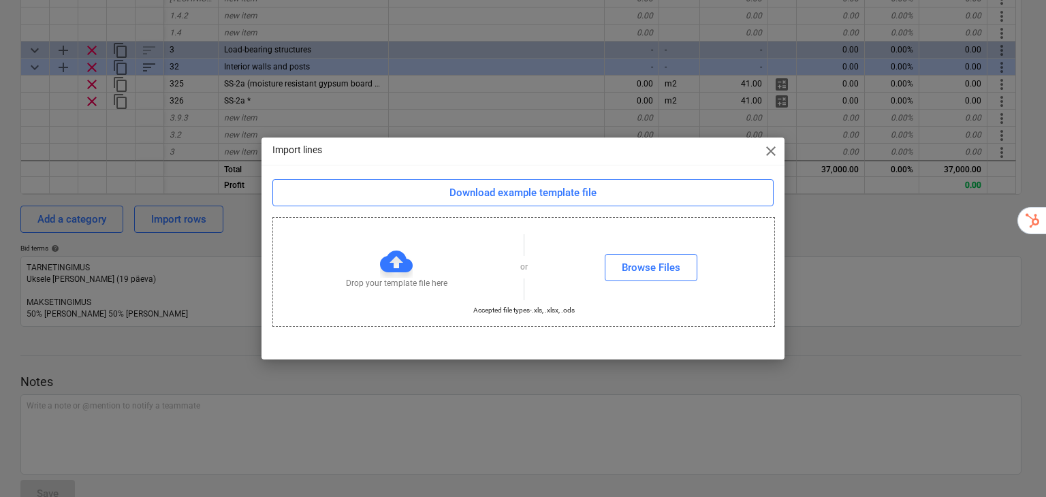
click at [771, 153] on span "close" at bounding box center [770, 151] width 16 height 16
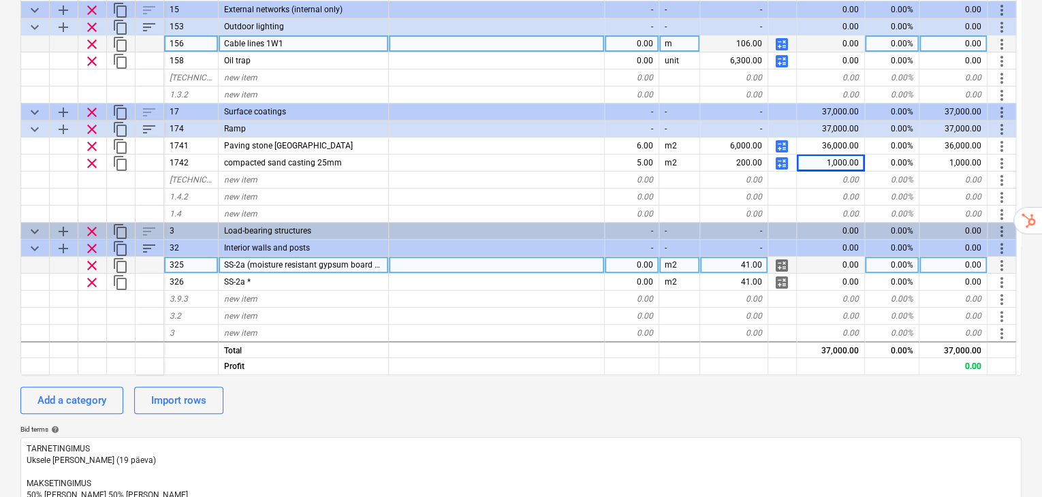
scroll to position [0, 0]
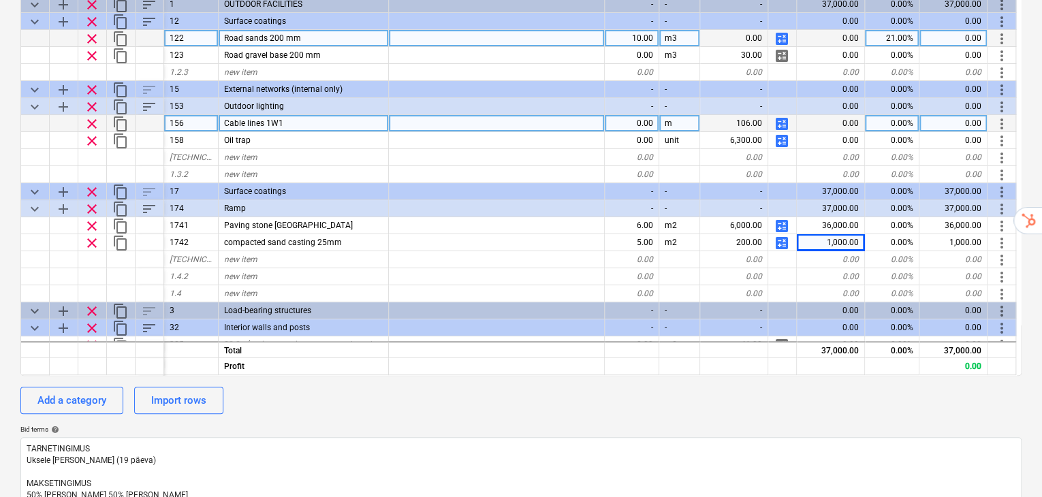
click at [780, 235] on span "calculate" at bounding box center [781, 243] width 16 height 16
type textarea "x"
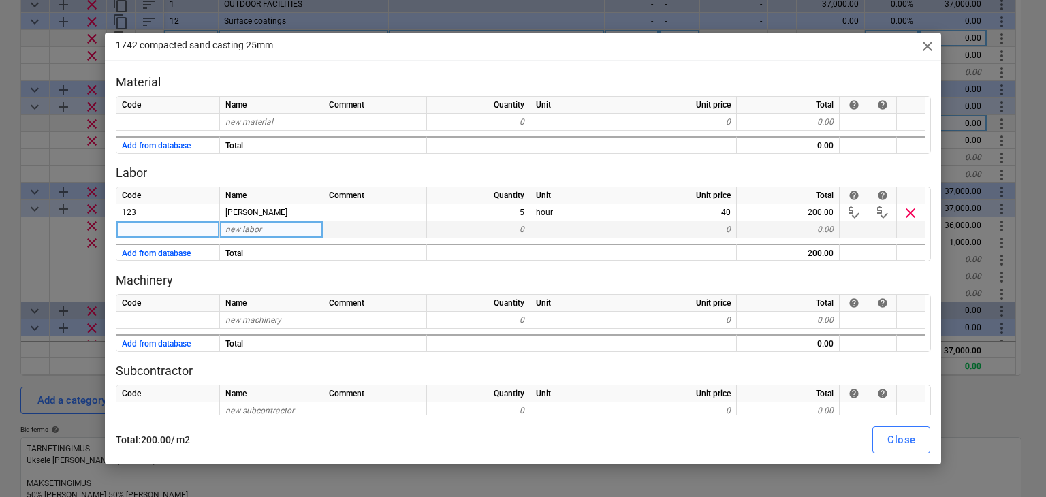
click at [150, 229] on div at bounding box center [167, 229] width 103 height 17
type input "Labor"
click at [177, 131] on div "Code Name Comment Quantity Unit Unit price Total help help new material 0 0 0.0…" at bounding box center [523, 125] width 815 height 58
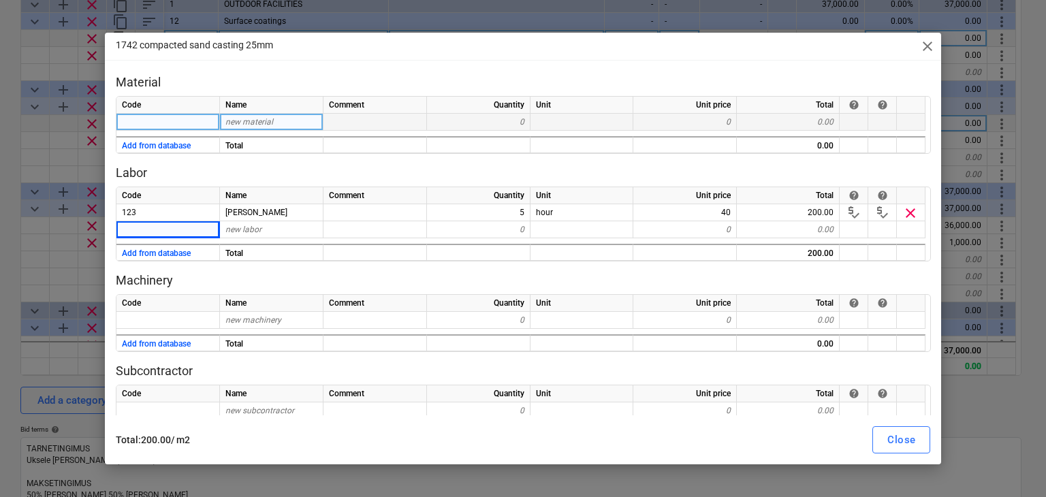
click at [176, 126] on div at bounding box center [167, 122] width 103 height 17
type textarea "x"
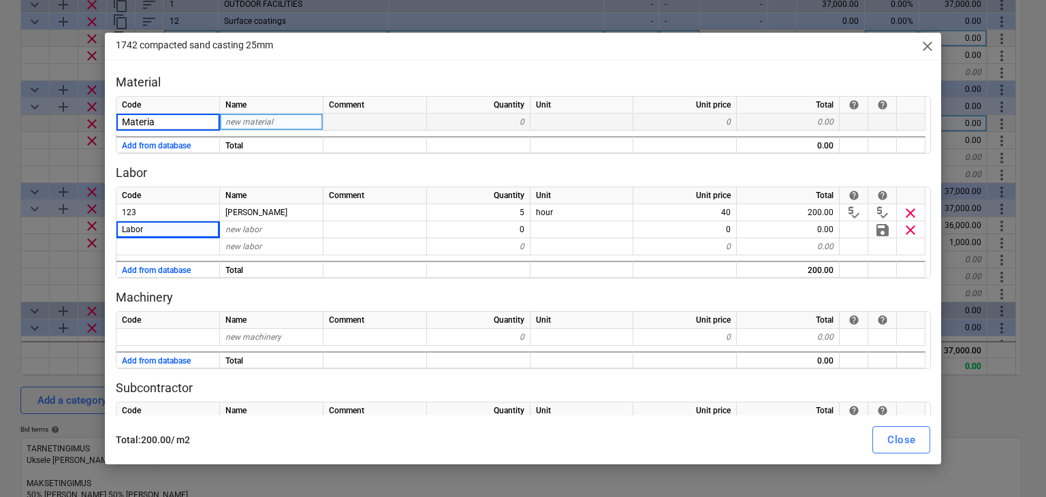
type input "Material"
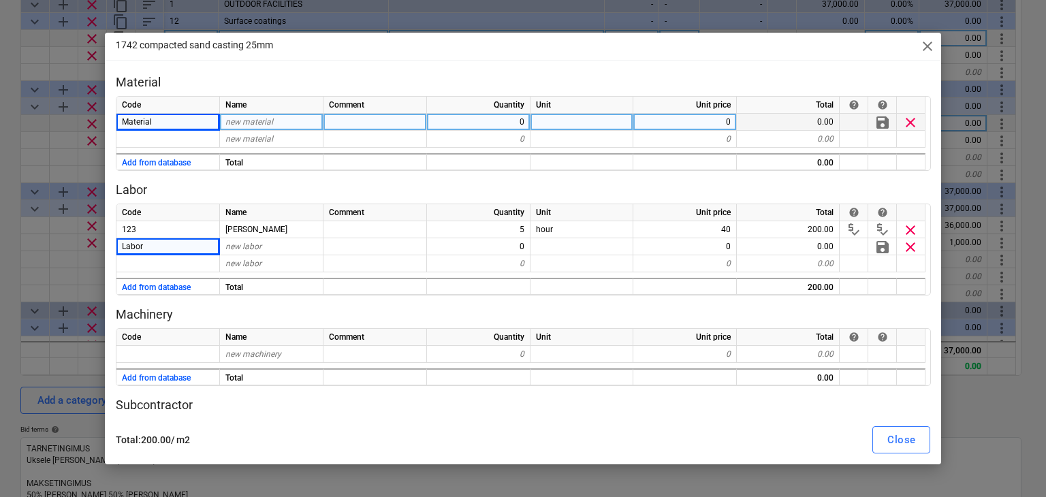
click at [471, 17] on div "1742 compacted sand casting 25mm close Material Code Name Comment Quantity Unit…" at bounding box center [523, 248] width 1046 height 497
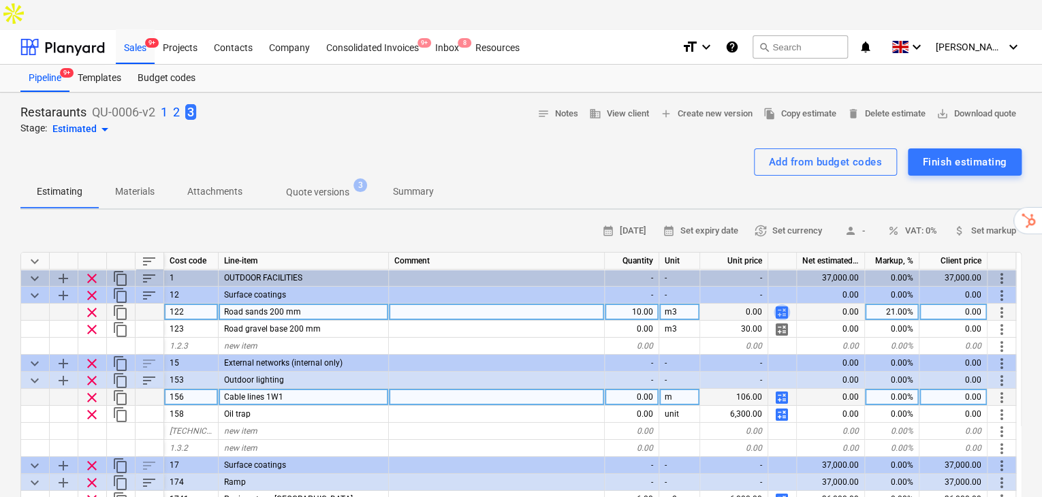
click at [782, 304] on span "calculate" at bounding box center [781, 312] width 16 height 16
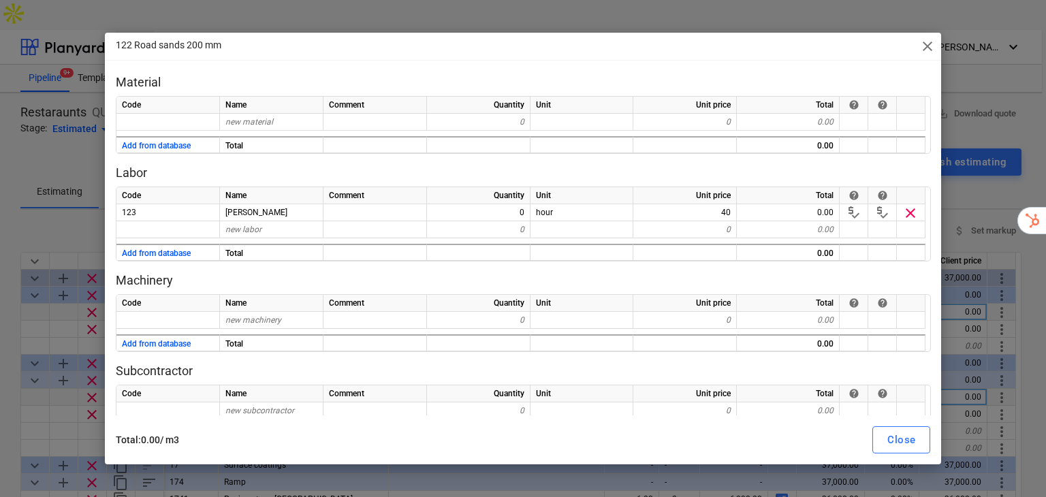
click at [924, 46] on span "close" at bounding box center [927, 46] width 16 height 16
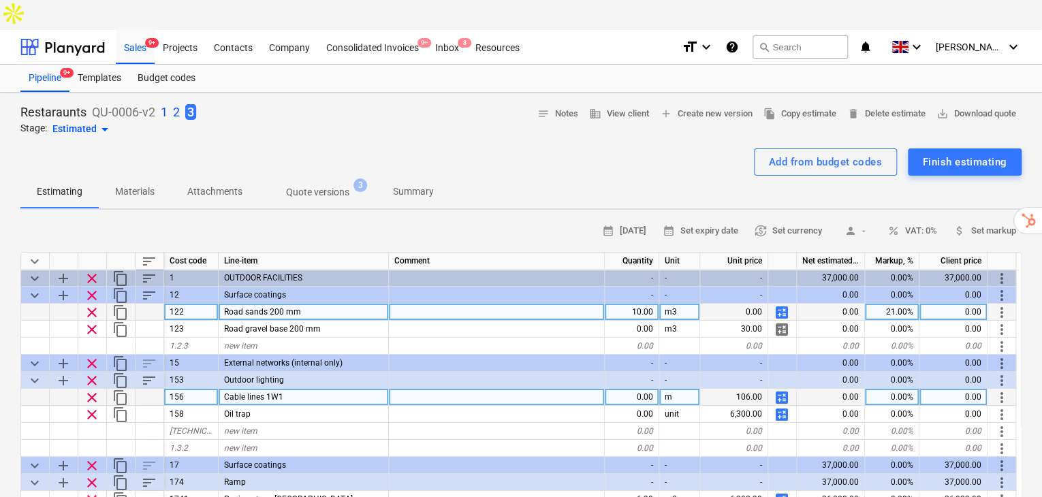
click at [782, 304] on span "calculate" at bounding box center [781, 312] width 16 height 16
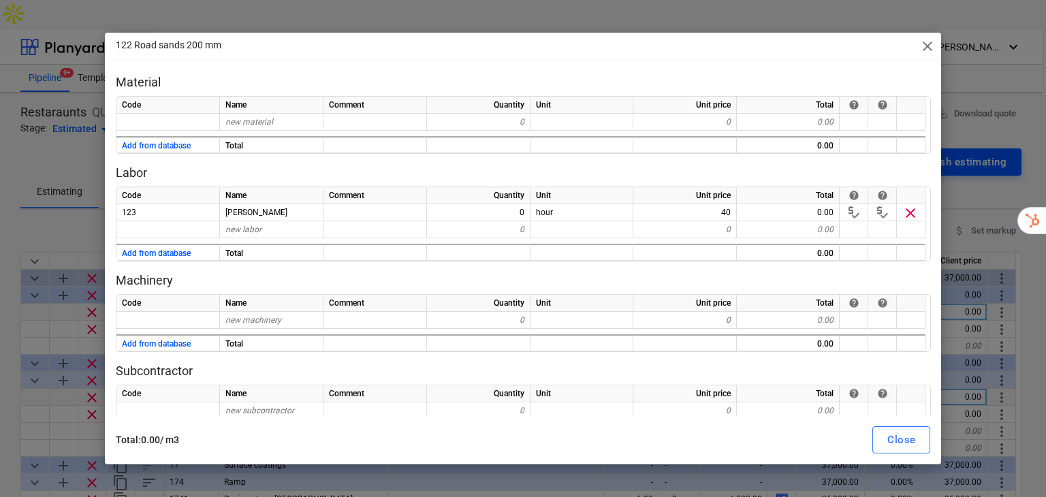
drag, startPoint x: 930, startPoint y: 52, endPoint x: 932, endPoint y: 122, distance: 70.2
click at [930, 51] on span "close" at bounding box center [927, 46] width 16 height 16
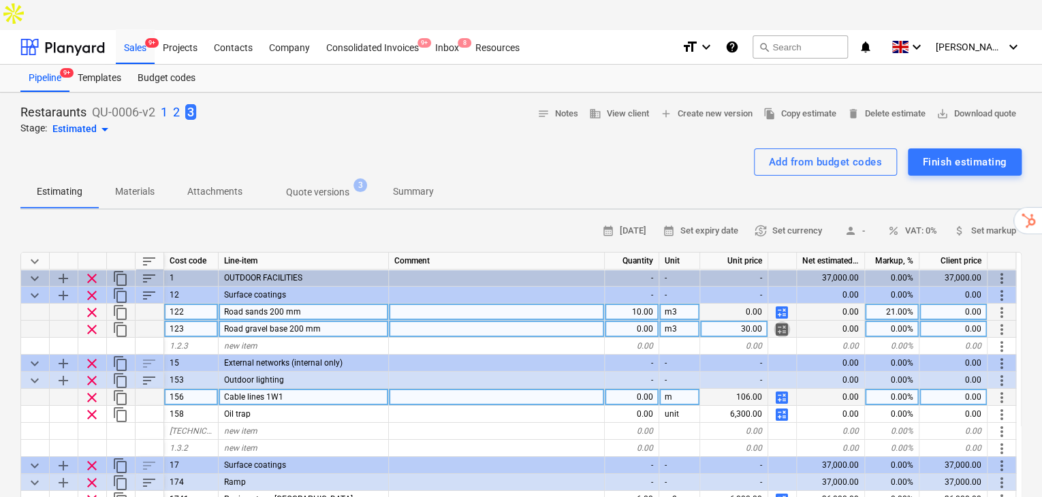
click at [779, 321] on span "calculate" at bounding box center [781, 329] width 16 height 16
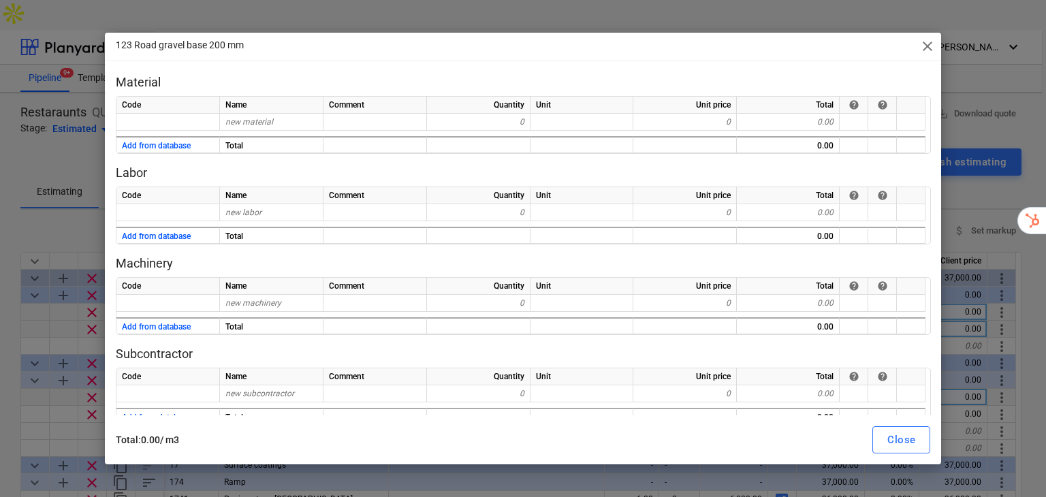
click at [926, 36] on div "123 Road gravel base 200 mm close" at bounding box center [523, 46] width 837 height 27
click at [927, 44] on span "close" at bounding box center [927, 46] width 16 height 16
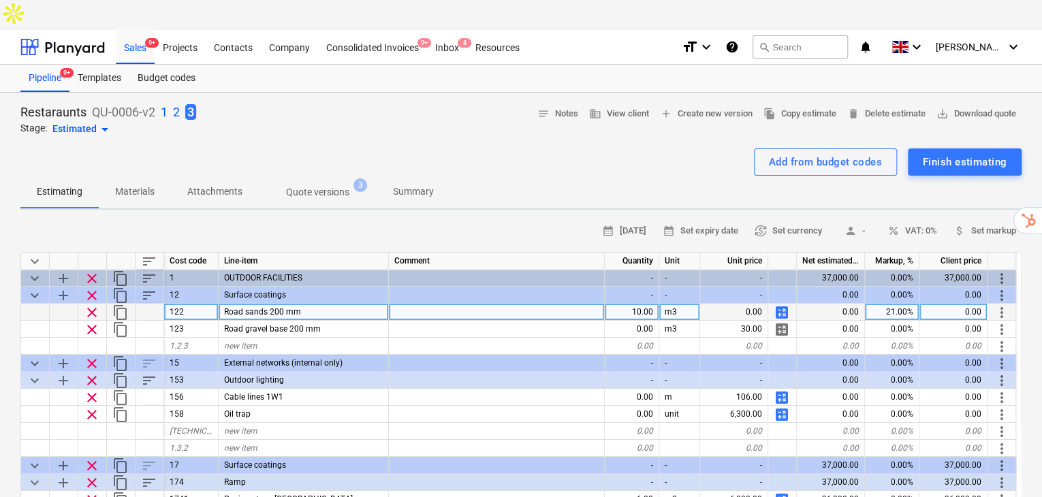
click at [784, 321] on span "calculate" at bounding box center [781, 329] width 16 height 16
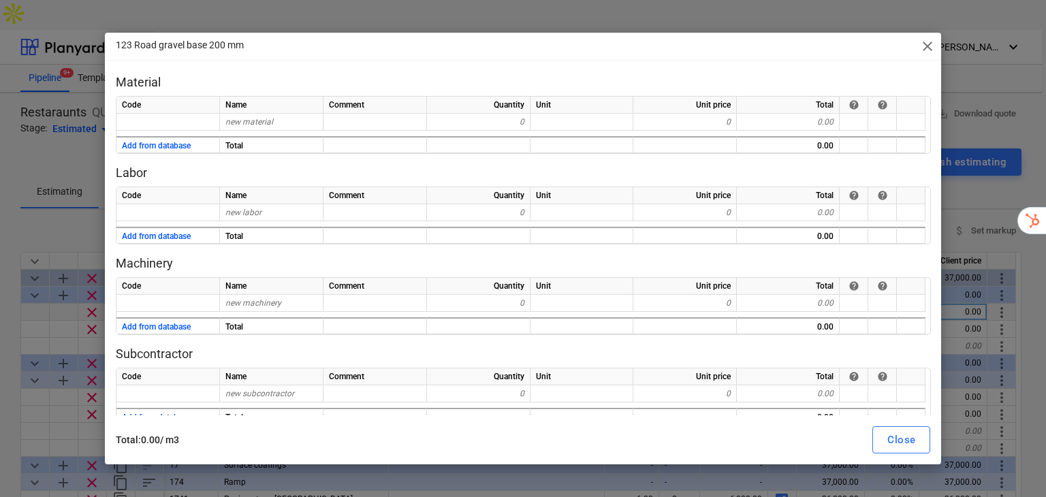
click at [925, 43] on span "close" at bounding box center [927, 46] width 16 height 16
type textarea "x"
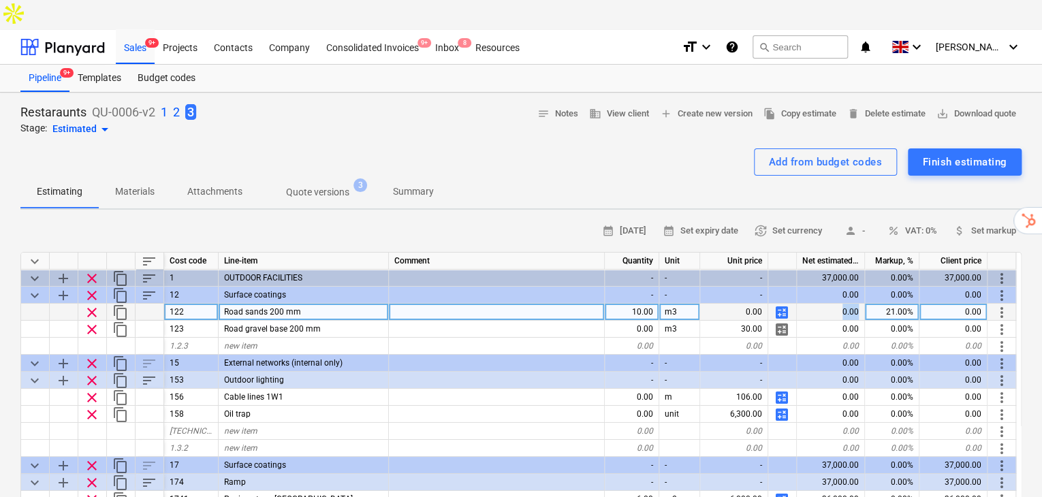
drag, startPoint x: 854, startPoint y: 280, endPoint x: 822, endPoint y: 278, distance: 31.4
click at [822, 304] on div "0.00" at bounding box center [831, 312] width 68 height 17
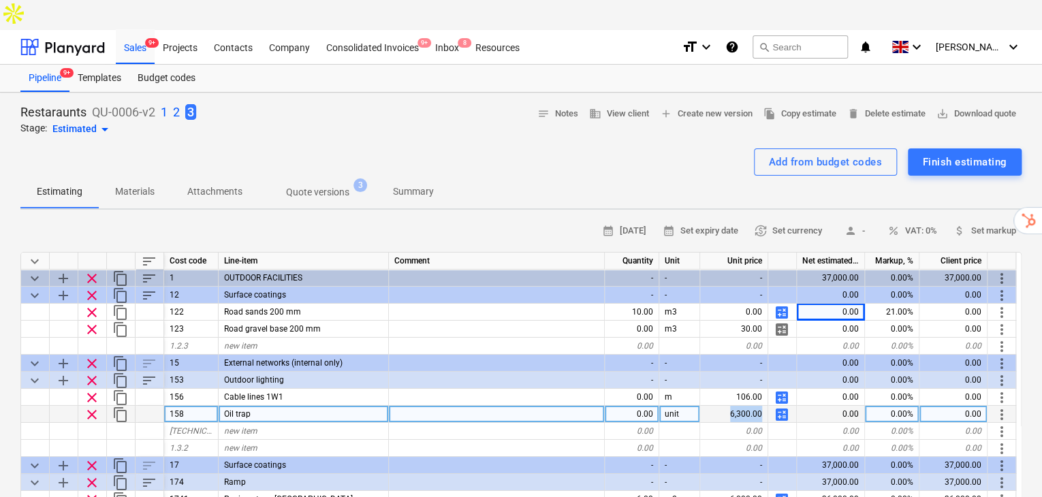
drag, startPoint x: 756, startPoint y: 383, endPoint x: 733, endPoint y: 381, distance: 23.2
click at [733, 406] on div "6,300.00" at bounding box center [734, 414] width 68 height 17
click at [779, 406] on span "calculate" at bounding box center [781, 414] width 16 height 16
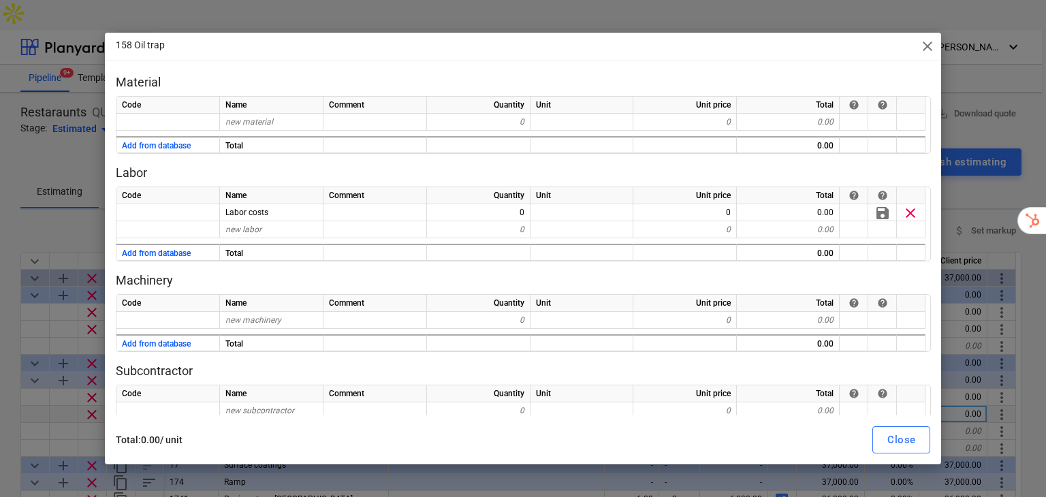
scroll to position [38, 0]
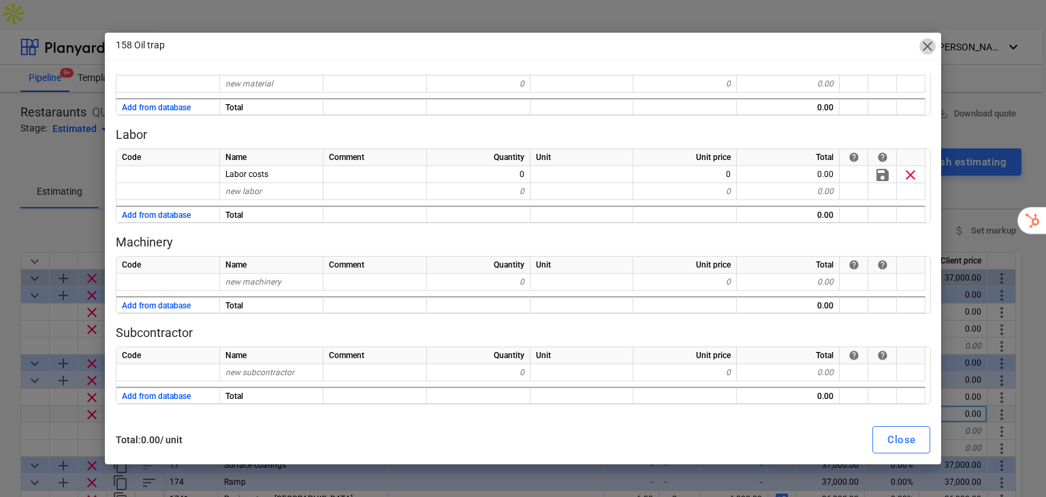
click at [923, 44] on span "close" at bounding box center [927, 46] width 16 height 16
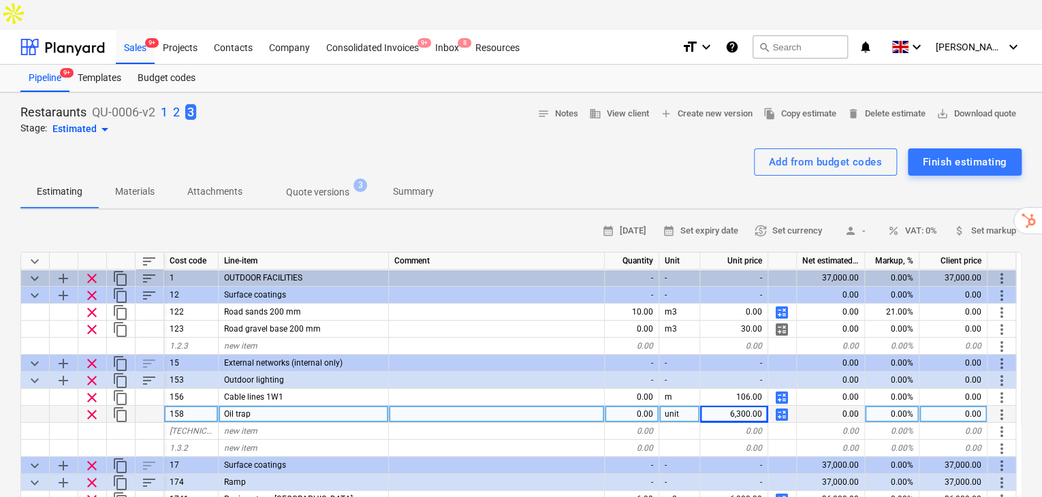
drag, startPoint x: 152, startPoint y: 50, endPoint x: 225, endPoint y: 61, distance: 73.0
click at [152, 65] on div "Budget codes" at bounding box center [166, 78] width 74 height 27
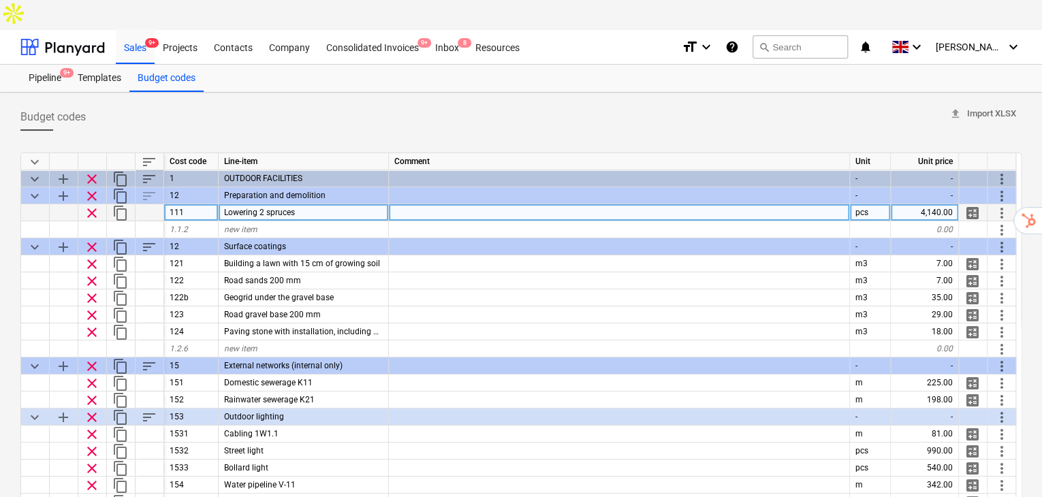
click at [969, 205] on span "calculate" at bounding box center [972, 213] width 16 height 16
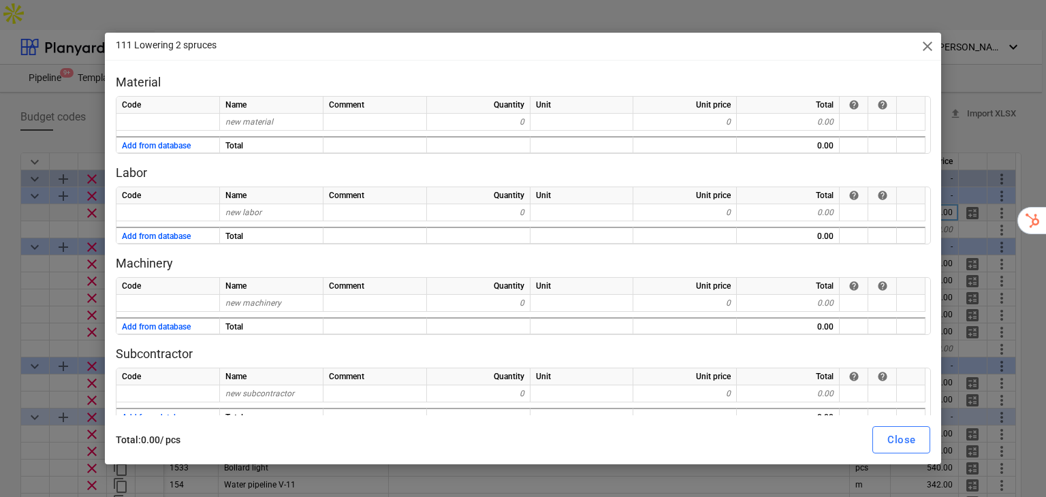
click at [935, 49] on div "111 Lowering 2 spruces close" at bounding box center [523, 46] width 837 height 27
drag, startPoint x: 929, startPoint y: 49, endPoint x: 448, endPoint y: 43, distance: 480.7
click at [929, 48] on span "close" at bounding box center [927, 46] width 16 height 16
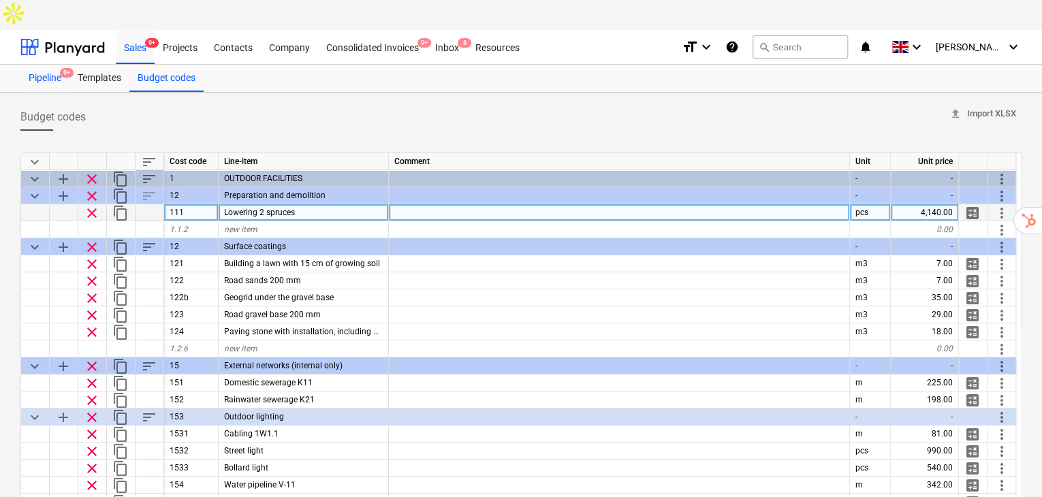
click at [41, 65] on div "Pipeline 9+" at bounding box center [44, 78] width 49 height 27
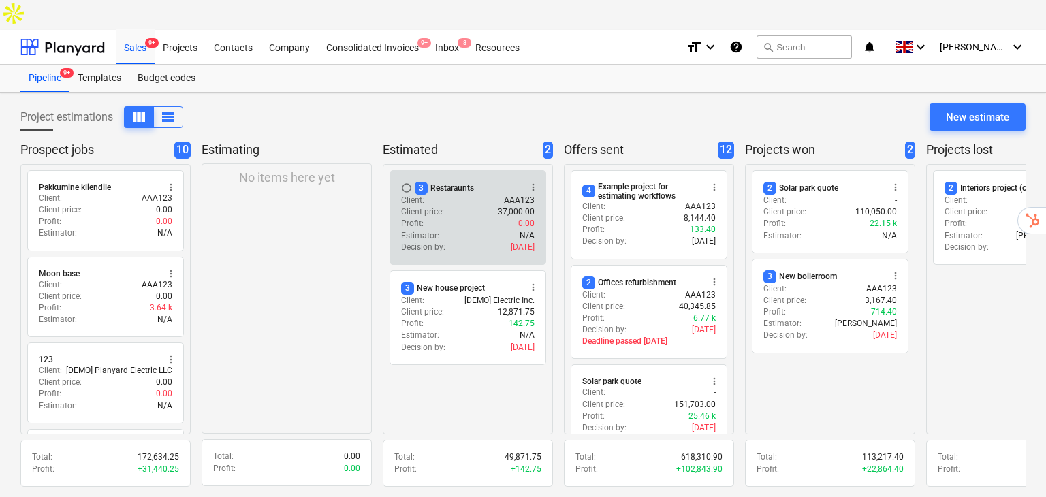
click at [463, 206] on div "Client price : 37,000.00" at bounding box center [467, 212] width 133 height 12
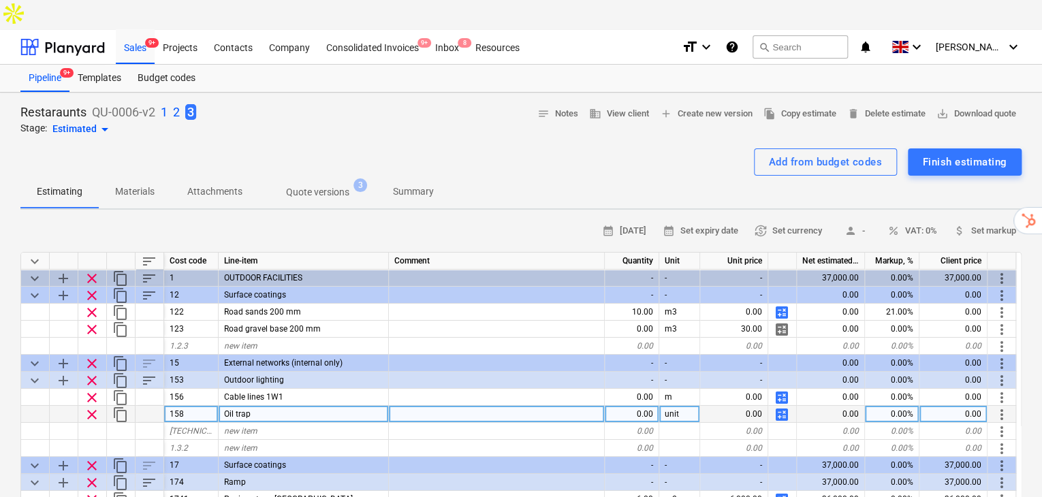
click at [782, 406] on span "calculate" at bounding box center [781, 414] width 16 height 16
type textarea "x"
